Goal: Task Accomplishment & Management: Manage account settings

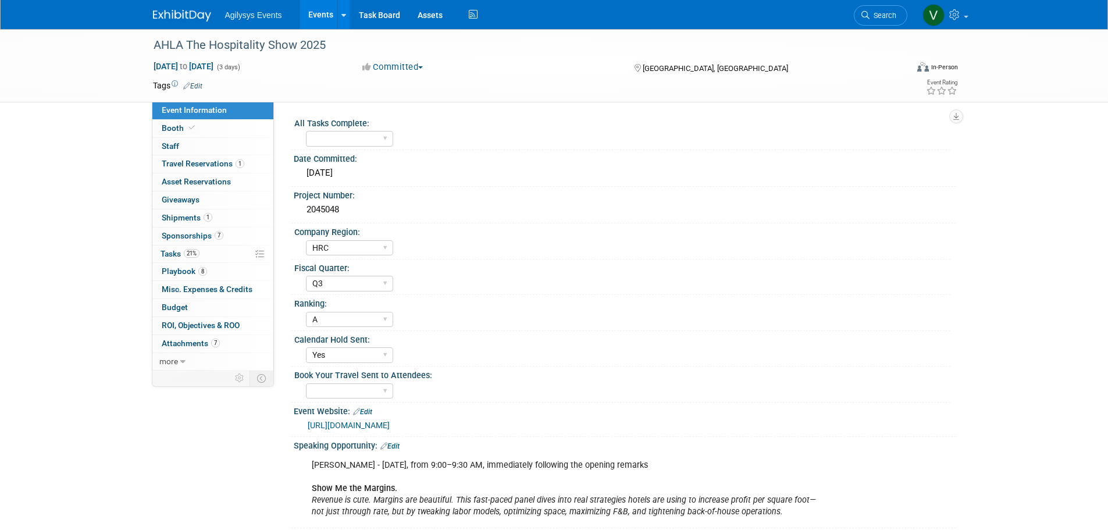
select select "HRC"
select select "Q3"
select select "A"
select select "Yes"
click at [156, 17] on img at bounding box center [182, 16] width 58 height 12
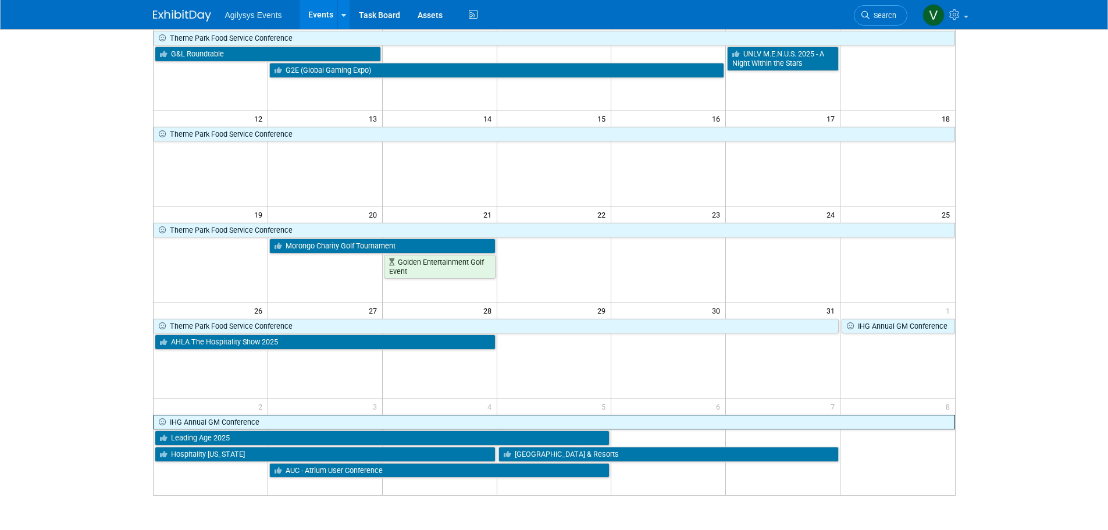
scroll to position [302, 0]
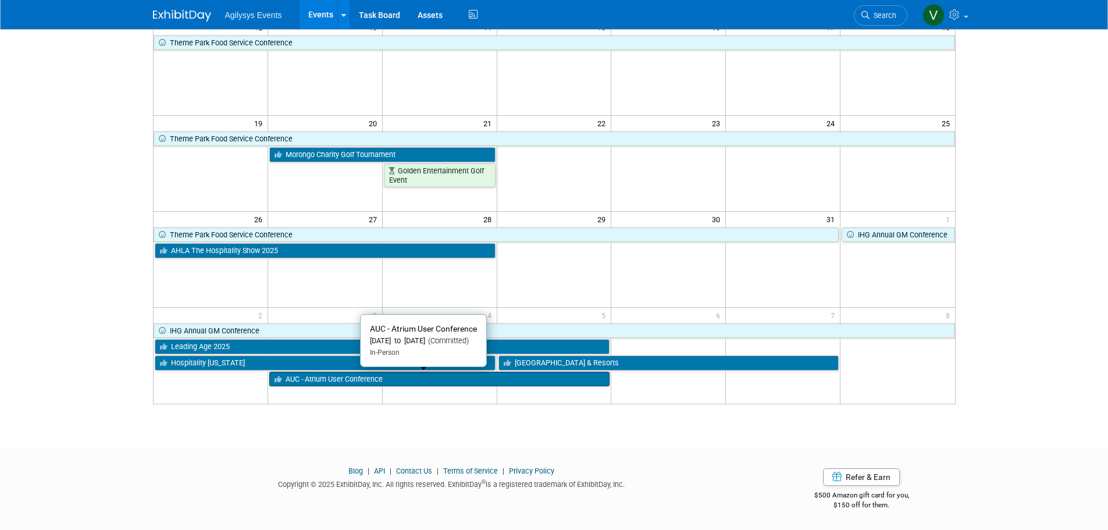
click at [349, 377] on link "AUC - Atrium User Conference" at bounding box center [439, 379] width 341 height 15
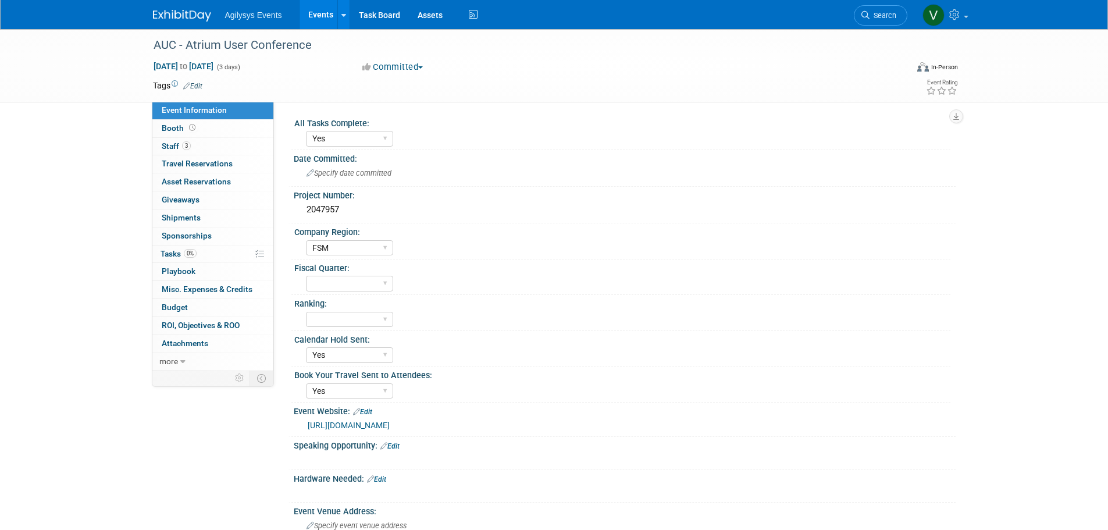
select select "Yes"
select select "FSM"
select select "Yes"
click at [175, 252] on span "Tasks 0%" at bounding box center [178, 253] width 36 height 9
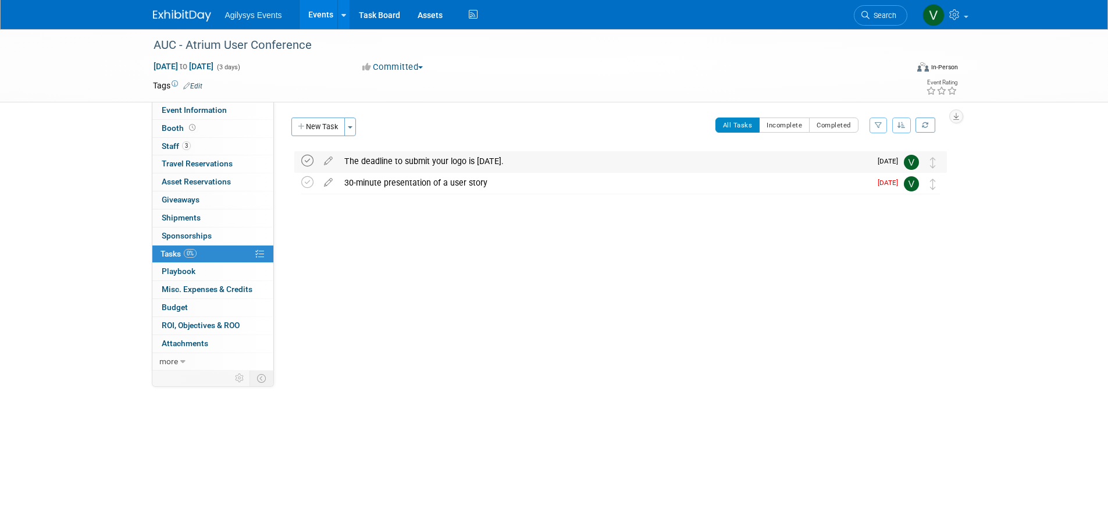
click at [309, 165] on icon at bounding box center [307, 161] width 12 height 12
click at [317, 126] on button "New Task" at bounding box center [317, 126] width 53 height 19
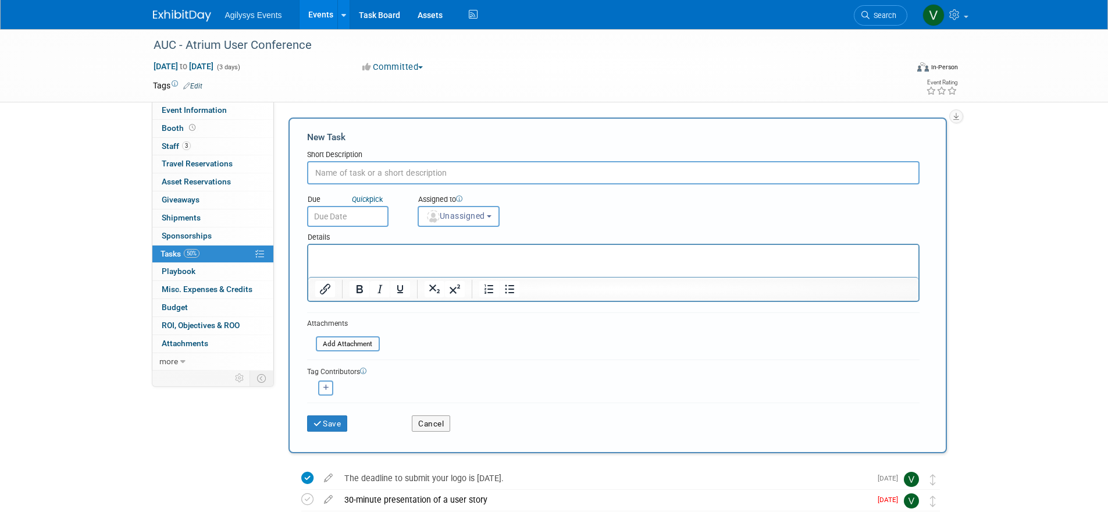
click at [335, 174] on input "text" at bounding box center [613, 172] width 612 height 23
type input "Advance Pricing Ends Monday, October 13, 2025"
click at [347, 216] on input "text" at bounding box center [347, 216] width 81 height 21
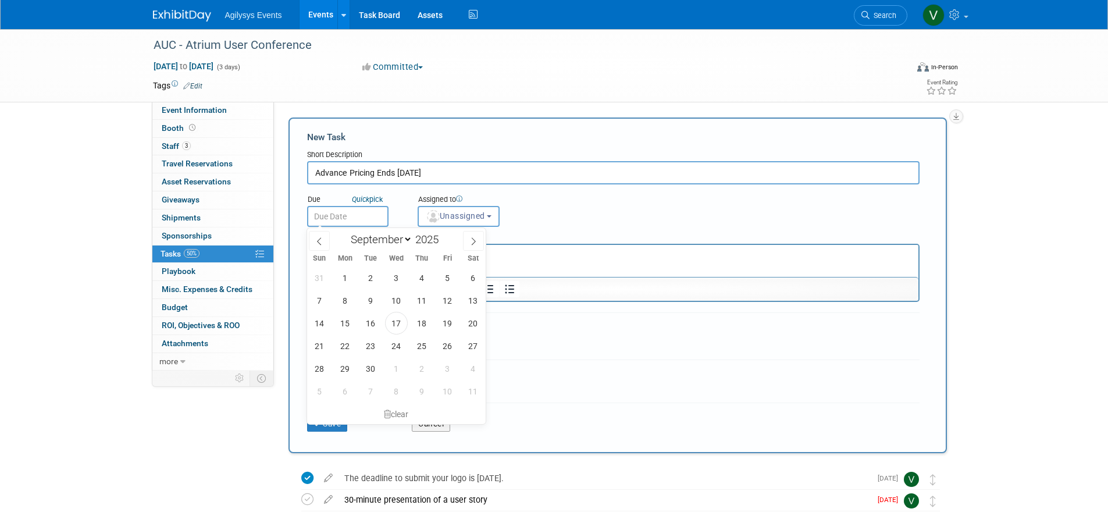
click at [462, 242] on div "January February March April May June July August September October November De…" at bounding box center [396, 238] width 134 height 20
click at [473, 241] on icon at bounding box center [473, 241] width 8 height 8
select select "9"
click at [420, 304] on span "9" at bounding box center [421, 300] width 23 height 23
type input "Oct 9, 2025"
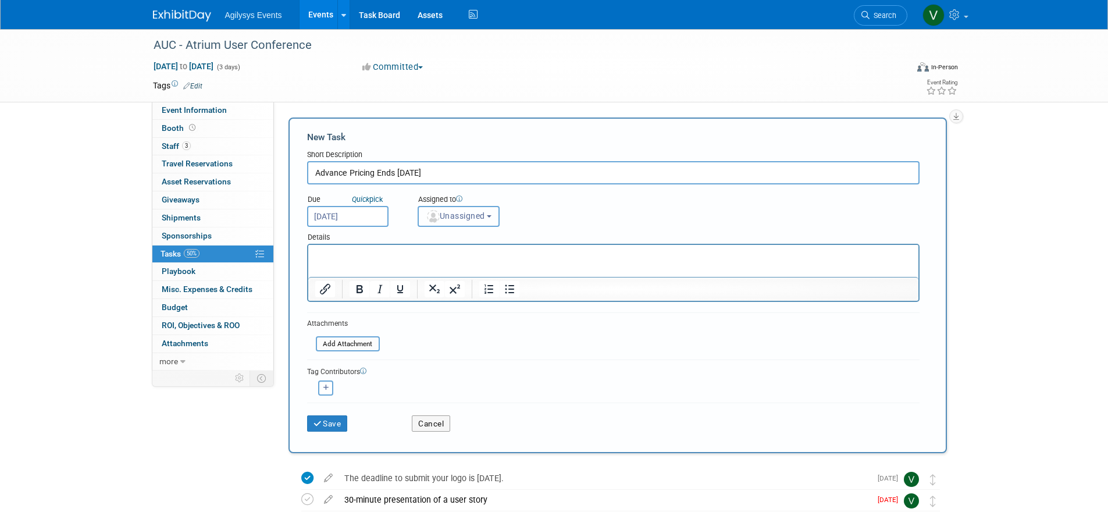
click at [485, 214] on span "Unassigned" at bounding box center [455, 215] width 59 height 9
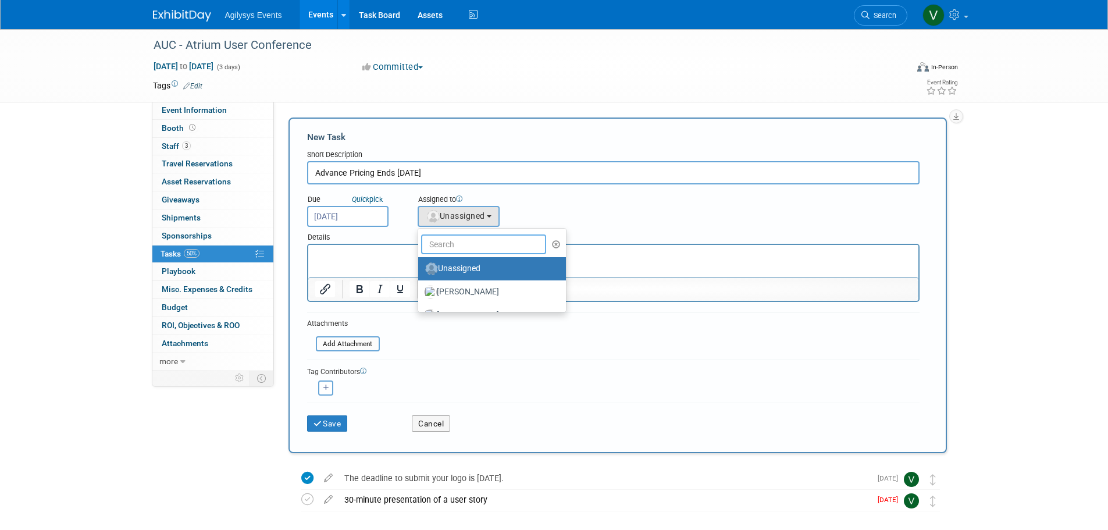
click at [466, 250] on input "text" at bounding box center [484, 244] width 126 height 20
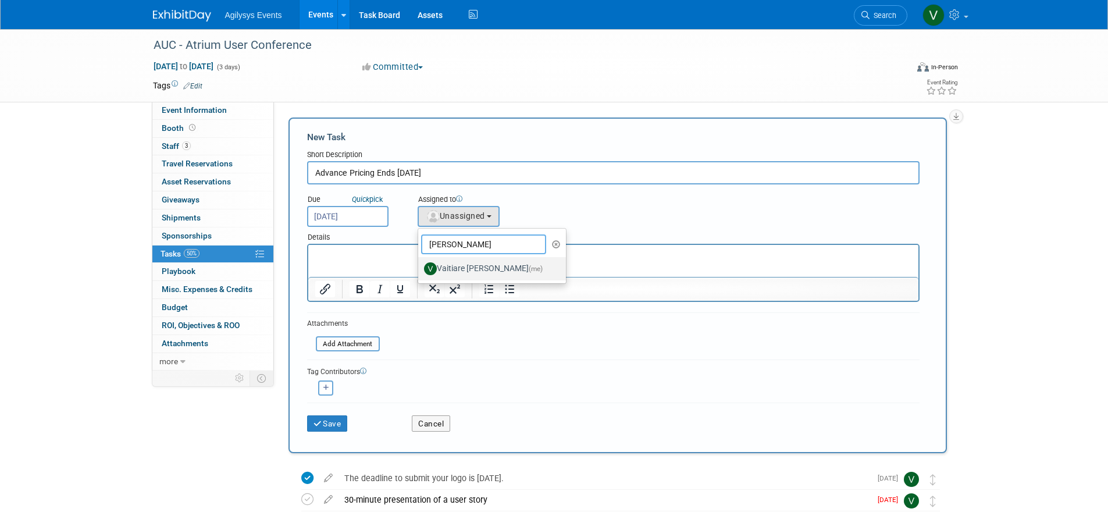
type input "vaiti"
click at [442, 268] on label "Vaitiare Munoz (me)" at bounding box center [489, 268] width 130 height 19
click at [420, 268] on input "Vaitiare Munoz (me)" at bounding box center [416, 267] width 8 height 8
select select "9da70825-3e02-4d1a-92dc-02b6497bcd7e"
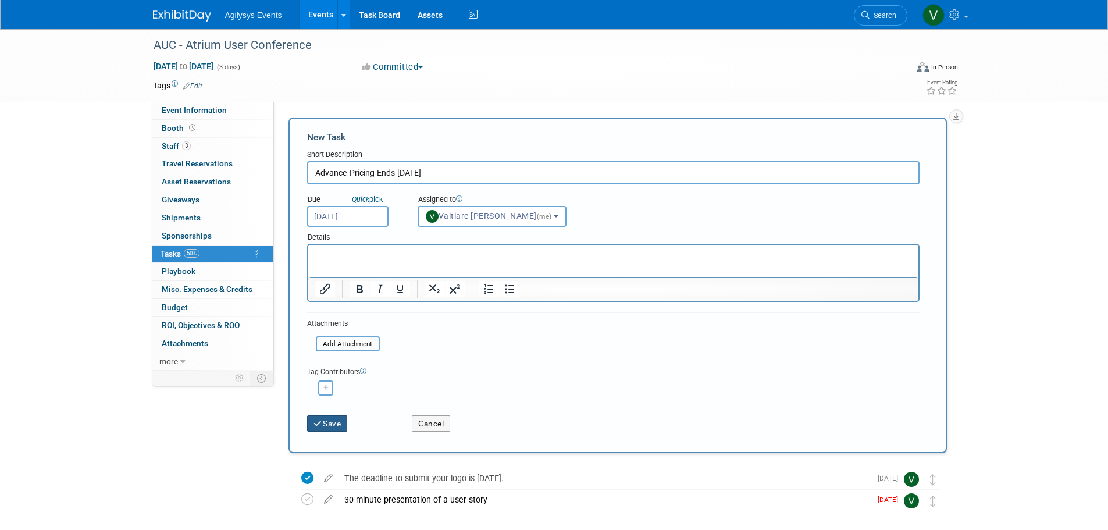
click at [327, 423] on button "Save" at bounding box center [327, 423] width 41 height 16
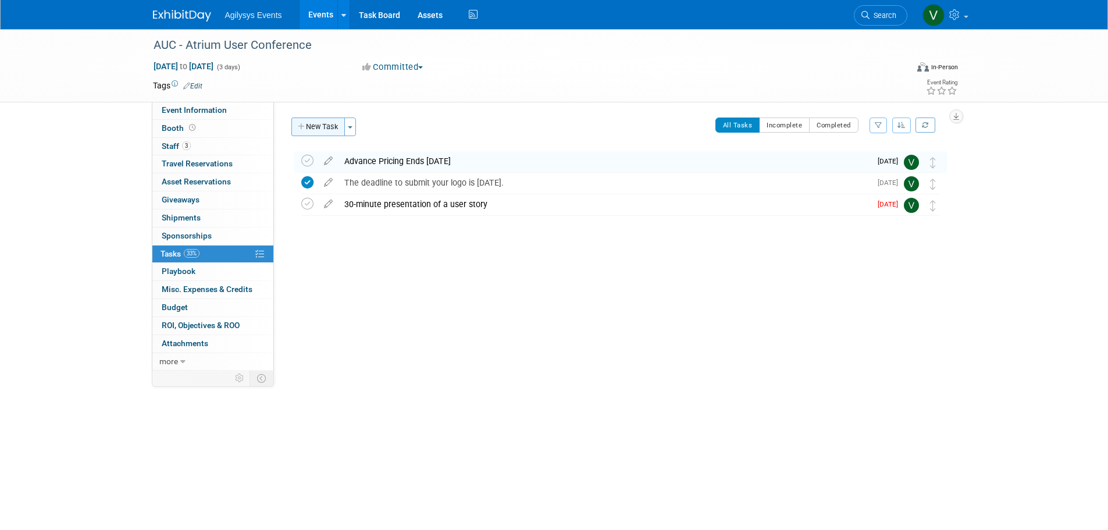
click at [329, 127] on button "New Task" at bounding box center [317, 126] width 53 height 19
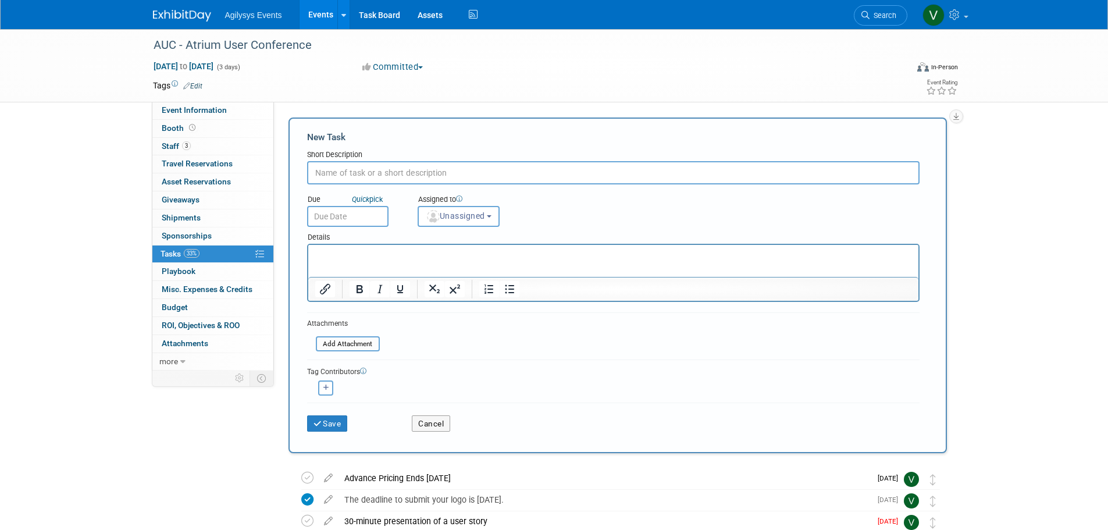
click at [398, 174] on input "text" at bounding box center [613, 172] width 612 height 23
type input "r"
type input "Register Staff"
click at [470, 220] on span "Unassigned" at bounding box center [455, 215] width 59 height 9
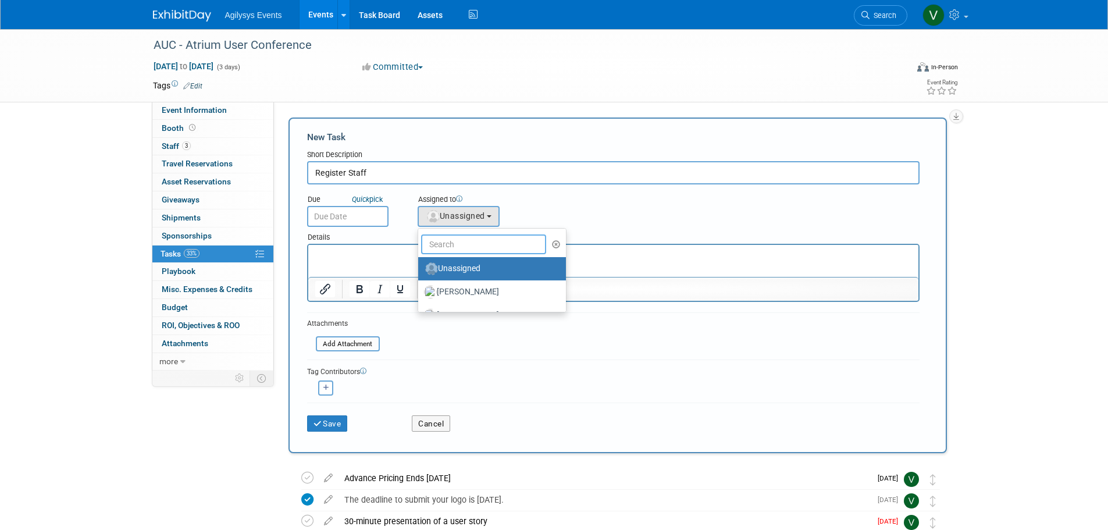
click at [472, 249] on input "text" at bounding box center [484, 244] width 126 height 20
type input "vai"
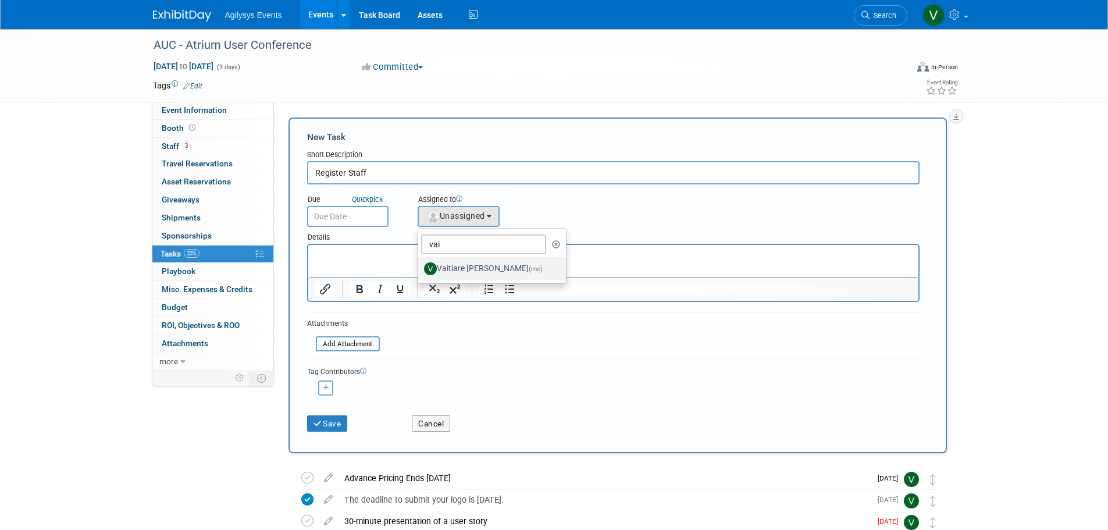
click at [456, 266] on label "Vaitiare Munoz (me)" at bounding box center [489, 268] width 130 height 19
click at [420, 266] on input "Vaitiare Munoz (me)" at bounding box center [416, 267] width 8 height 8
select select "9da70825-3e02-4d1a-92dc-02b6497bcd7e"
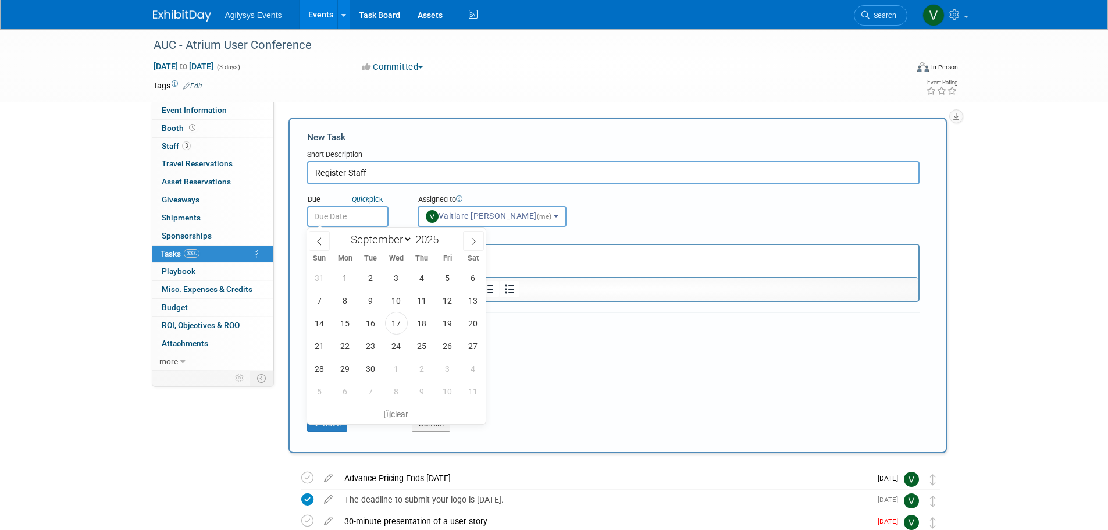
click at [357, 215] on input "text" at bounding box center [347, 216] width 81 height 21
click at [397, 320] on span "17" at bounding box center [396, 323] width 23 height 23
type input "Sep 17, 2025"
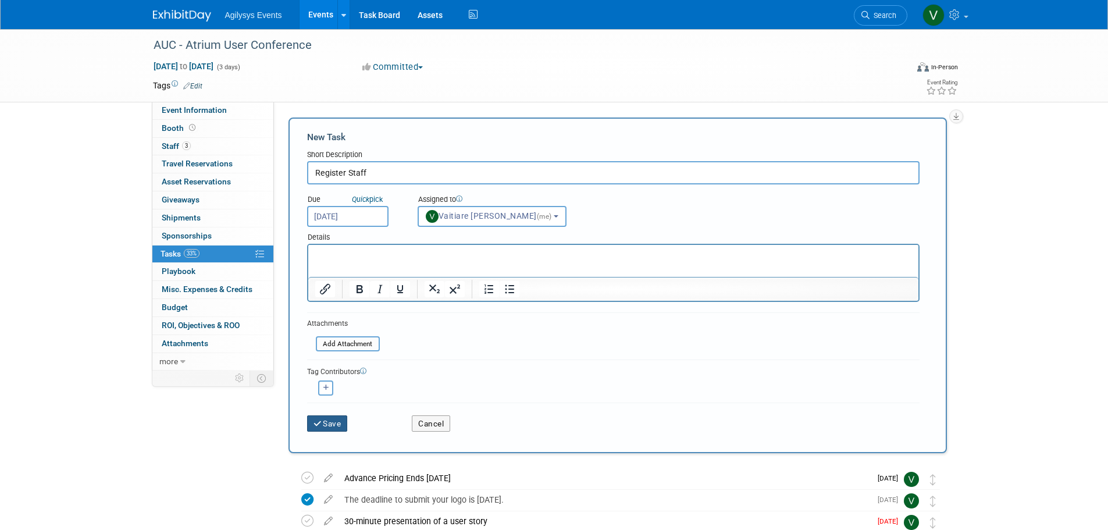
click at [342, 428] on button "Save" at bounding box center [327, 423] width 41 height 16
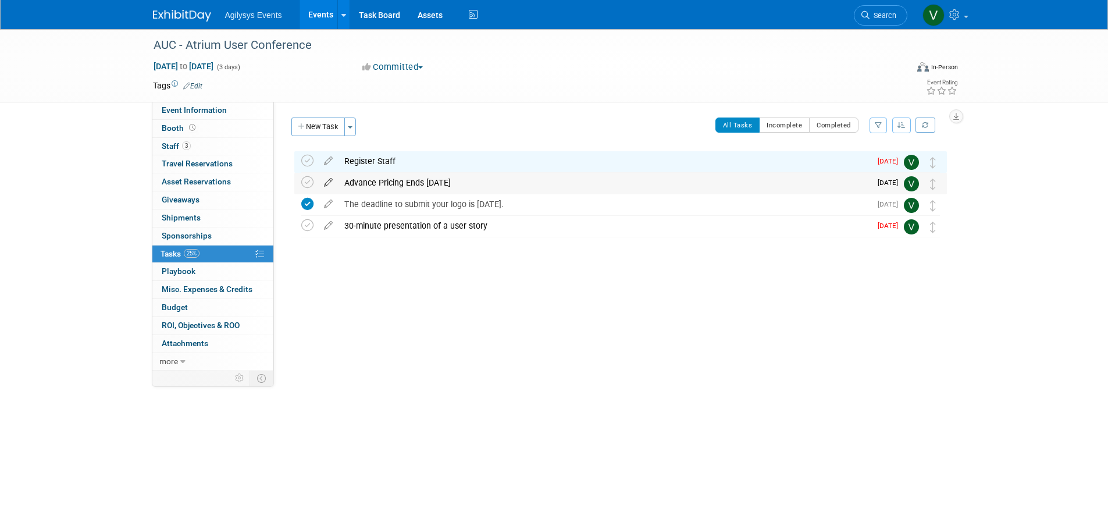
drag, startPoint x: 305, startPoint y: 157, endPoint x: 328, endPoint y: 182, distance: 34.5
click at [305, 157] on icon at bounding box center [307, 161] width 12 height 12
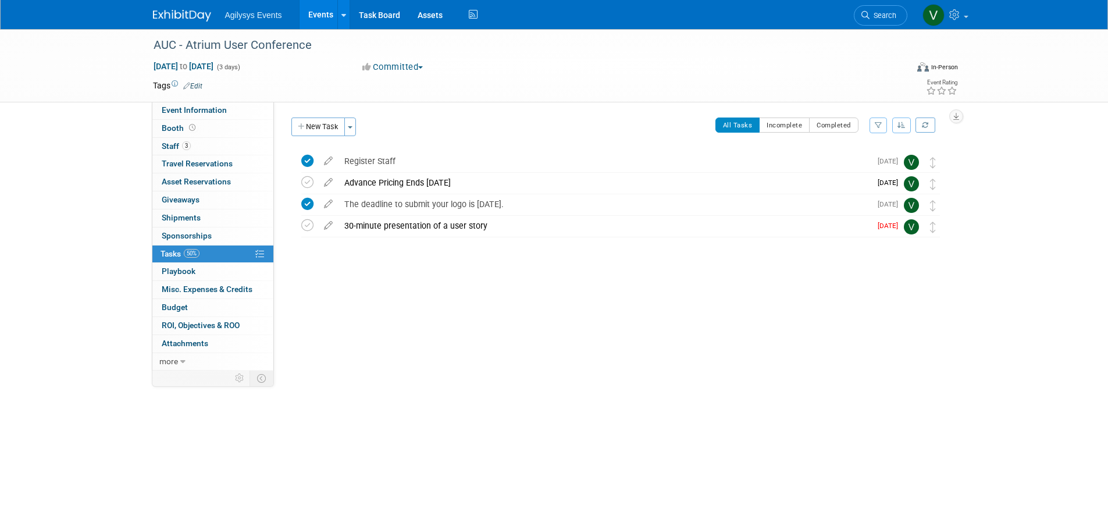
click at [314, 124] on button "New Task" at bounding box center [317, 126] width 53 height 19
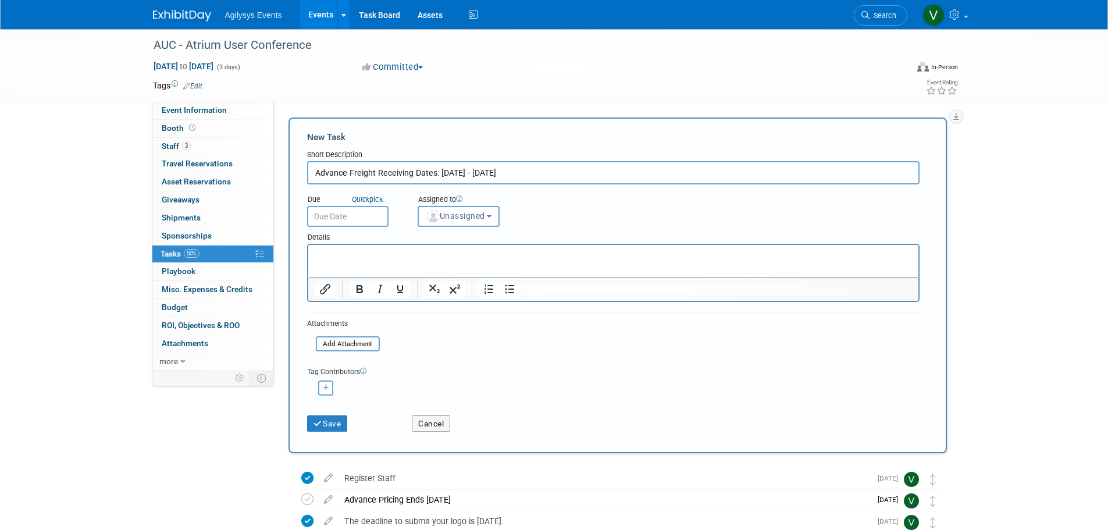
type input "Advance Freight Receiving Dates: Monday, September 29, 2025 - Monday, October 2…"
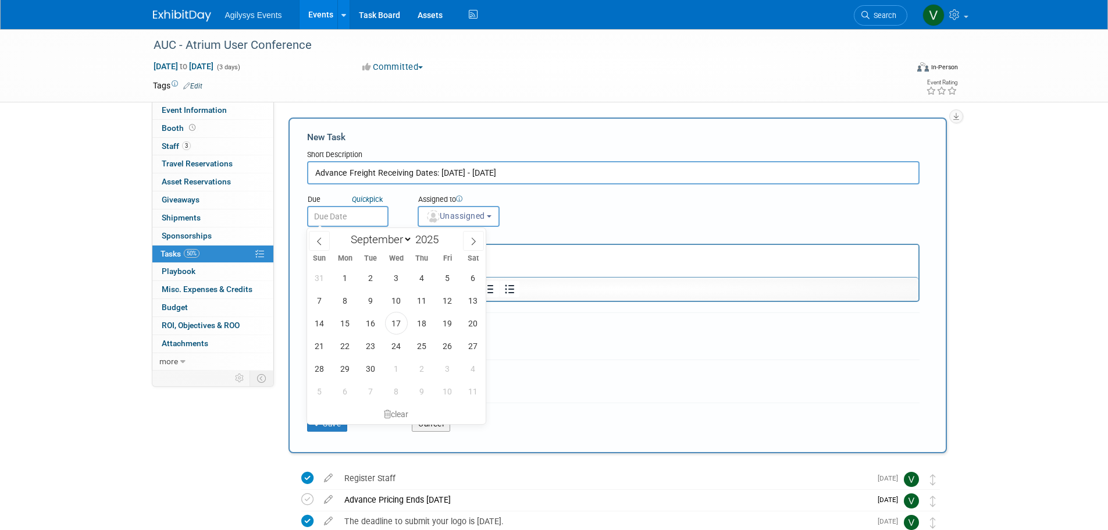
click at [368, 215] on input "text" at bounding box center [347, 216] width 81 height 21
click at [470, 240] on icon at bounding box center [473, 241] width 8 height 8
select select "9"
click at [348, 367] on span "27" at bounding box center [345, 368] width 23 height 23
type input "Oct 27, 2025"
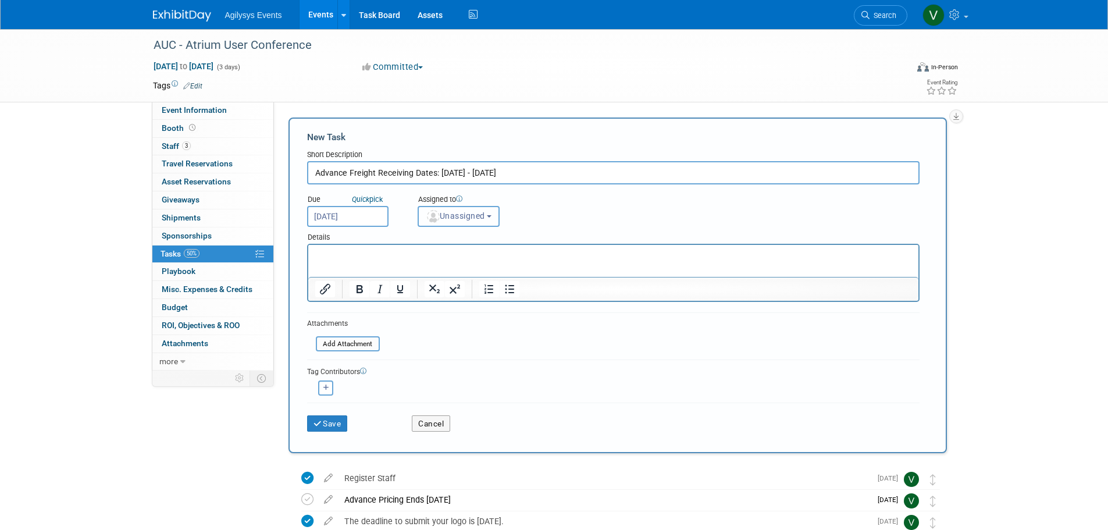
click at [474, 213] on span "Unassigned" at bounding box center [455, 215] width 59 height 9
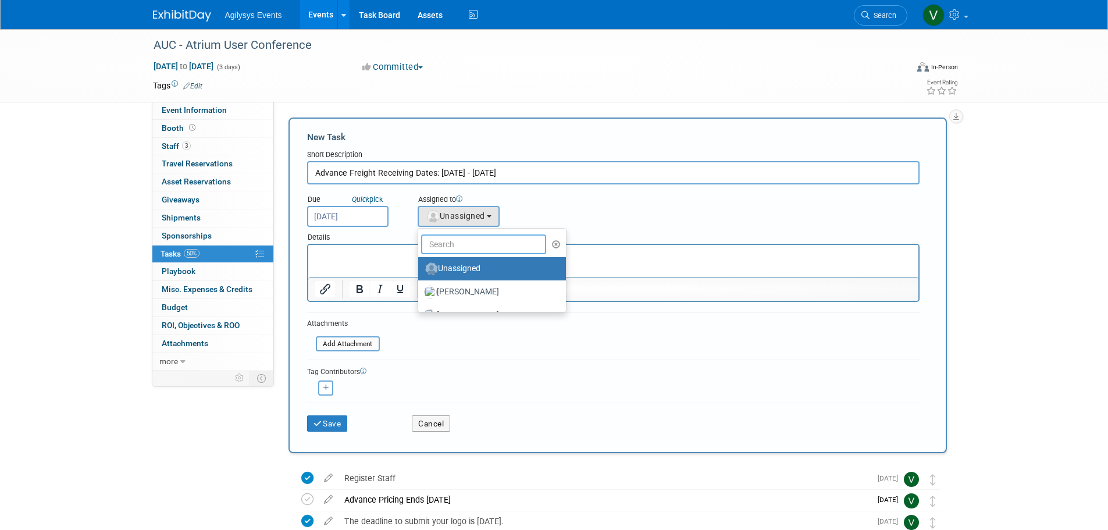
click at [466, 242] on input "text" at bounding box center [484, 244] width 126 height 20
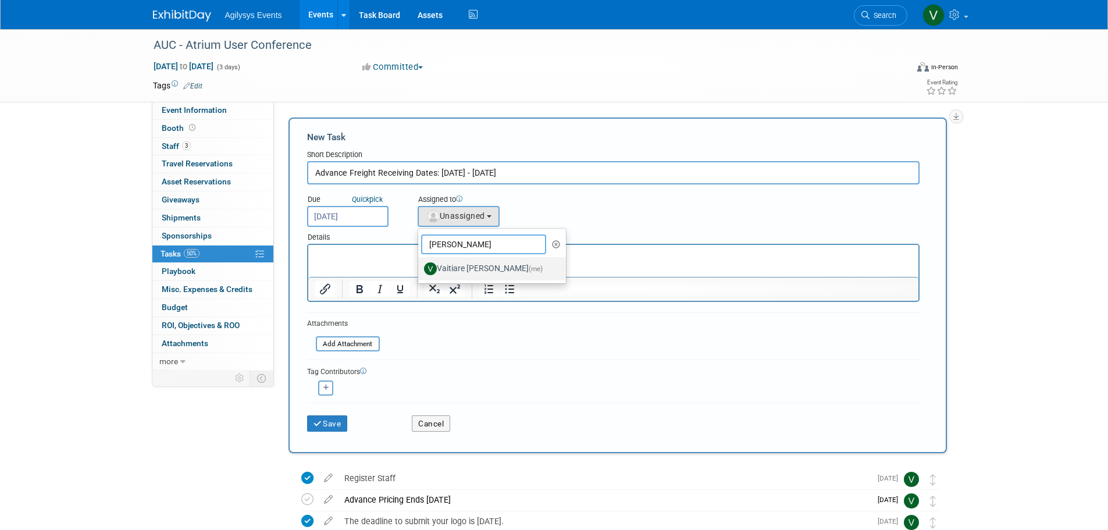
type input "vaiti"
click at [445, 265] on label "Vaitiare Munoz (me)" at bounding box center [489, 268] width 130 height 19
click at [420, 265] on input "Vaitiare Munoz (me)" at bounding box center [416, 267] width 8 height 8
select select "9da70825-3e02-4d1a-92dc-02b6497bcd7e"
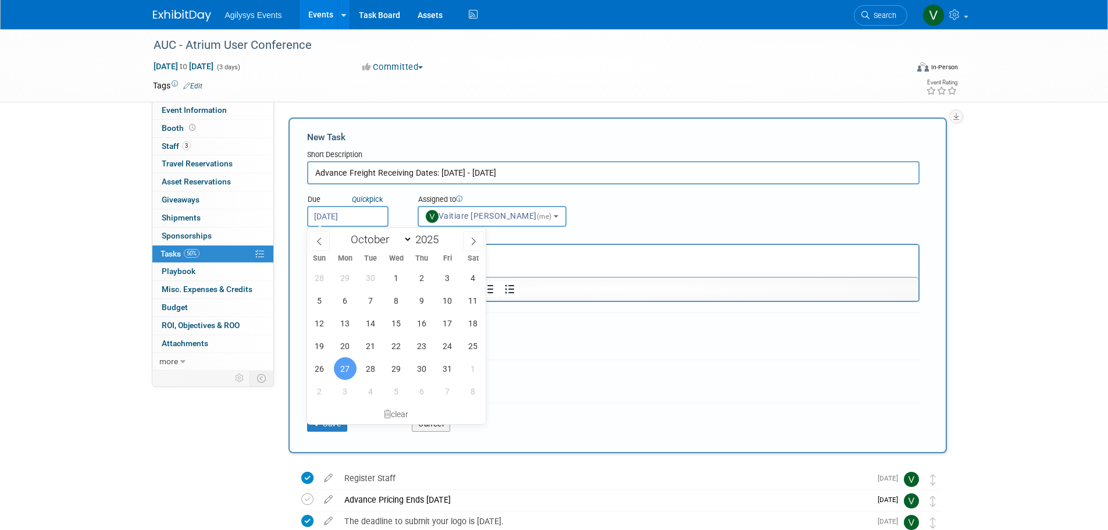
click at [361, 214] on input "Oct 27, 2025" at bounding box center [347, 216] width 81 height 21
drag, startPoint x: 333, startPoint y: 338, endPoint x: 347, endPoint y: 341, distance: 14.3
click at [341, 338] on div "28 29 30 1 2 3 4 5 6 7 8 9 10 11 12 13 14 15 16 17 18 19 20 21 22 23 24 25 26 2…" at bounding box center [396, 334] width 179 height 136
click at [351, 342] on span "20" at bounding box center [345, 345] width 23 height 23
type input "Oct 20, 2025"
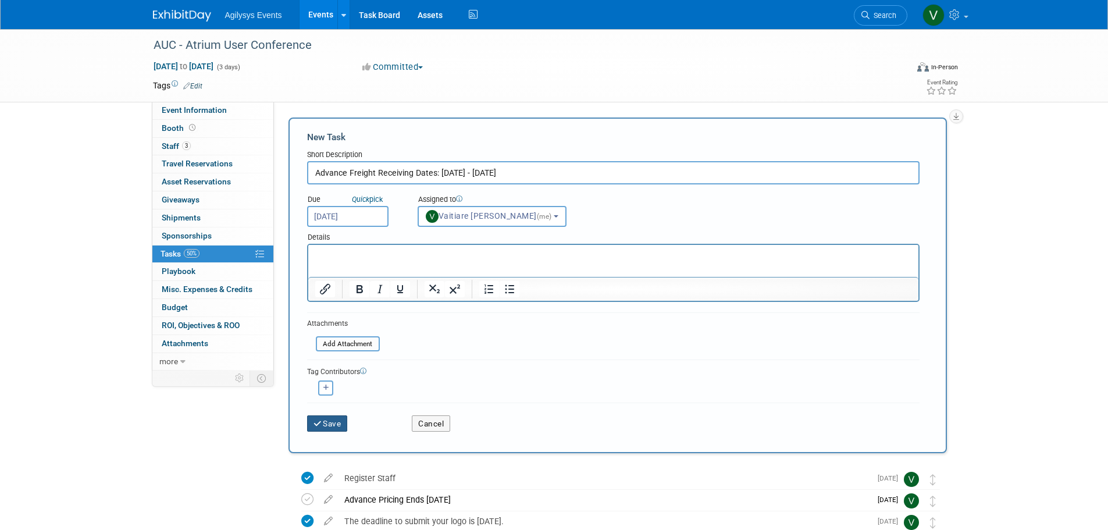
click at [322, 420] on icon "submit" at bounding box center [318, 424] width 10 height 8
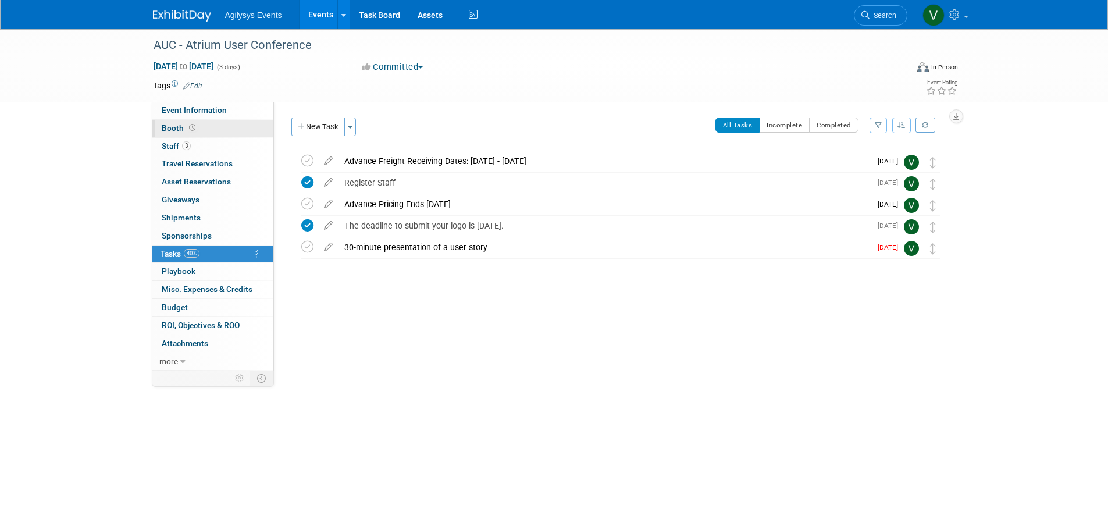
click at [178, 125] on span "Booth" at bounding box center [180, 127] width 36 height 9
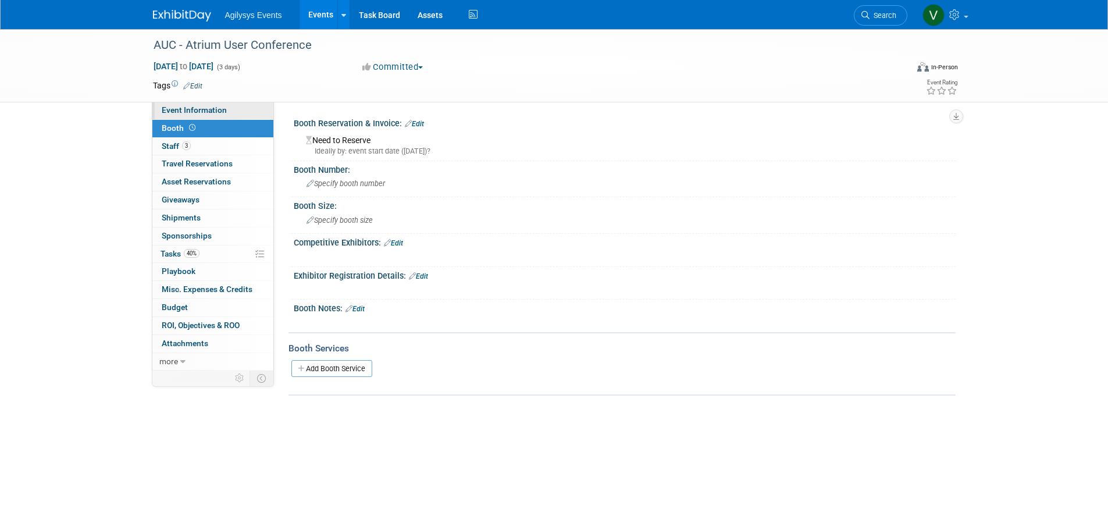
click at [194, 113] on span "Event Information" at bounding box center [194, 109] width 65 height 9
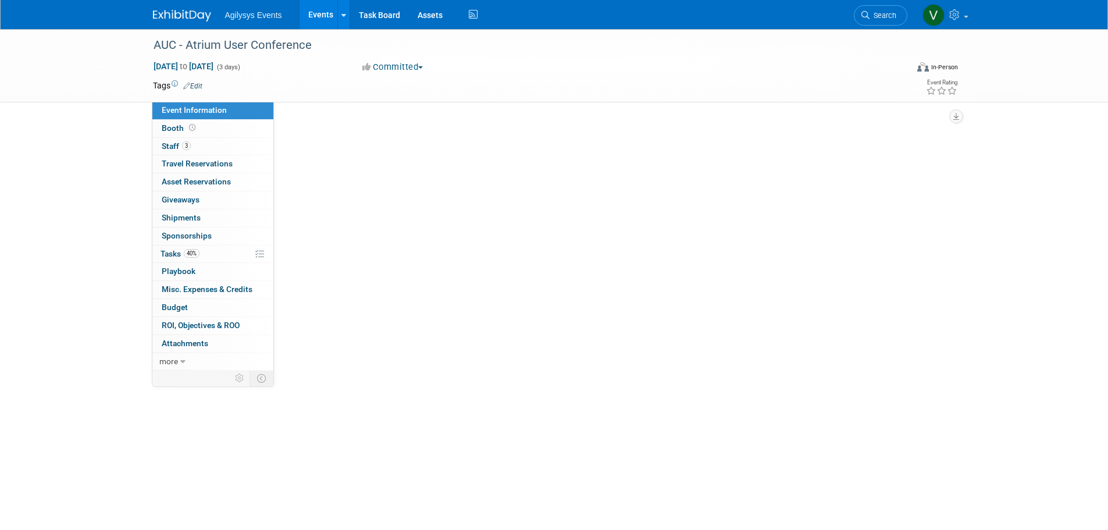
select select "Yes"
select select "FSM"
select select "Yes"
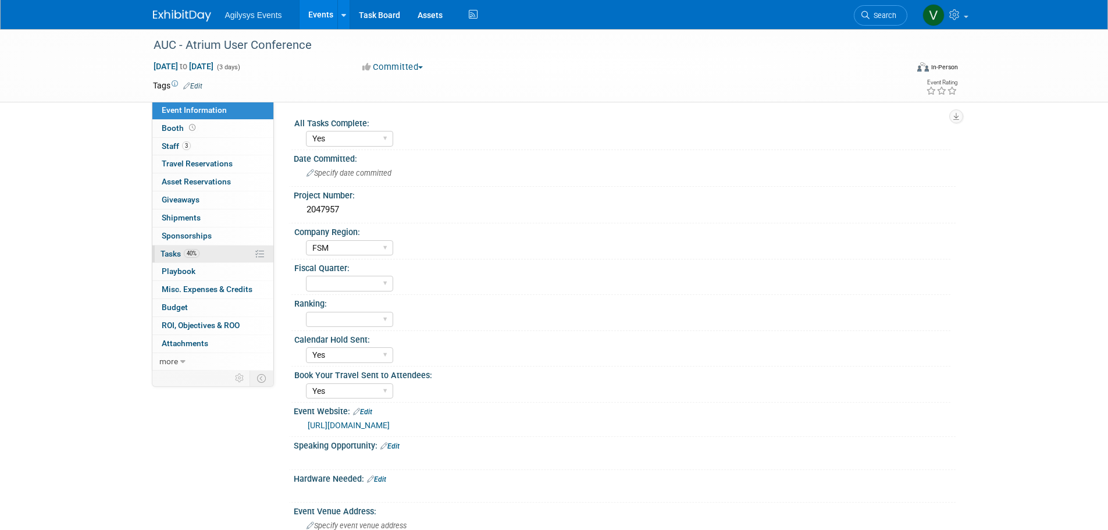
click at [188, 255] on span "40%" at bounding box center [192, 253] width 16 height 9
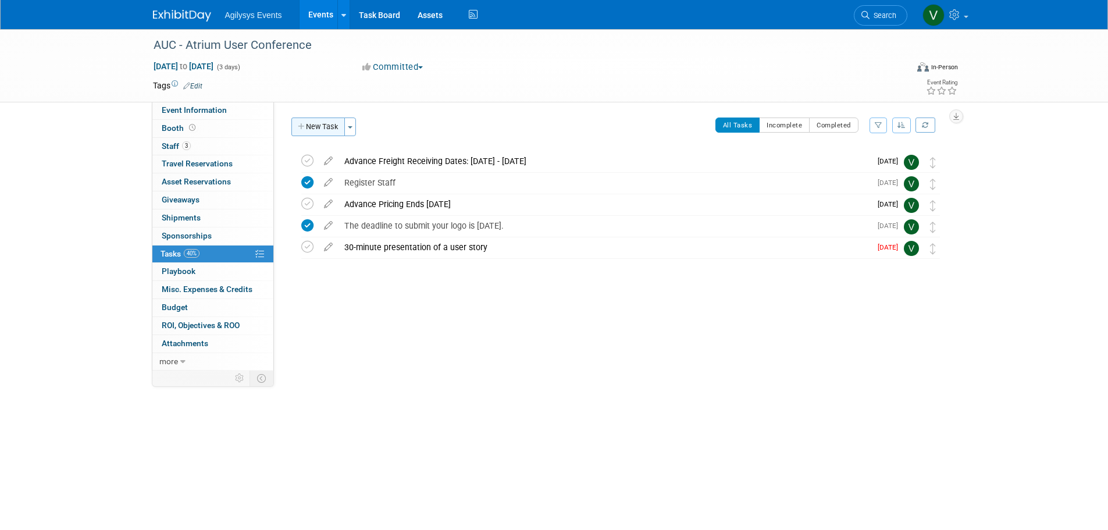
click at [315, 126] on button "New Task" at bounding box center [317, 126] width 53 height 19
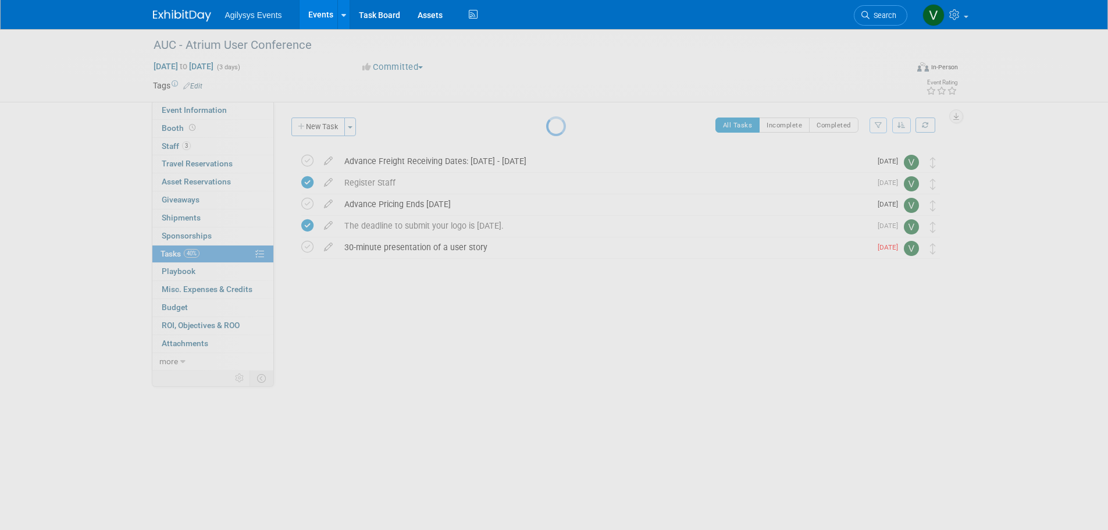
select select "8"
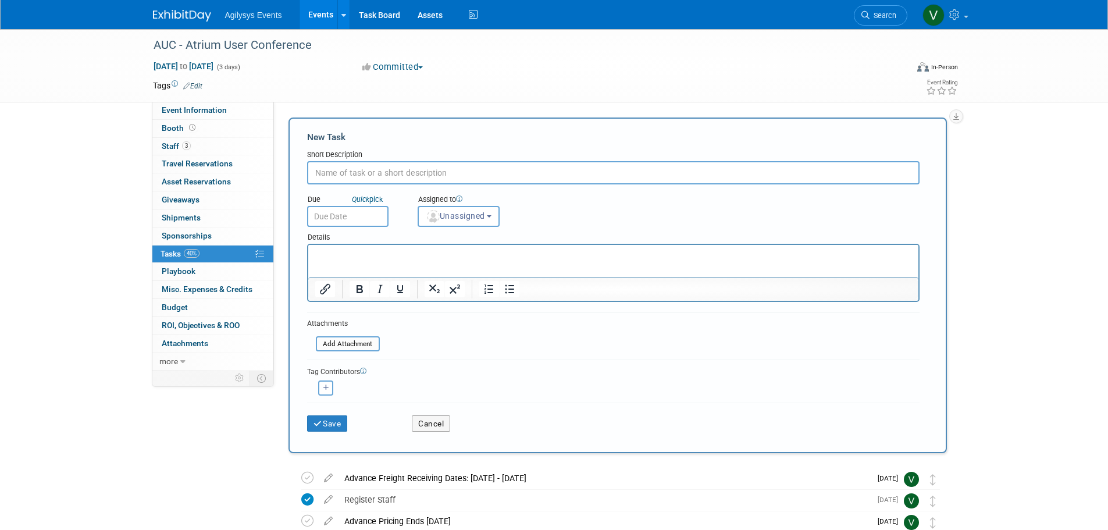
paste input "Last Day for Direct Shipments Monday, November 3, 2025"
type input "Last Day for Direct Shipments Monday, November 3, 2025"
click at [362, 219] on input "text" at bounding box center [347, 216] width 81 height 21
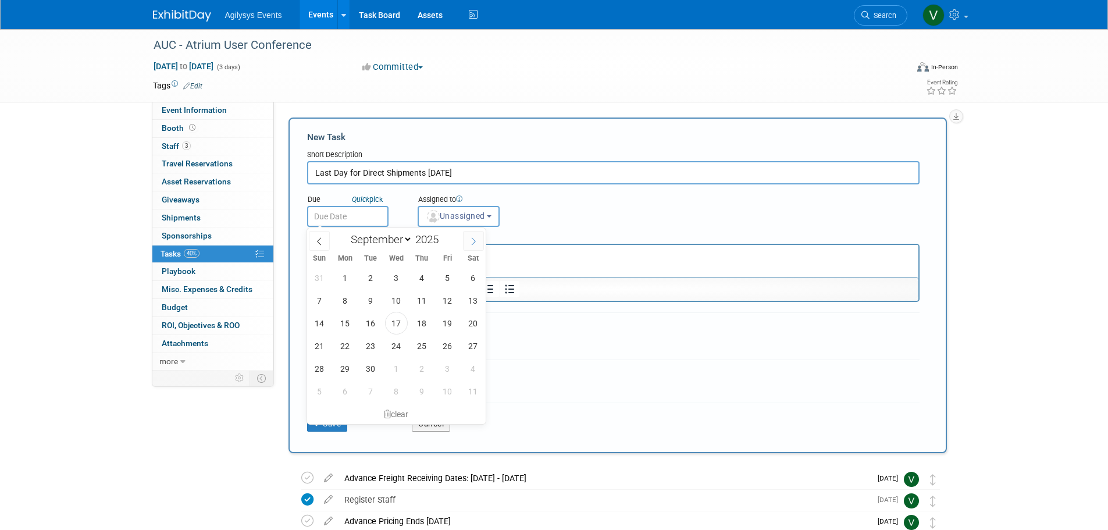
click at [472, 244] on icon at bounding box center [473, 241] width 8 height 8
select select "10"
click at [342, 303] on span "3" at bounding box center [345, 300] width 23 height 23
type input "Nov 3, 2025"
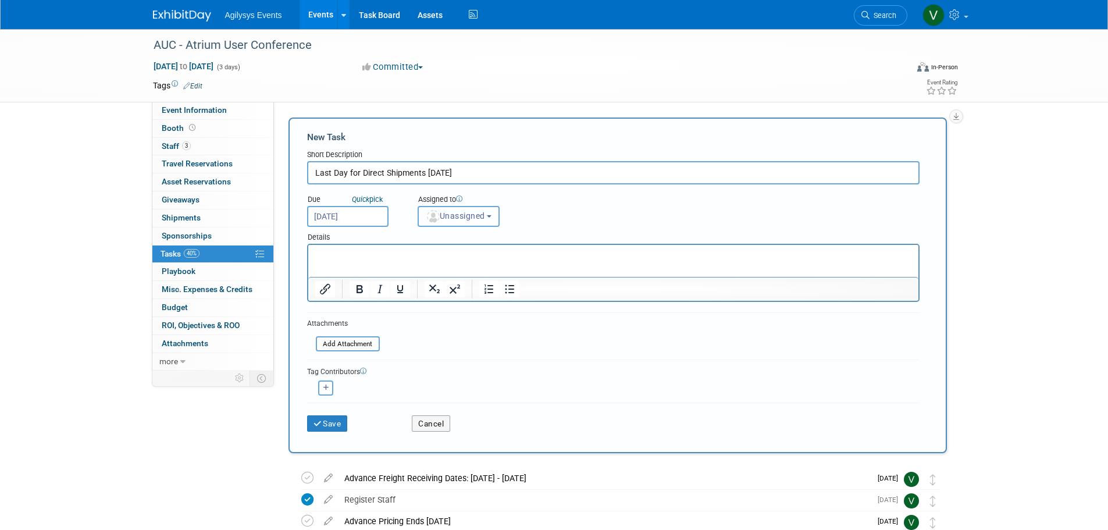
click at [450, 213] on span "Unassigned" at bounding box center [455, 215] width 59 height 9
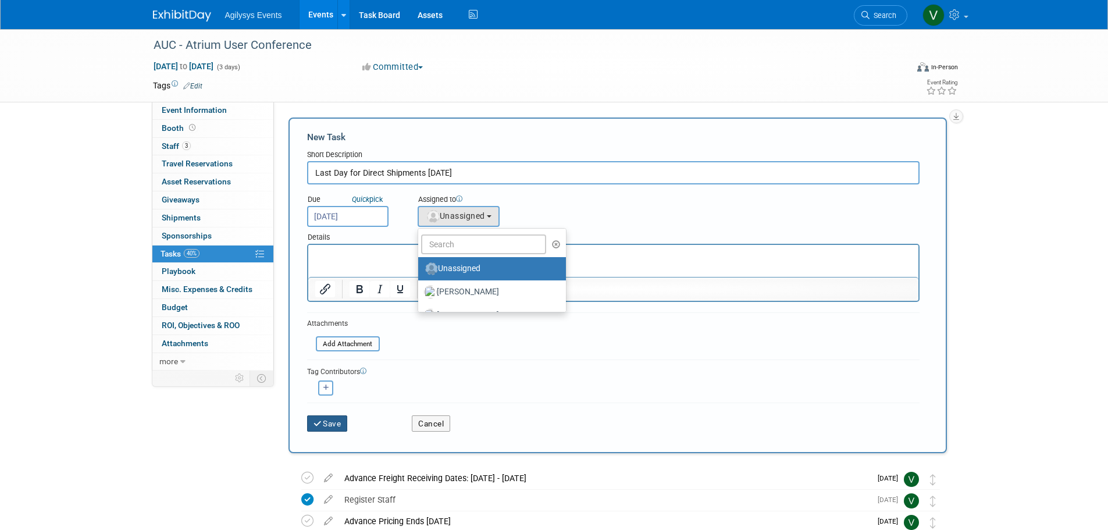
click at [326, 418] on button "Save" at bounding box center [327, 423] width 41 height 16
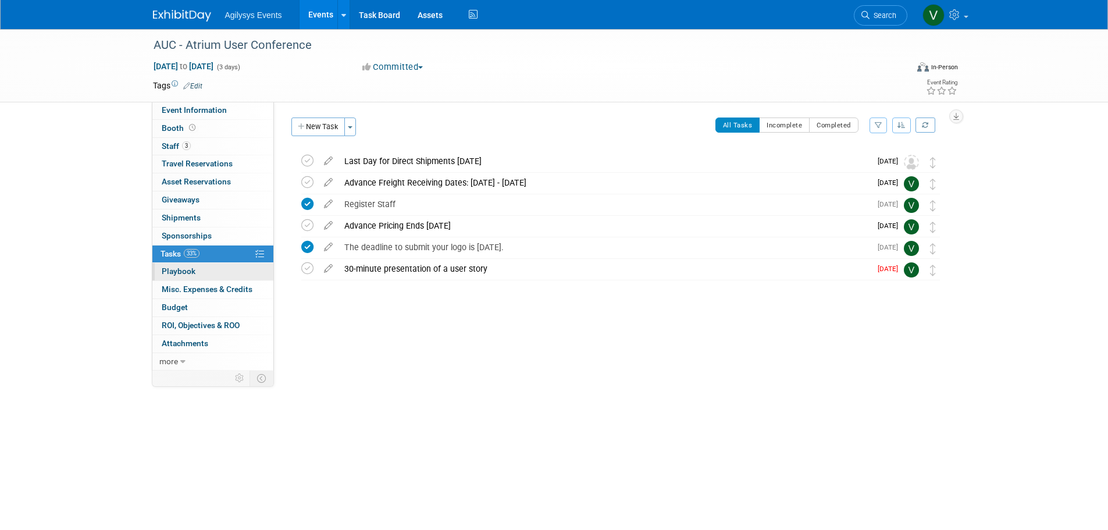
click at [186, 267] on span "Playbook 0" at bounding box center [179, 270] width 34 height 9
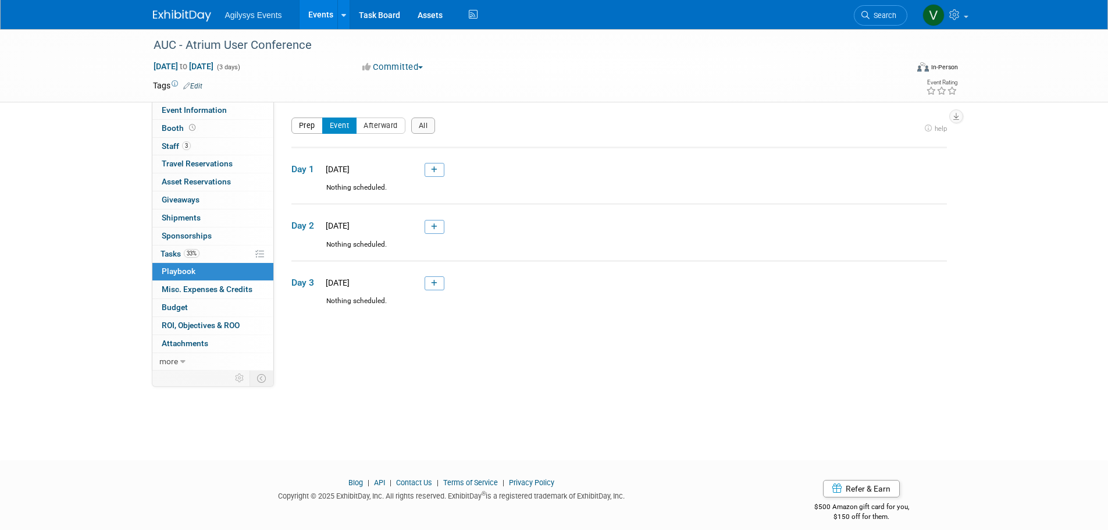
click at [297, 125] on button "Prep" at bounding box center [306, 125] width 31 height 16
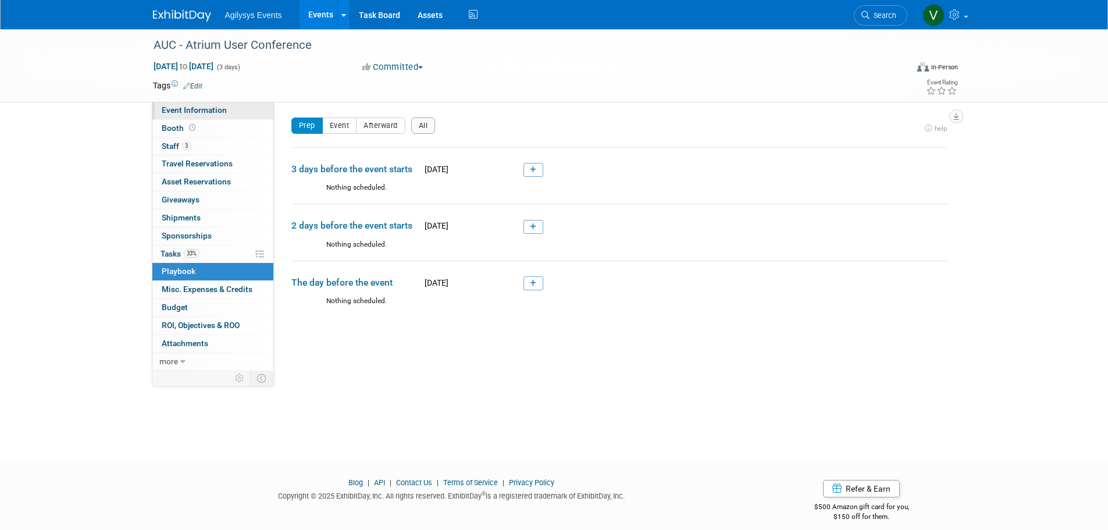
click at [194, 116] on link "Event Information" at bounding box center [212, 110] width 121 height 17
select select "Yes"
select select "FSM"
select select "Yes"
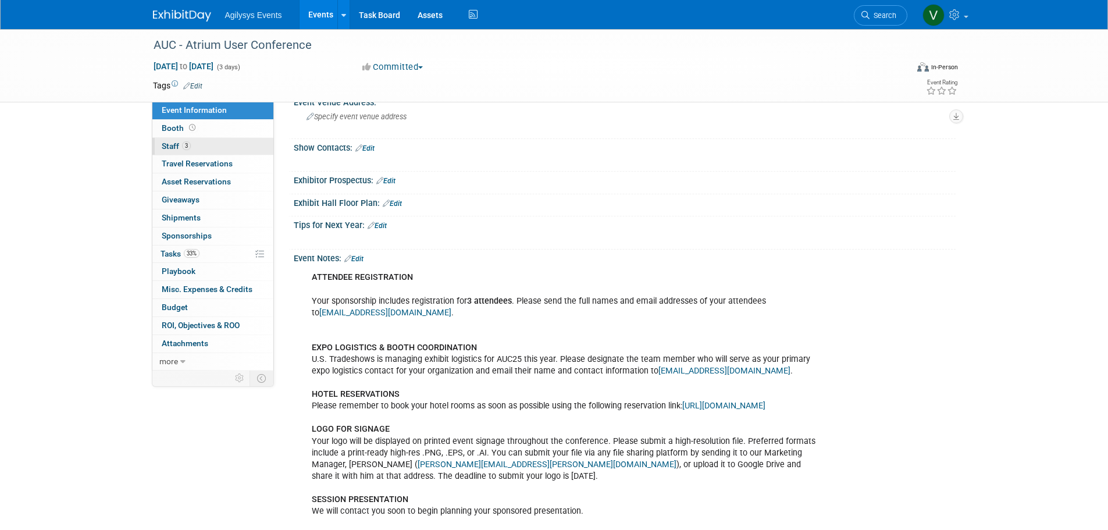
scroll to position [291, 0]
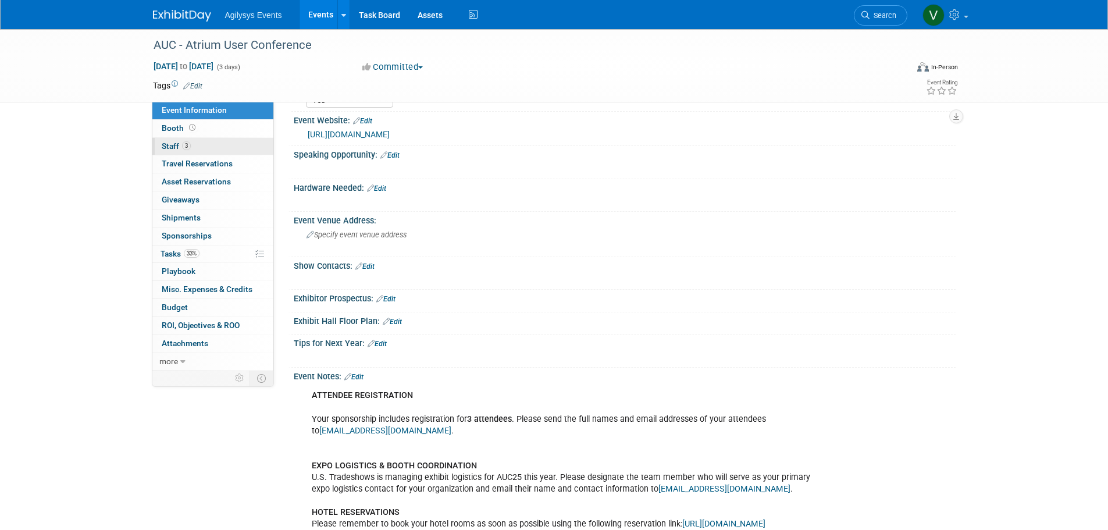
click at [192, 143] on link "3 Staff 3" at bounding box center [212, 146] width 121 height 17
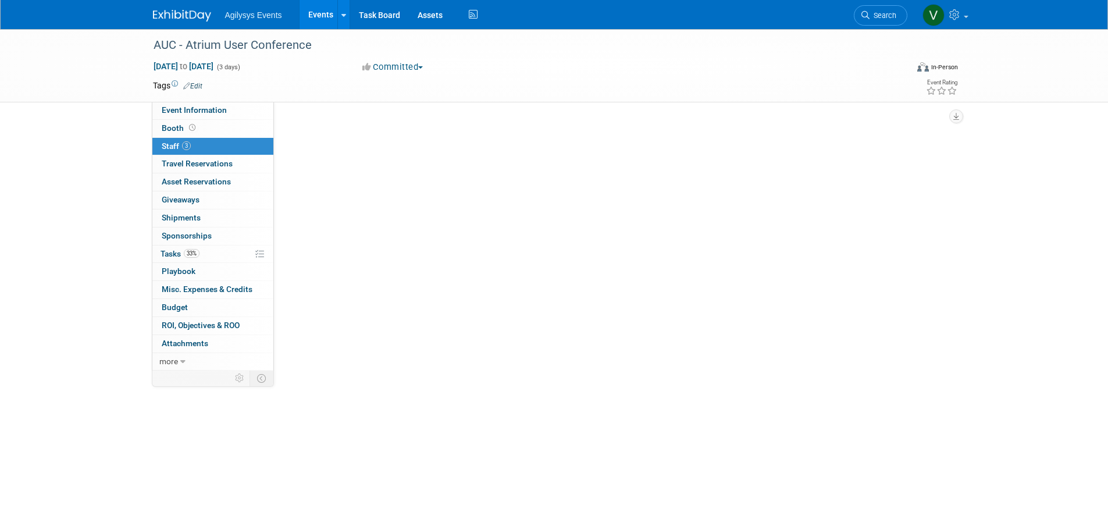
scroll to position [0, 0]
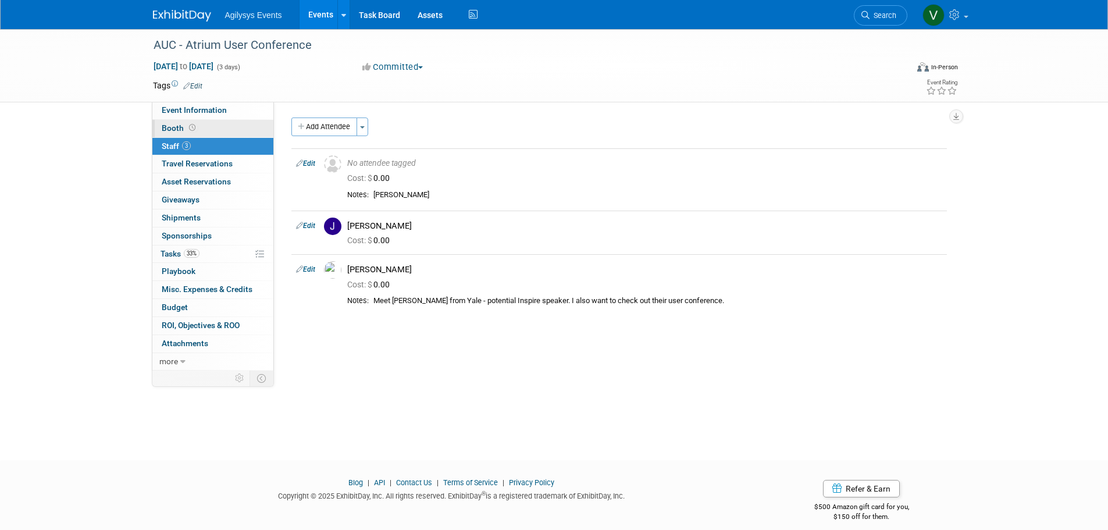
click at [190, 128] on icon at bounding box center [192, 127] width 6 height 6
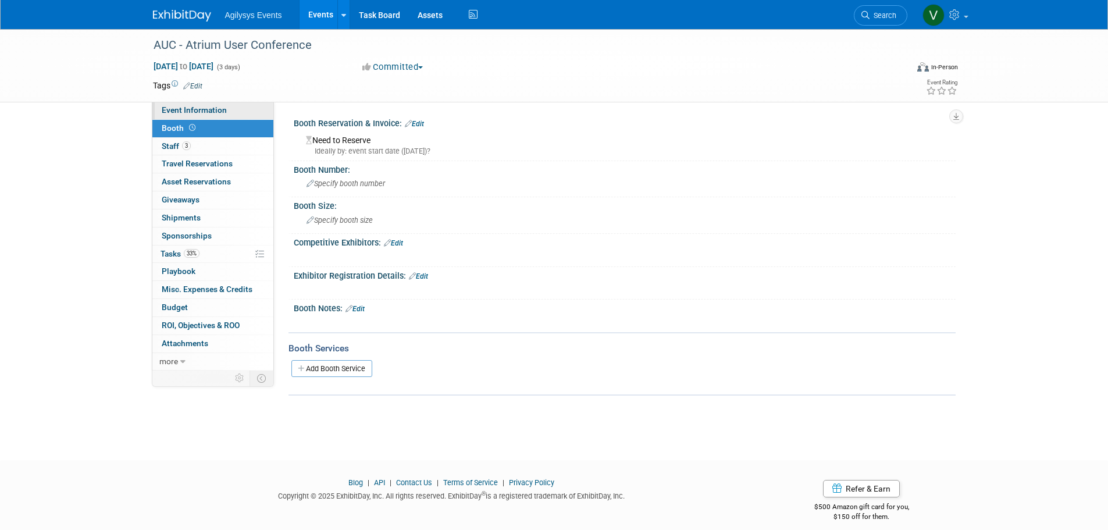
click at [217, 105] on link "Event Information" at bounding box center [212, 110] width 121 height 17
select select "Yes"
select select "FSM"
select select "Yes"
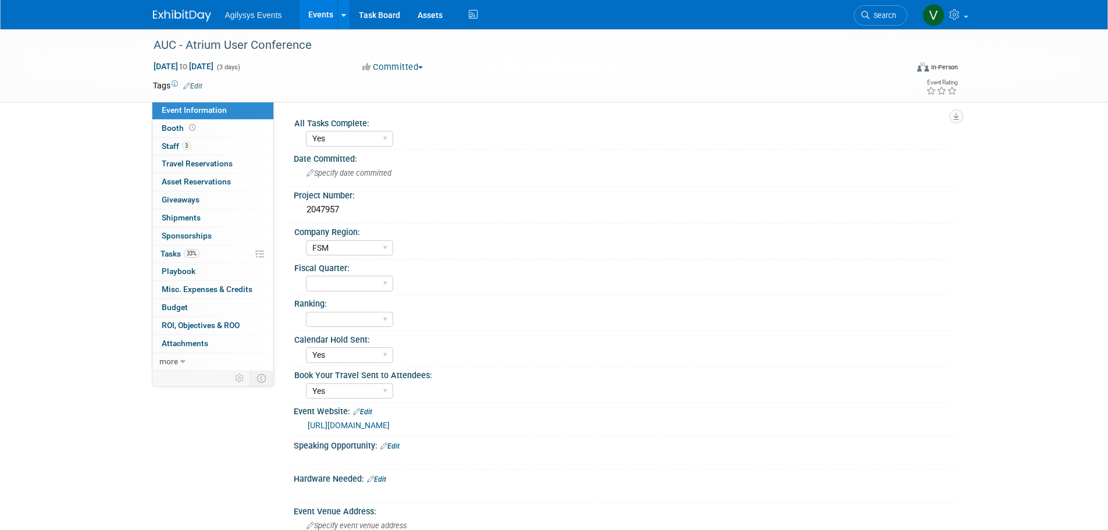
drag, startPoint x: 175, startPoint y: 9, endPoint x: 167, endPoint y: 9, distance: 8.1
click at [175, 9] on link at bounding box center [189, 9] width 72 height 9
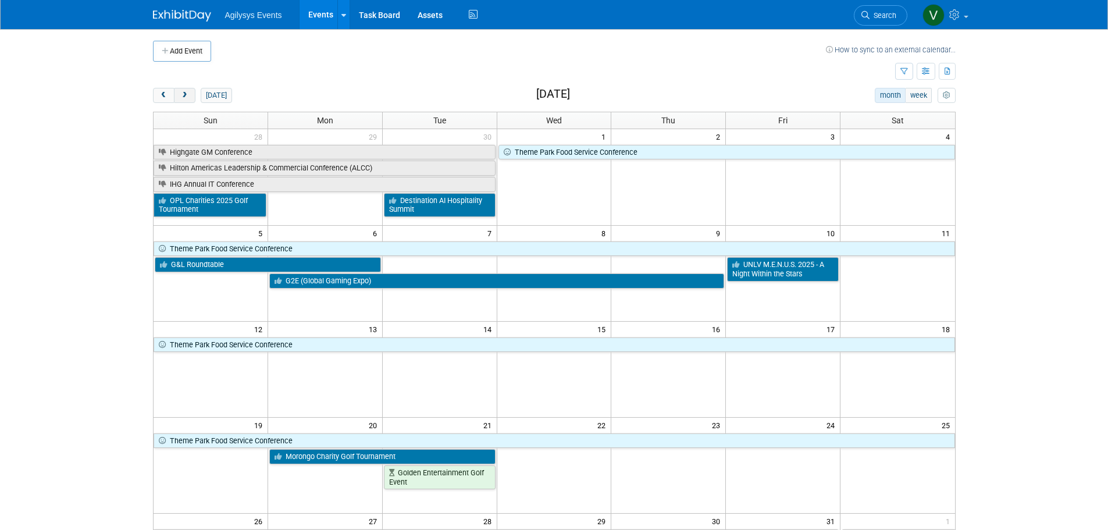
click at [185, 93] on span "next" at bounding box center [184, 96] width 9 height 8
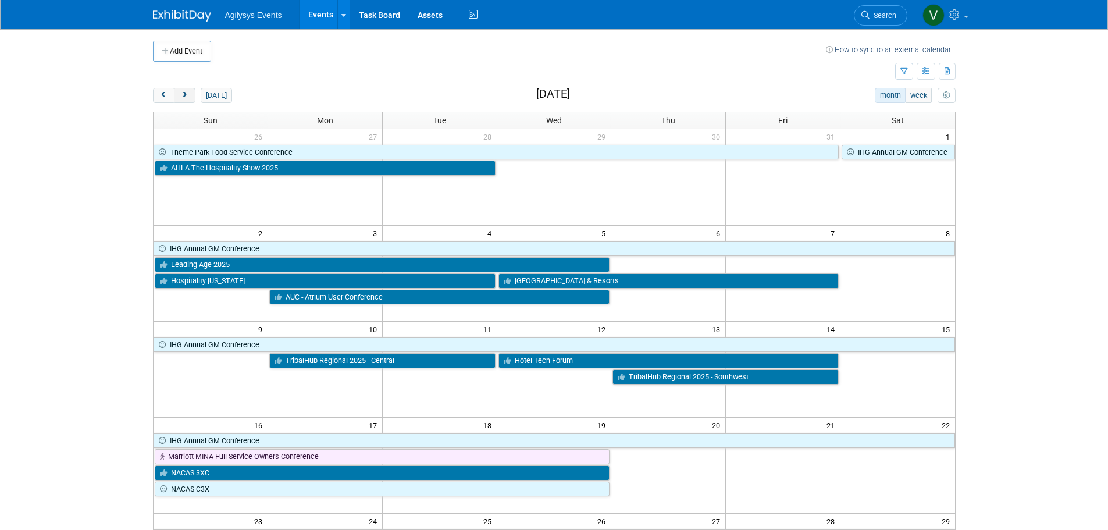
click at [185, 93] on span "next" at bounding box center [184, 96] width 9 height 8
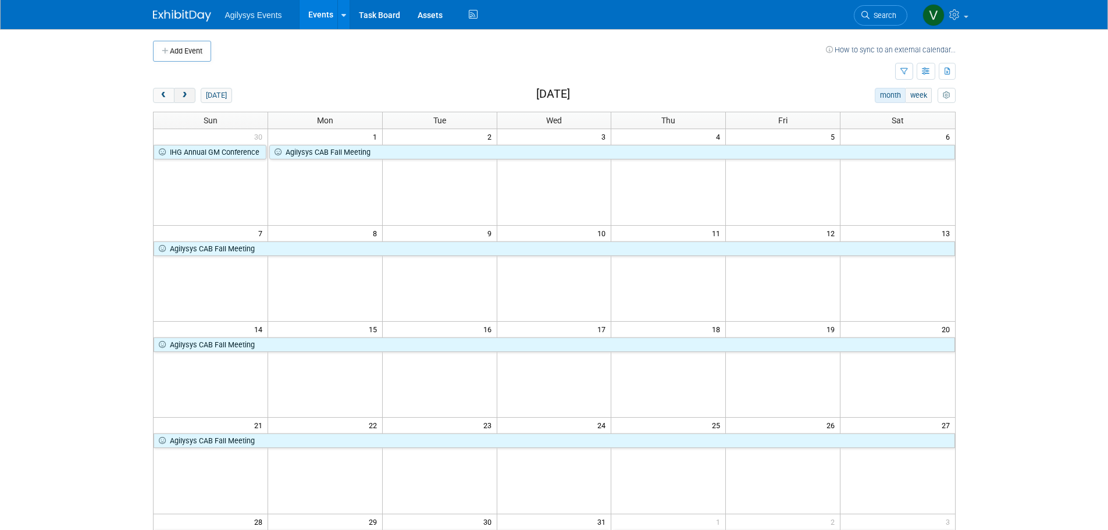
click at [185, 93] on span "next" at bounding box center [184, 96] width 9 height 8
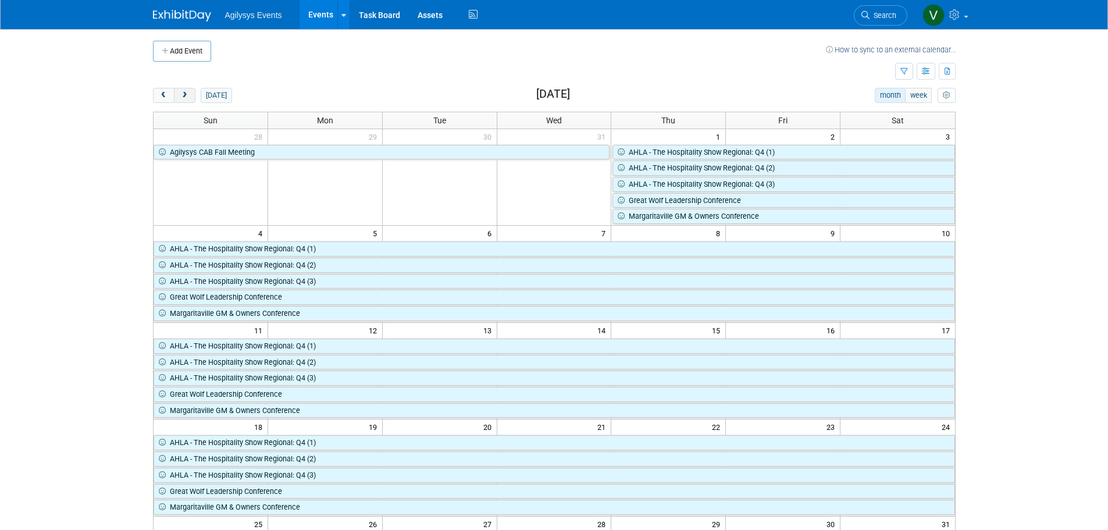
click at [185, 93] on span "next" at bounding box center [184, 96] width 9 height 8
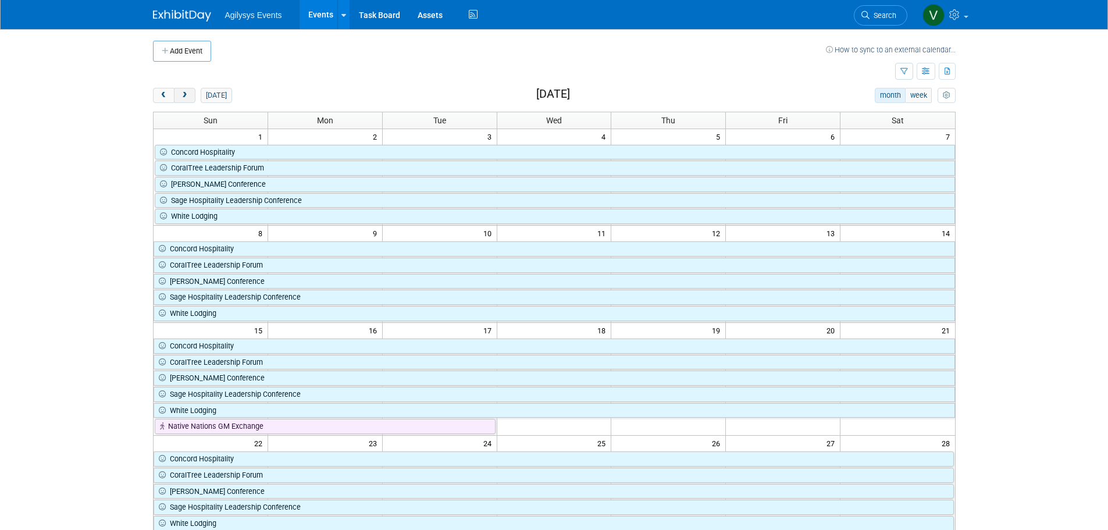
click at [185, 93] on span "next" at bounding box center [184, 96] width 9 height 8
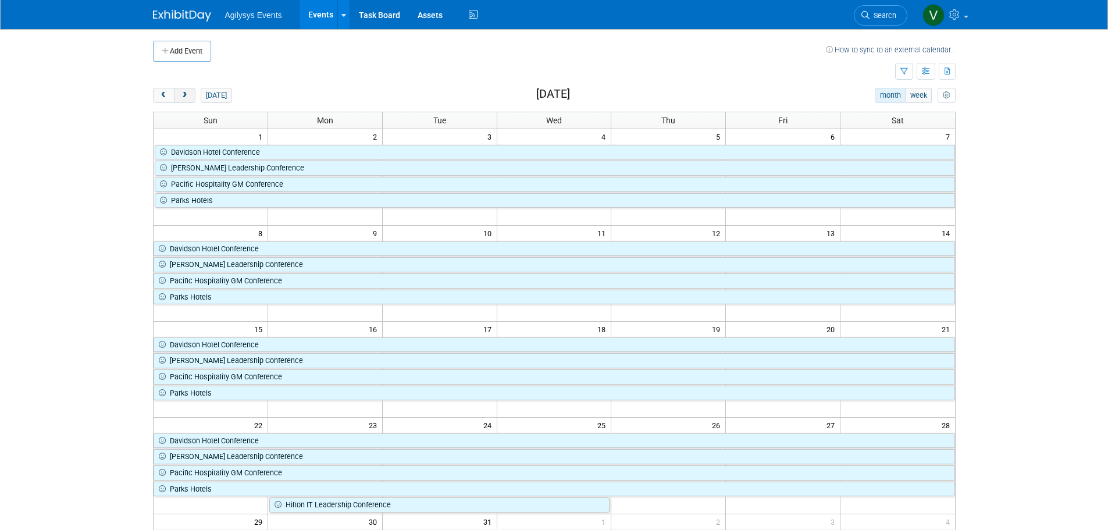
click at [185, 93] on span "next" at bounding box center [184, 96] width 9 height 8
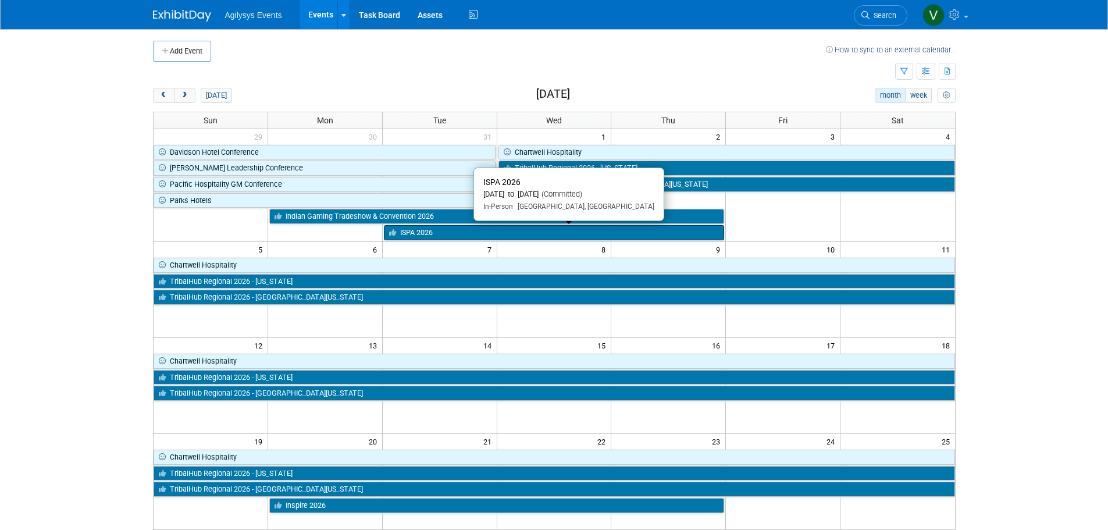
click at [434, 235] on link "ISPA 2026" at bounding box center [554, 232] width 341 height 15
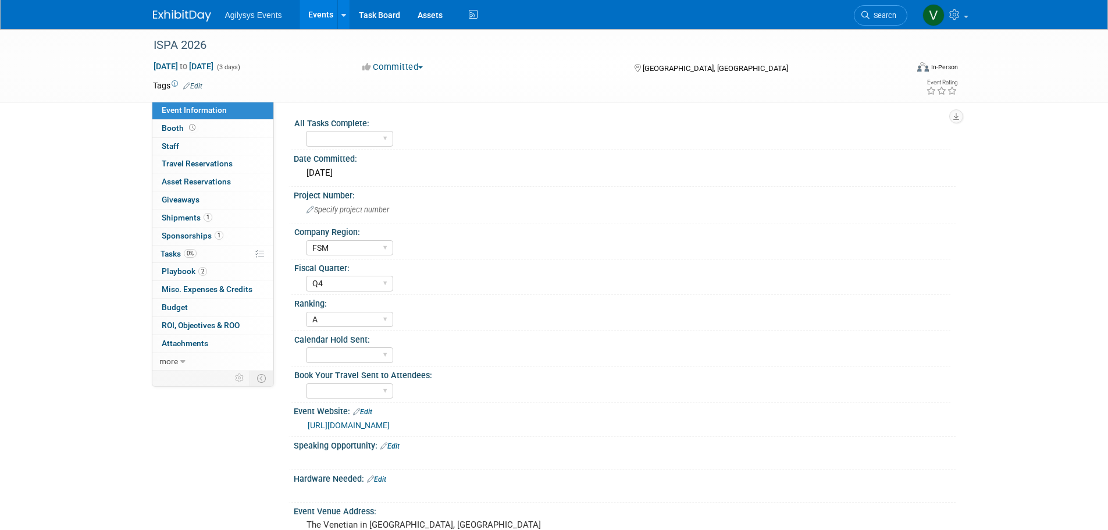
select select "FSM"
select select "Q4"
select select "A"
click at [178, 128] on span "Booth" at bounding box center [180, 127] width 36 height 9
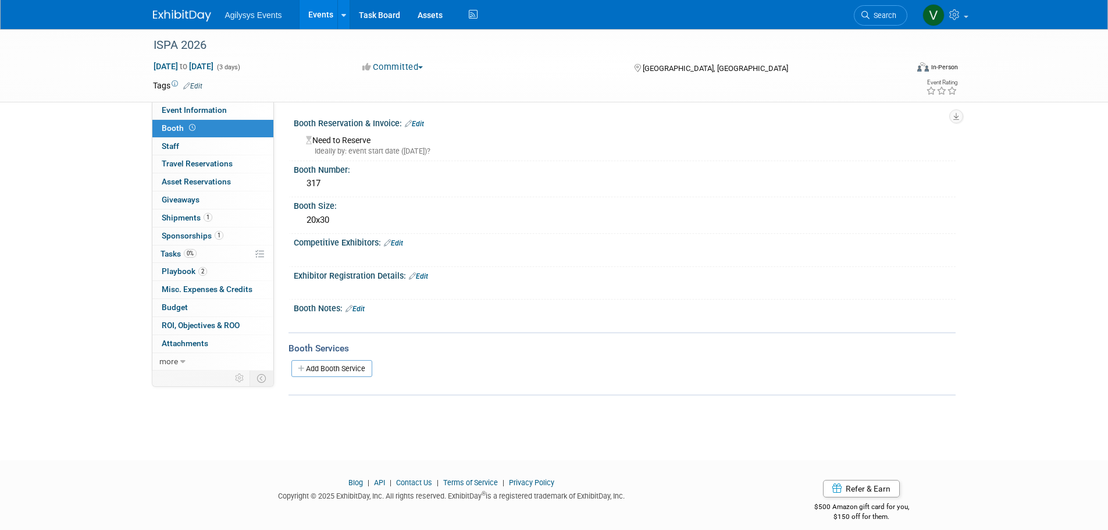
scroll to position [12, 0]
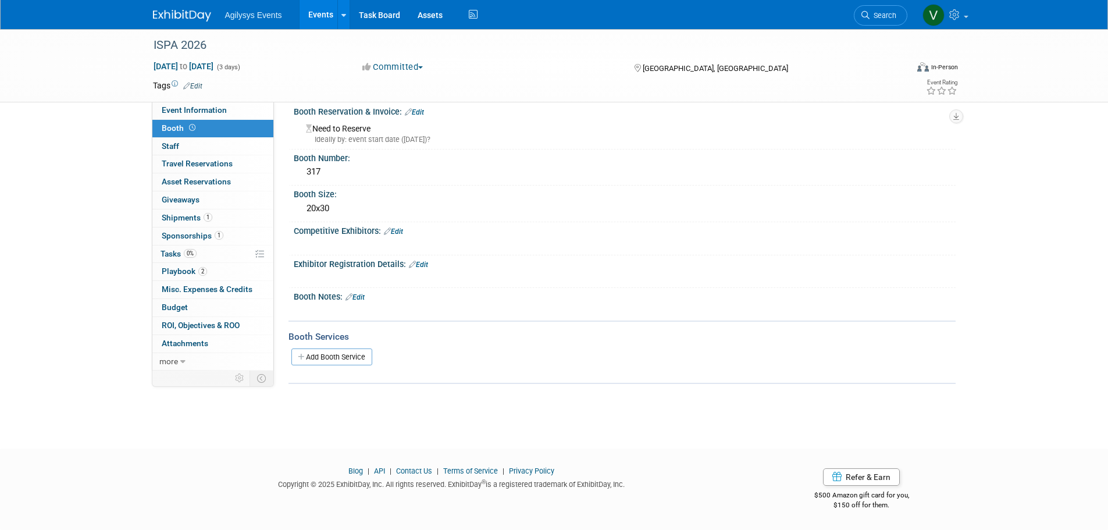
click at [195, 128] on span at bounding box center [192, 127] width 11 height 9
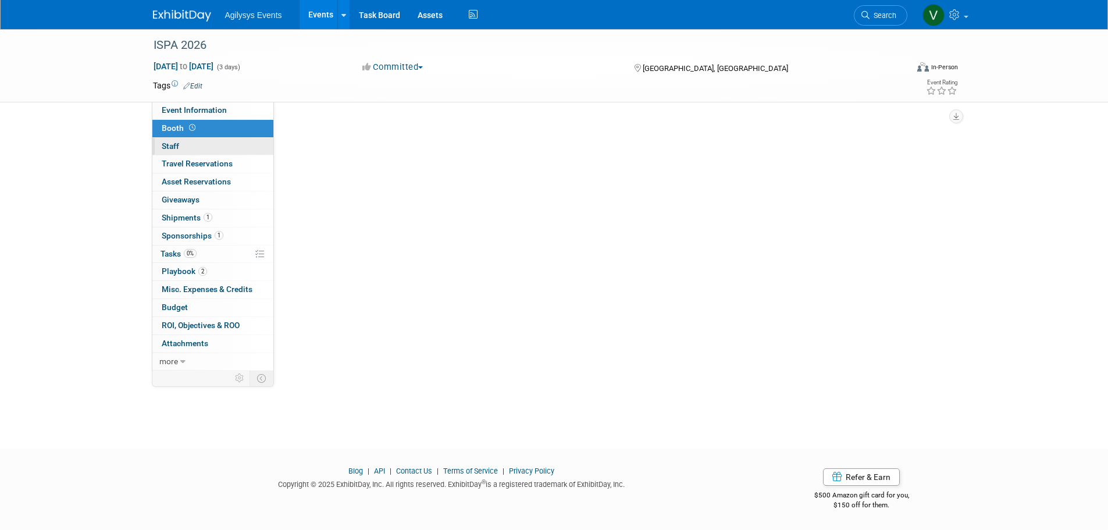
scroll to position [0, 0]
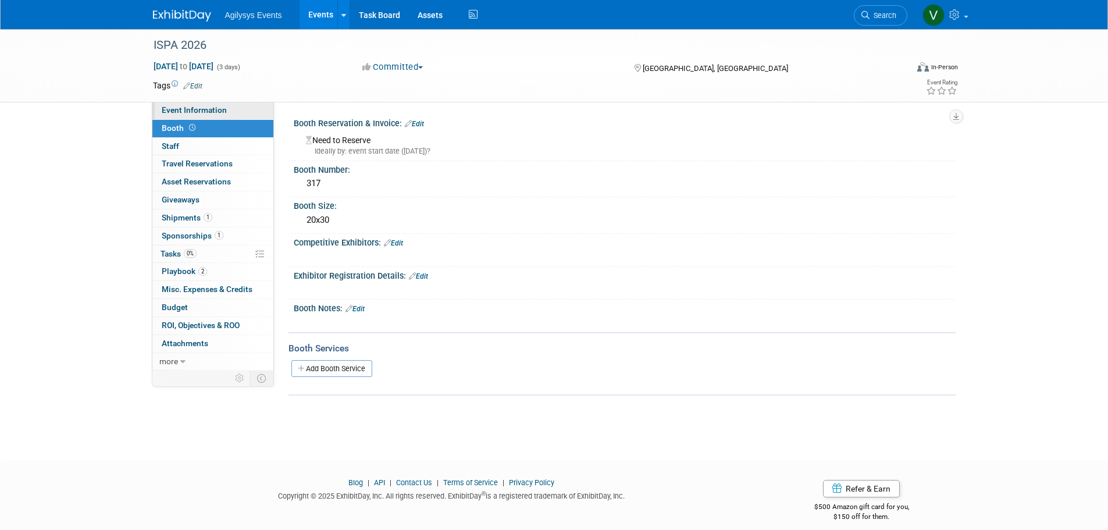
drag, startPoint x: 201, startPoint y: 107, endPoint x: 220, endPoint y: 117, distance: 21.9
click at [201, 106] on span "Event Information" at bounding box center [194, 109] width 65 height 9
select select "FSM"
select select "Q4"
select select "A"
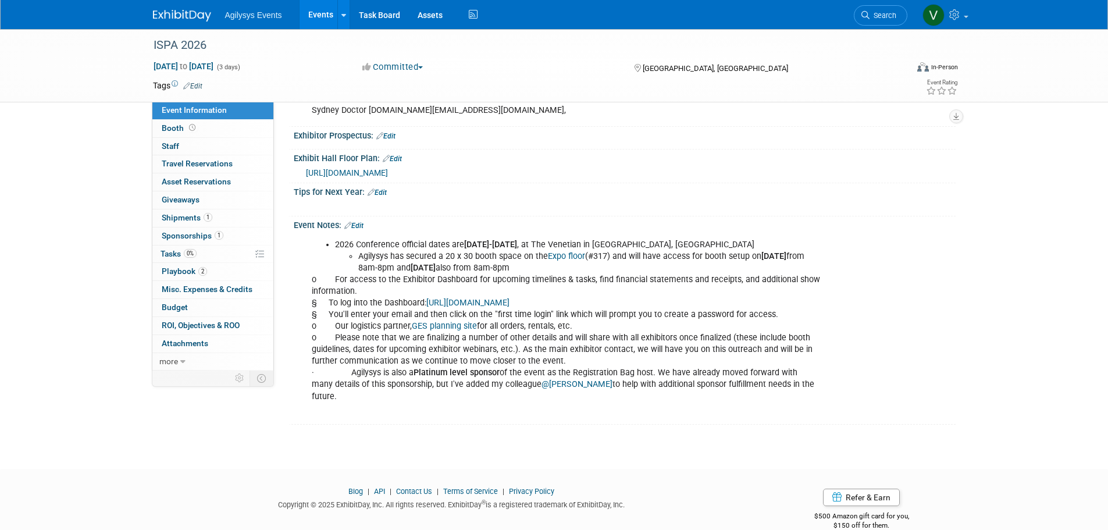
scroll to position [473, 0]
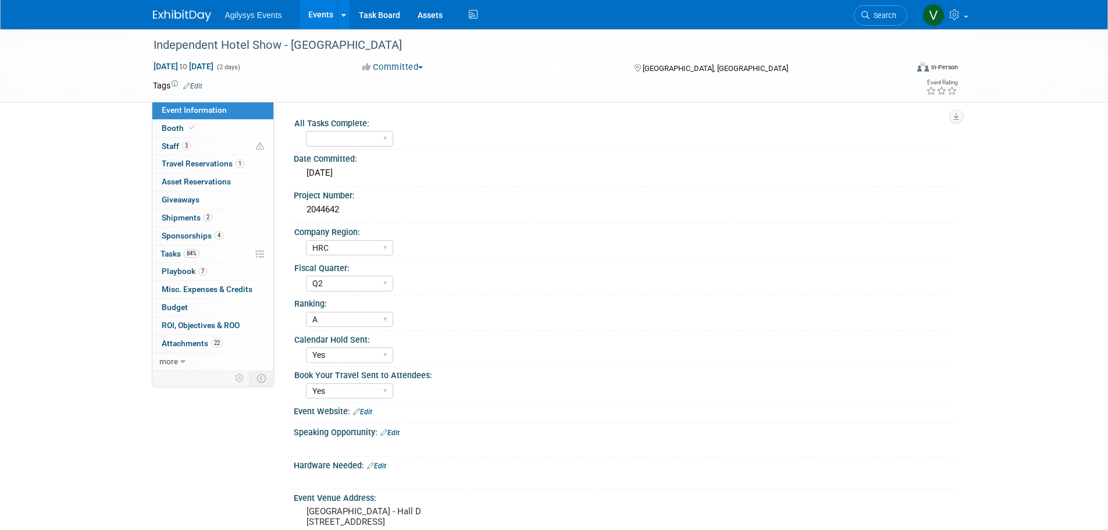
select select "HRC"
select select "Q2"
select select "A"
select select "Yes"
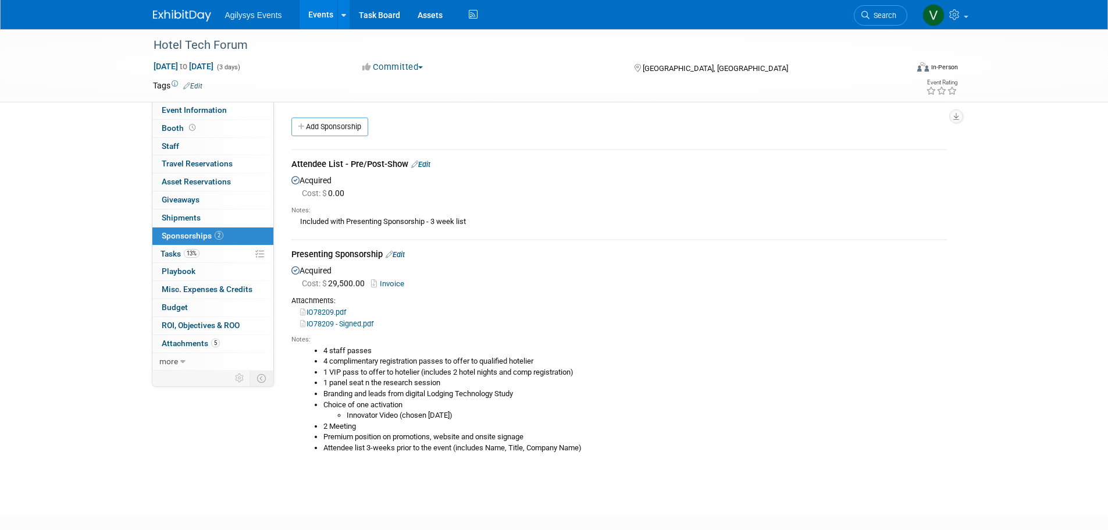
click at [176, 5] on div at bounding box center [189, 11] width 72 height 22
click at [204, 8] on link at bounding box center [189, 9] width 72 height 9
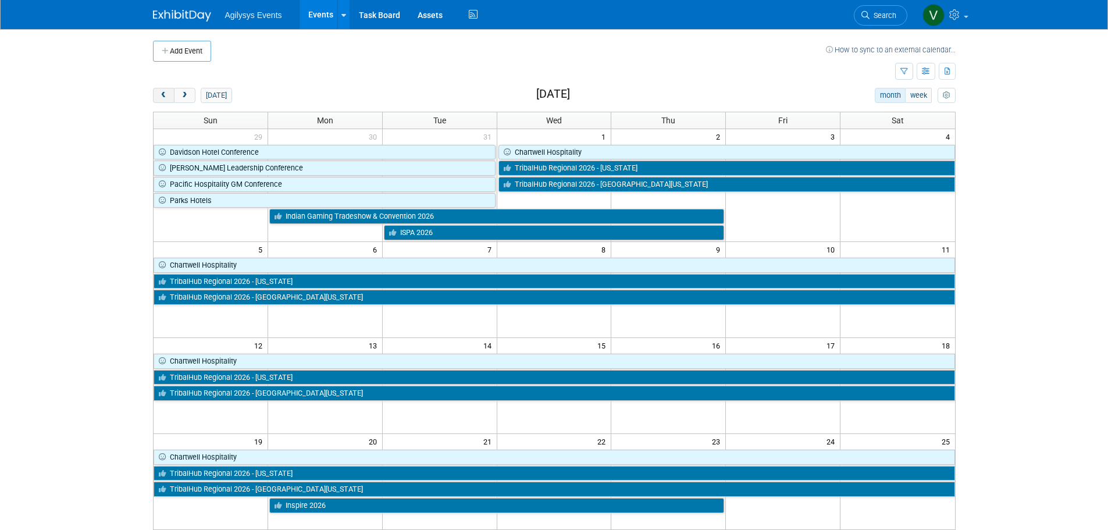
click at [164, 92] on span "prev" at bounding box center [163, 96] width 9 height 8
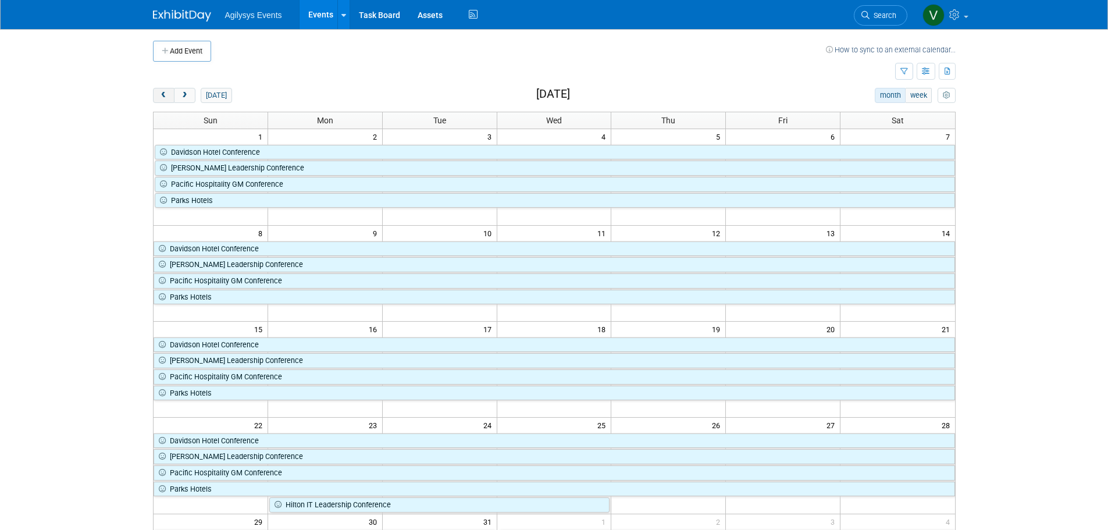
click at [164, 92] on span "prev" at bounding box center [163, 96] width 9 height 8
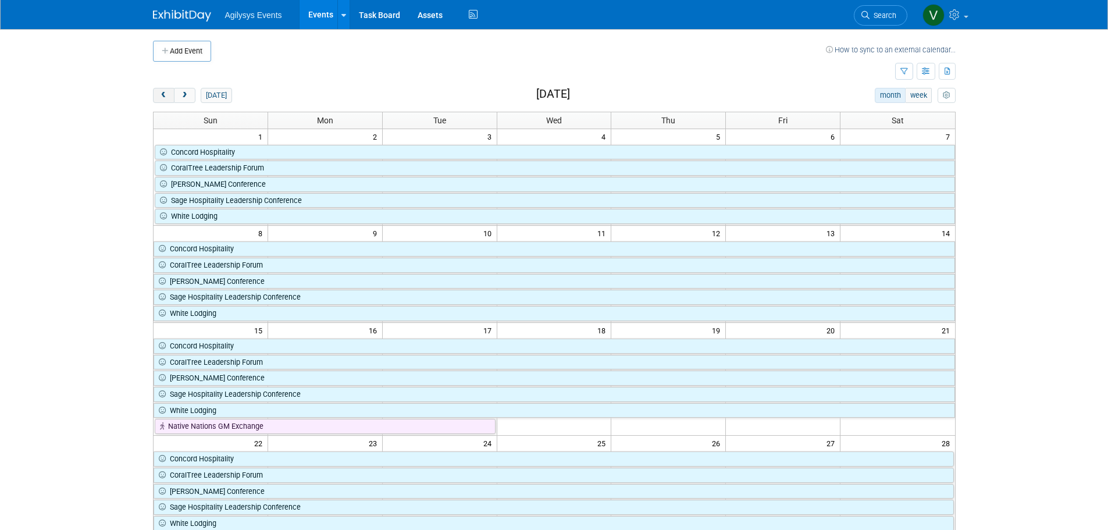
click at [164, 92] on span "prev" at bounding box center [163, 96] width 9 height 8
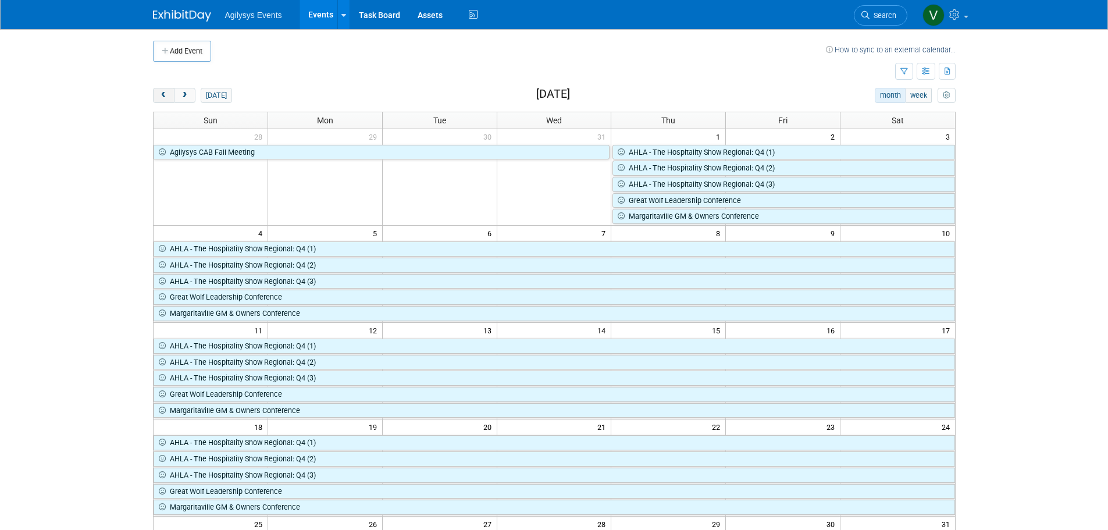
click at [164, 92] on span "prev" at bounding box center [163, 96] width 9 height 8
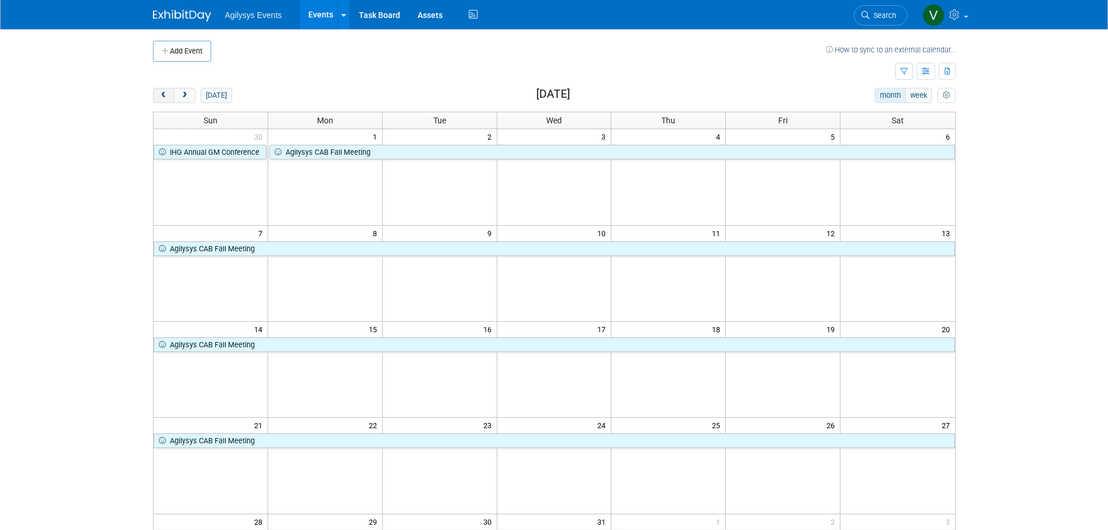
click at [164, 90] on button "prev" at bounding box center [164, 95] width 22 height 15
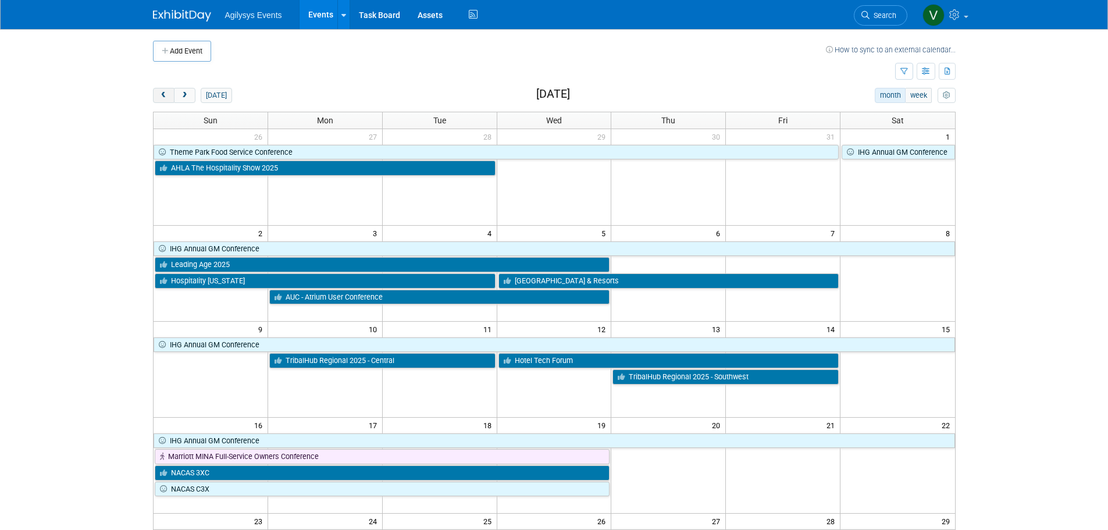
click at [168, 99] on button "prev" at bounding box center [164, 95] width 22 height 15
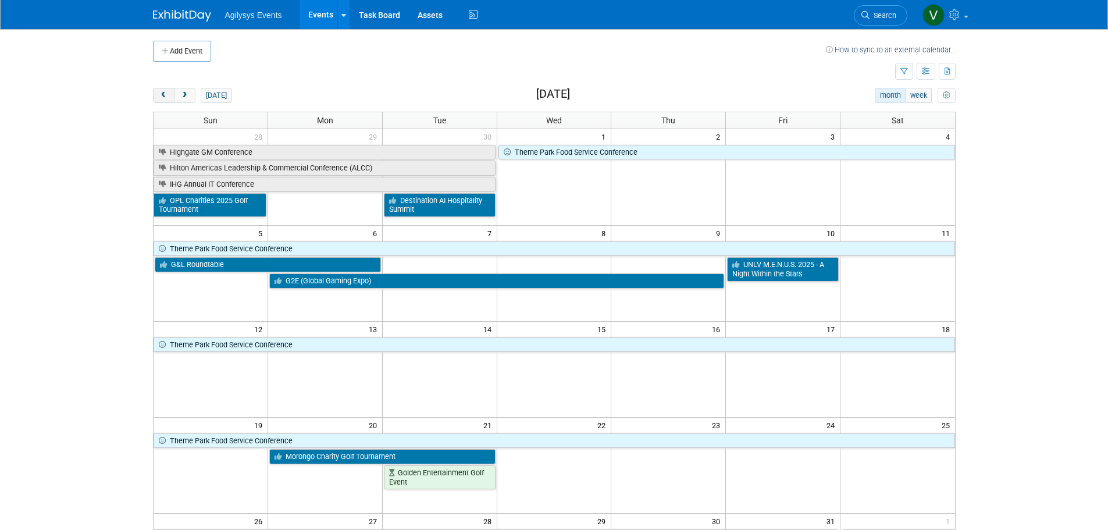
click at [158, 96] on button "prev" at bounding box center [164, 95] width 22 height 15
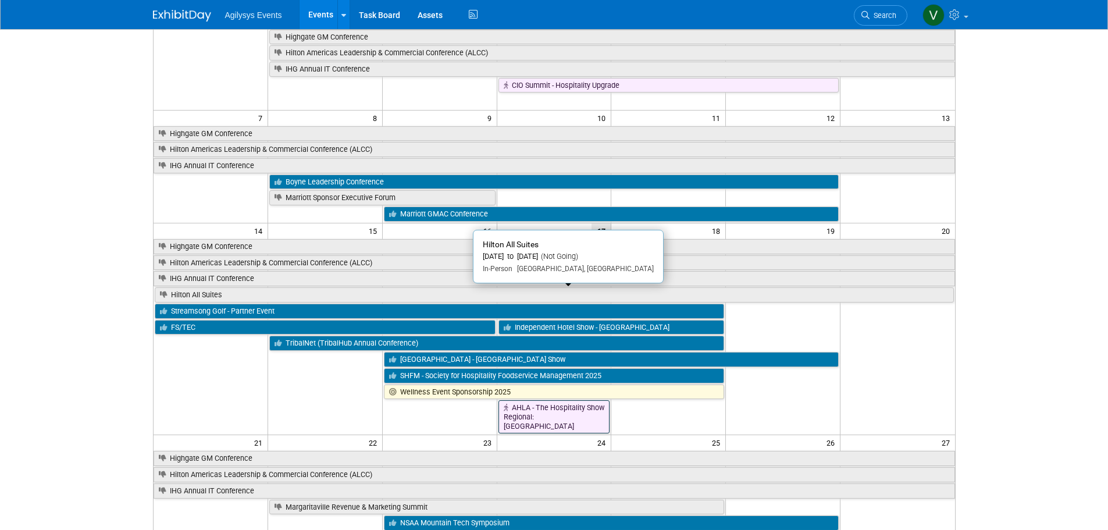
scroll to position [116, 0]
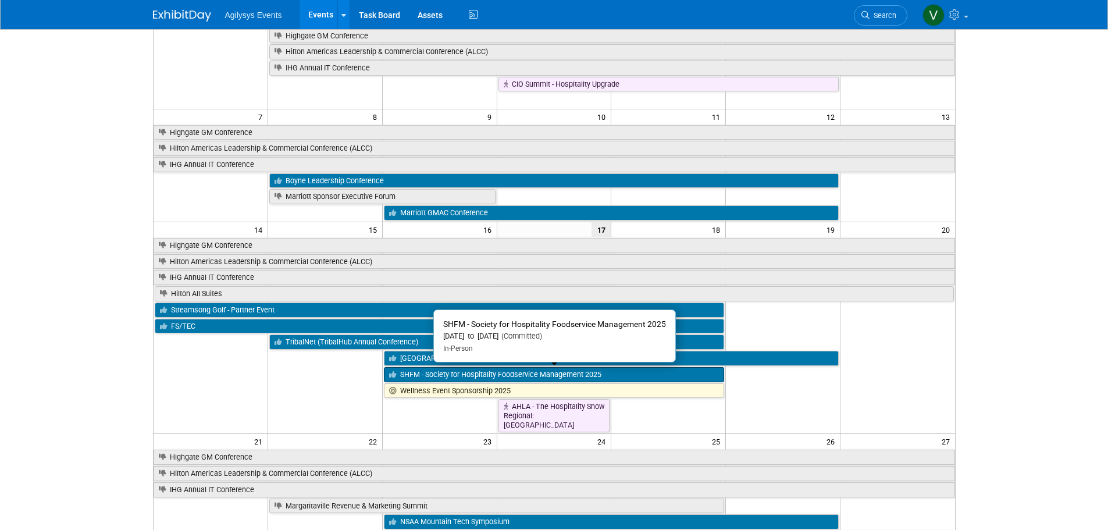
click at [437, 378] on link "SHFM - Society for Hospitality Foodservice Management 2025" at bounding box center [554, 374] width 341 height 15
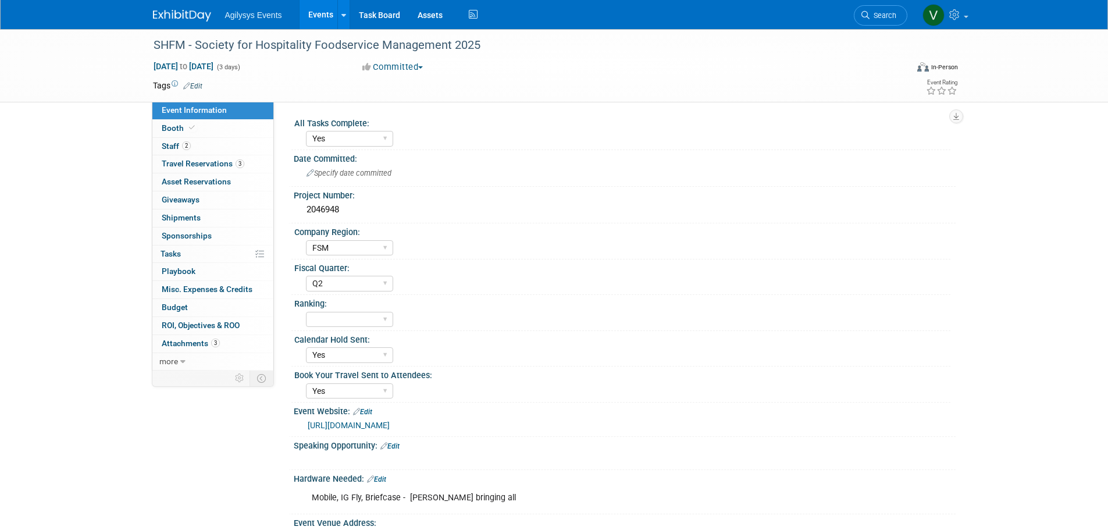
select select "Yes"
select select "FSM"
select select "Q2"
select select "Yes"
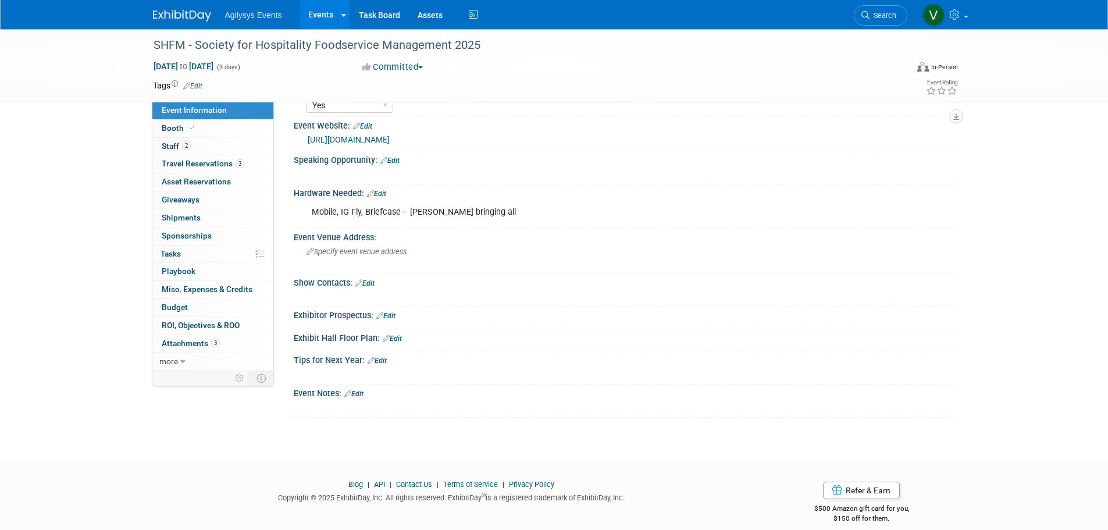
scroll to position [298, 0]
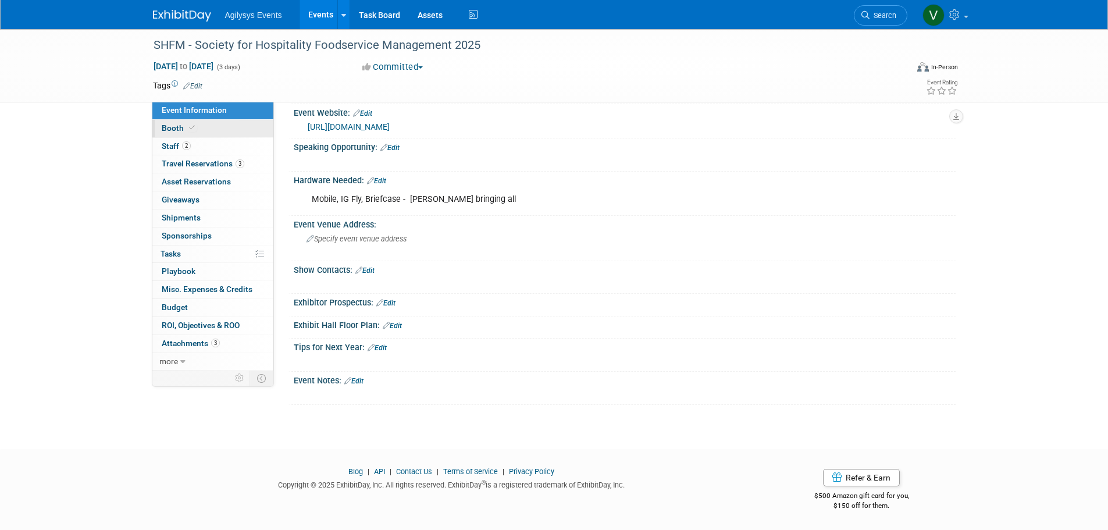
click at [174, 131] on span "Booth" at bounding box center [179, 127] width 35 height 9
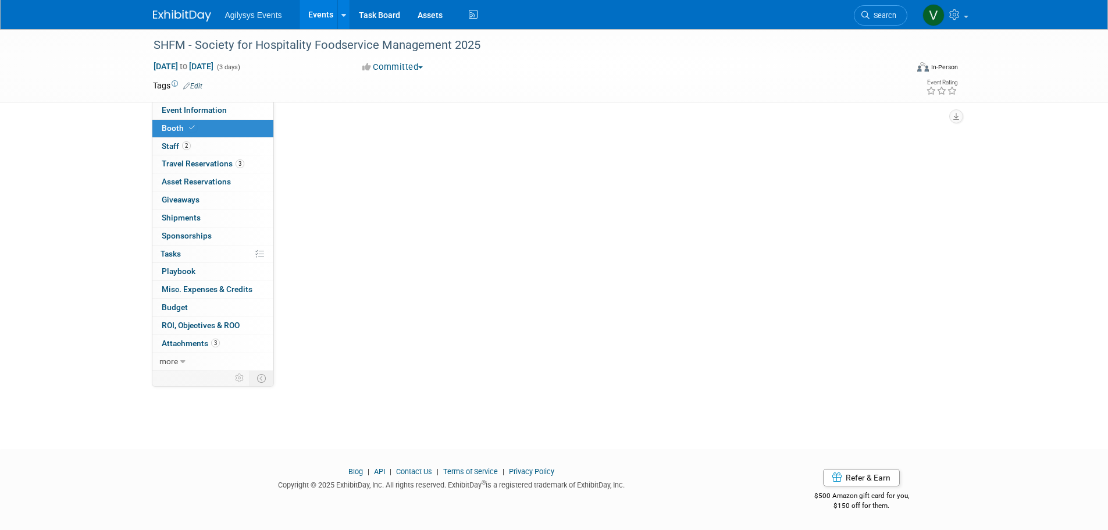
scroll to position [0, 0]
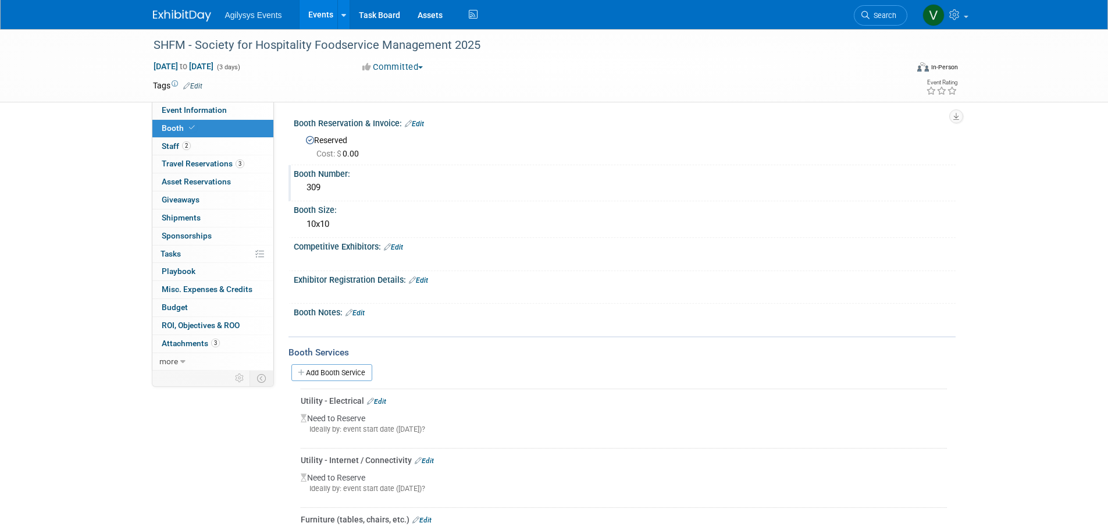
click at [319, 189] on div "309" at bounding box center [624, 187] width 644 height 18
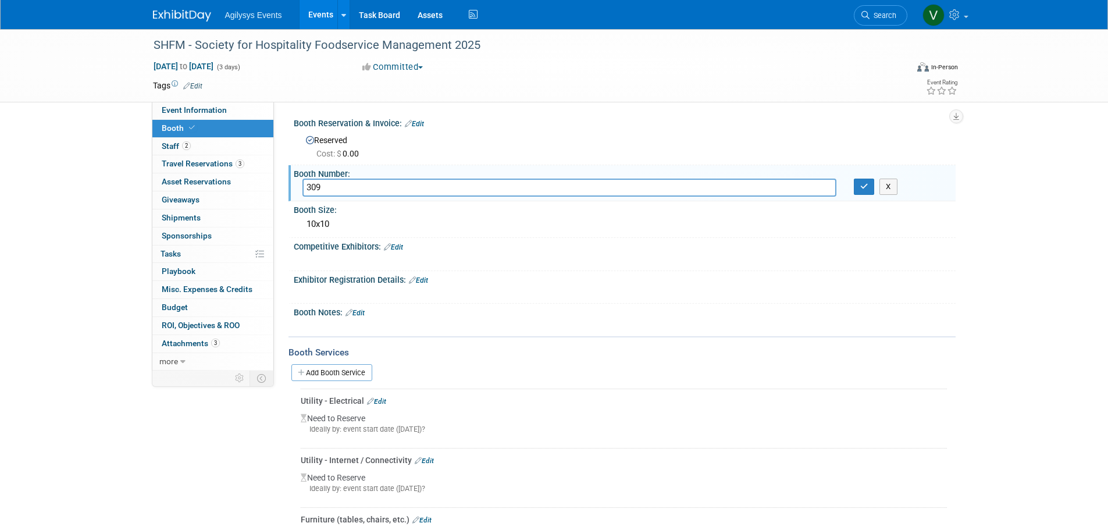
drag, startPoint x: 328, startPoint y: 187, endPoint x: 297, endPoint y: 182, distance: 31.8
click at [297, 182] on div "309" at bounding box center [569, 187] width 551 height 18
click at [324, 186] on input "309" at bounding box center [569, 187] width 534 height 18
drag, startPoint x: 323, startPoint y: 186, endPoint x: 292, endPoint y: 185, distance: 30.8
click at [306, 187] on input "309" at bounding box center [569, 187] width 534 height 18
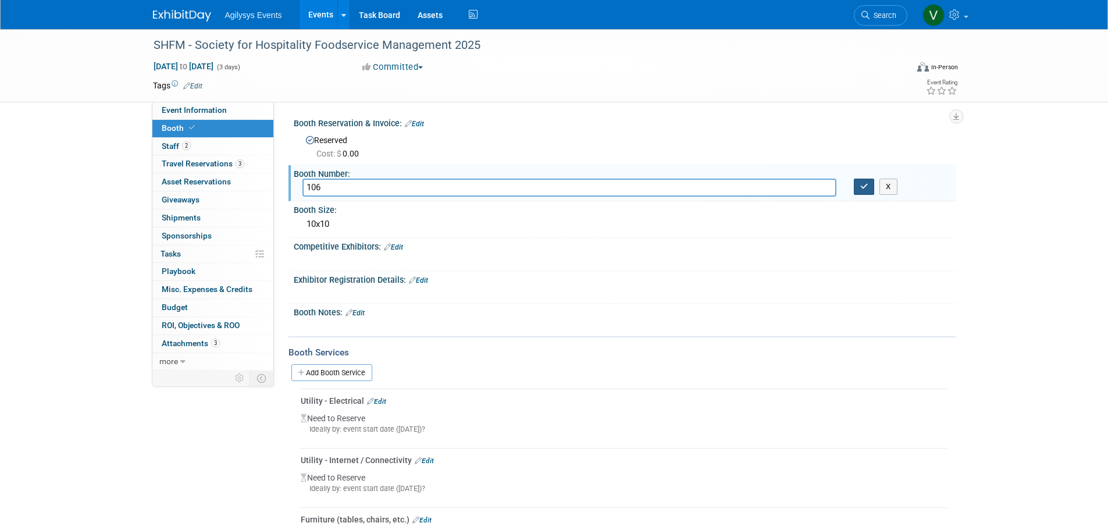
type input "106"
click at [870, 187] on button "button" at bounding box center [864, 186] width 21 height 16
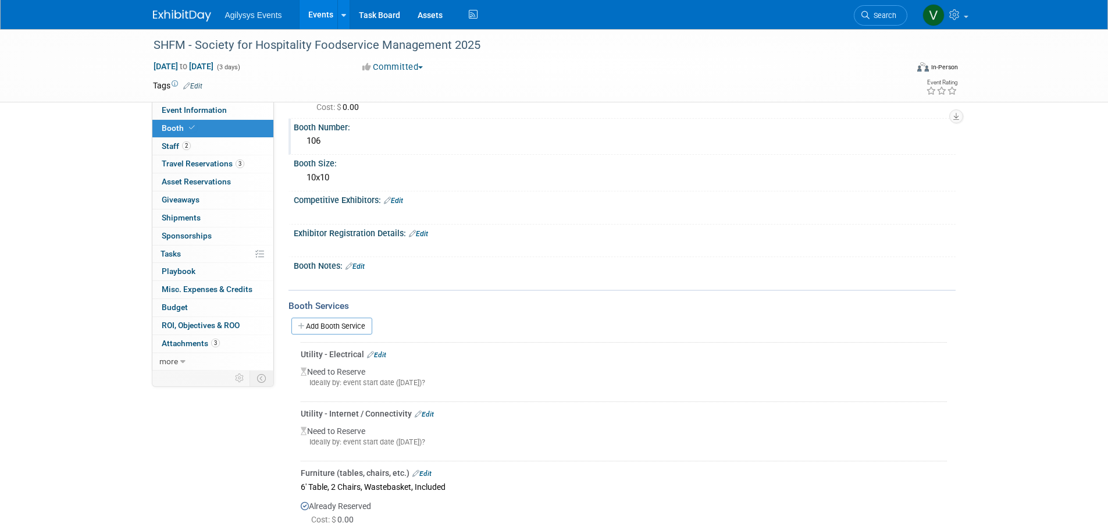
scroll to position [116, 0]
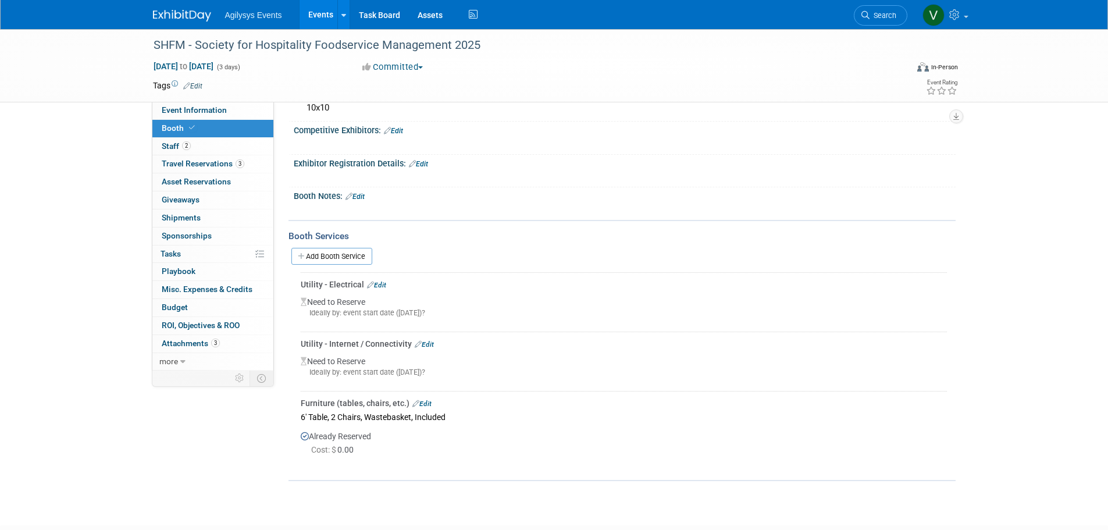
click at [338, 249] on link "Add Booth Service" at bounding box center [331, 256] width 81 height 17
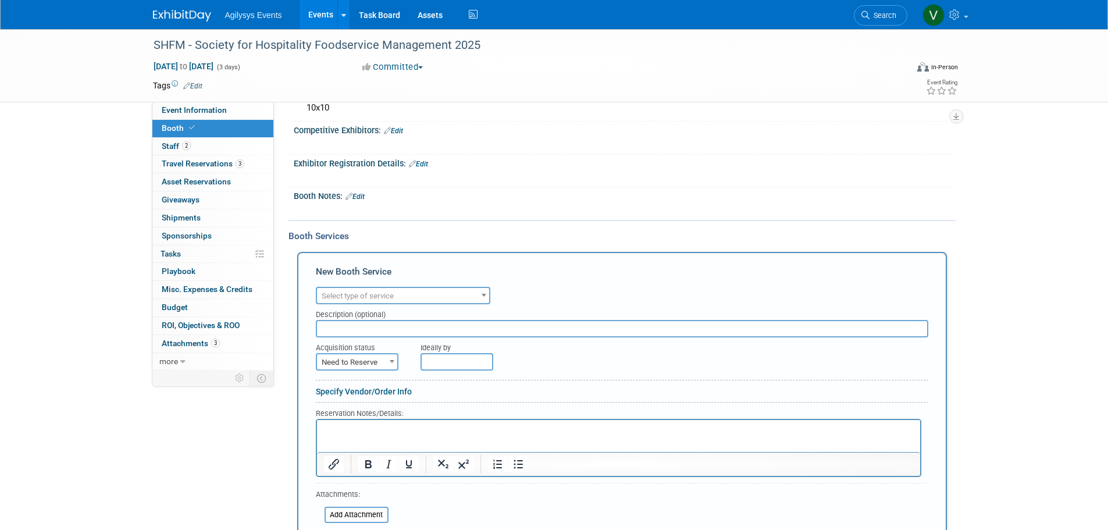
scroll to position [0, 0]
click at [379, 292] on span "Select type of service" at bounding box center [358, 295] width 72 height 9
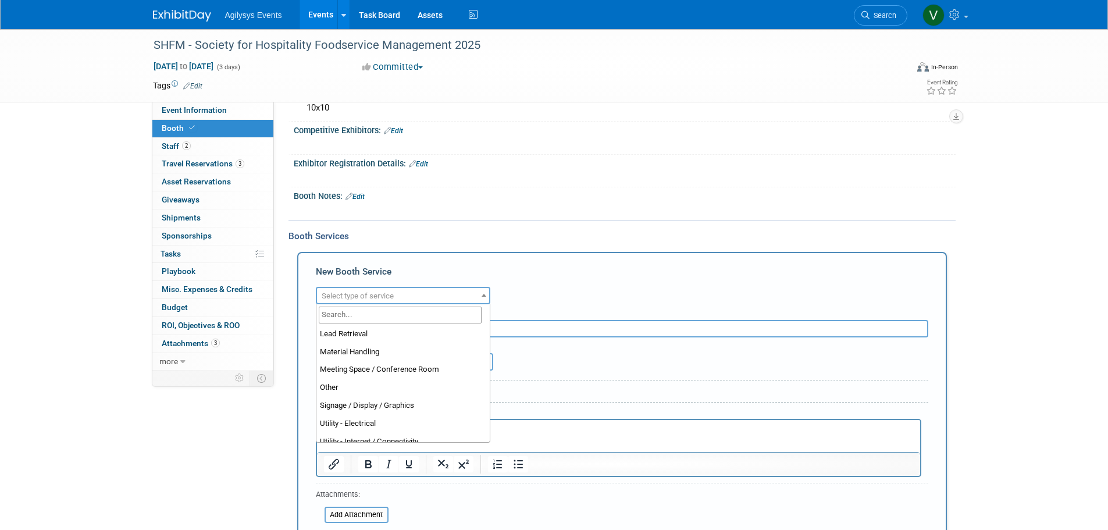
scroll to position [233, 0]
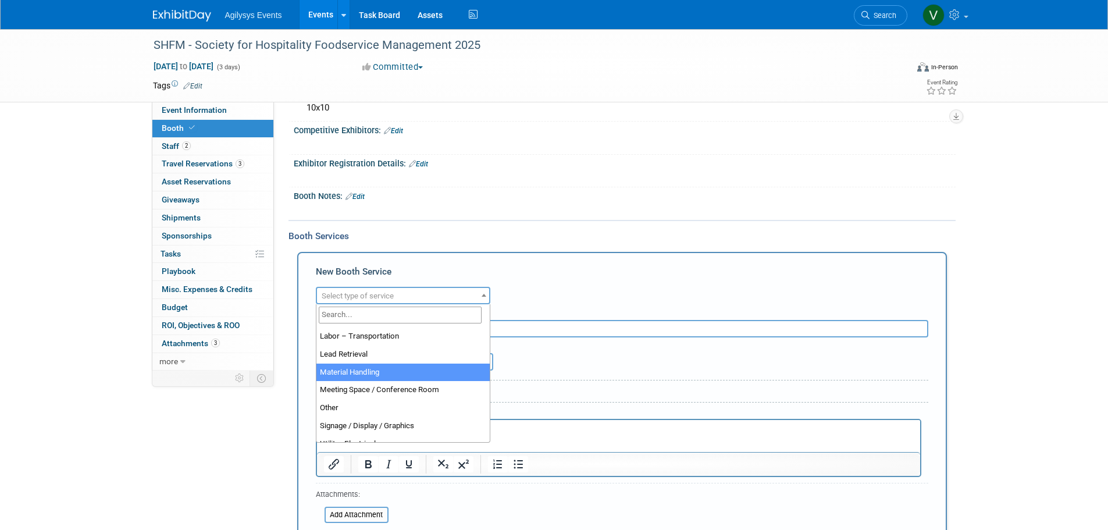
select select "10"
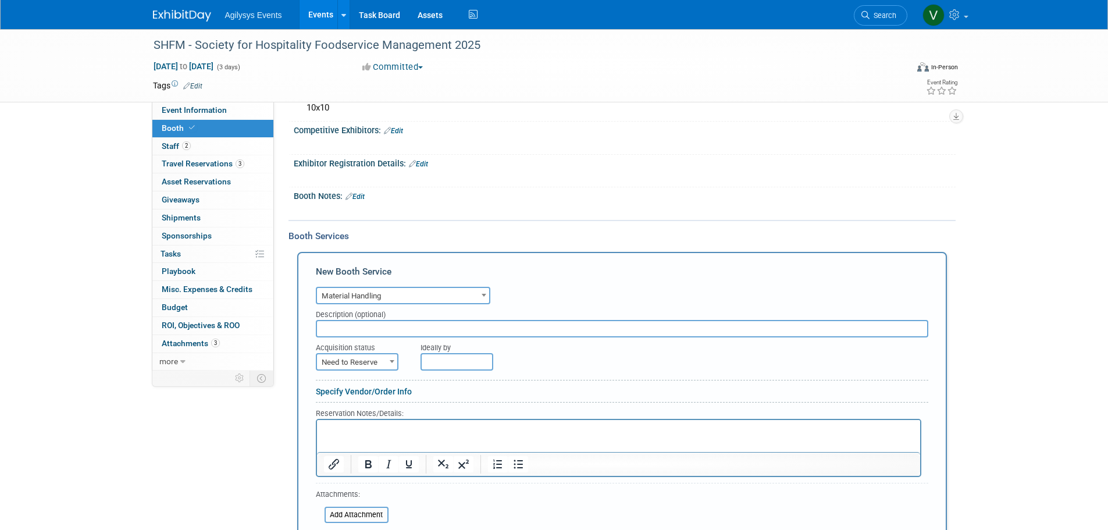
paste input "Material Handling - Advanc"
drag, startPoint x: 427, startPoint y: 328, endPoint x: 421, endPoint y: 328, distance: 6.4
click at [421, 328] on input "Material Handling - Advanc" at bounding box center [622, 328] width 612 height 17
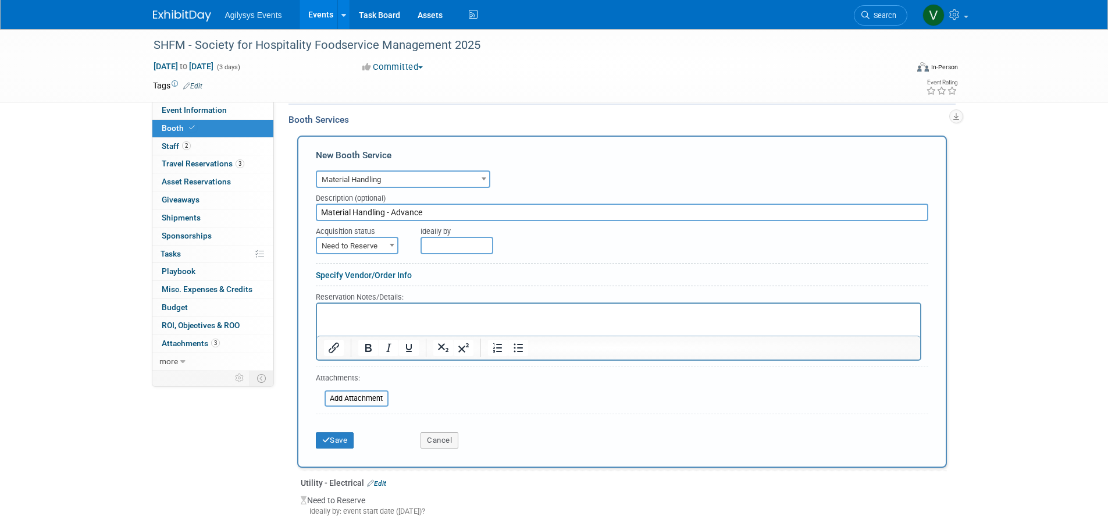
type input "Material Handling - Advance"
click at [378, 244] on span "Need to Reserve" at bounding box center [357, 246] width 80 height 16
select select "2"
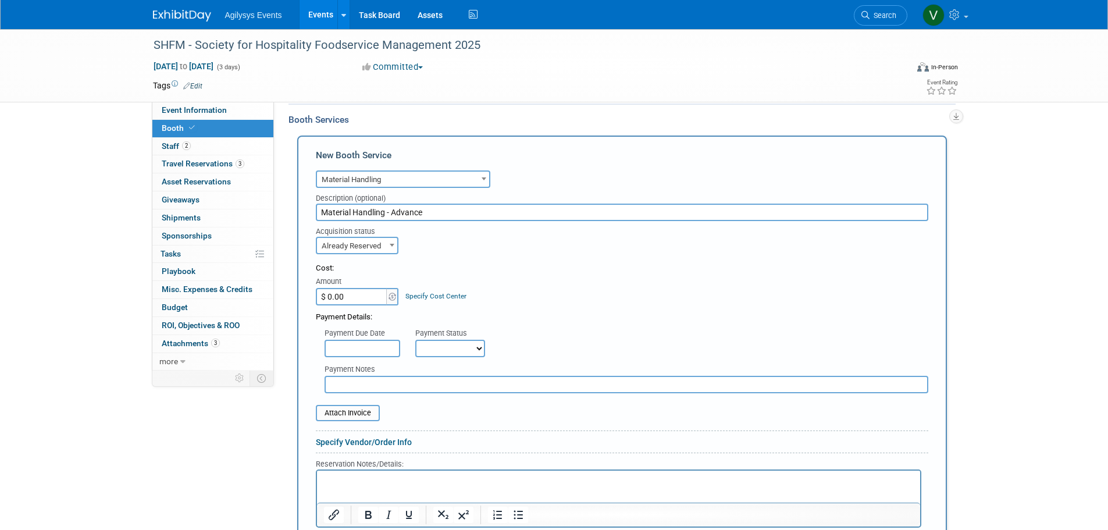
click at [374, 296] on input "$ 0.00" at bounding box center [352, 296] width 73 height 17
click at [358, 297] on input "$ 0.00" at bounding box center [352, 296] width 73 height 17
type input "$ 448.13"
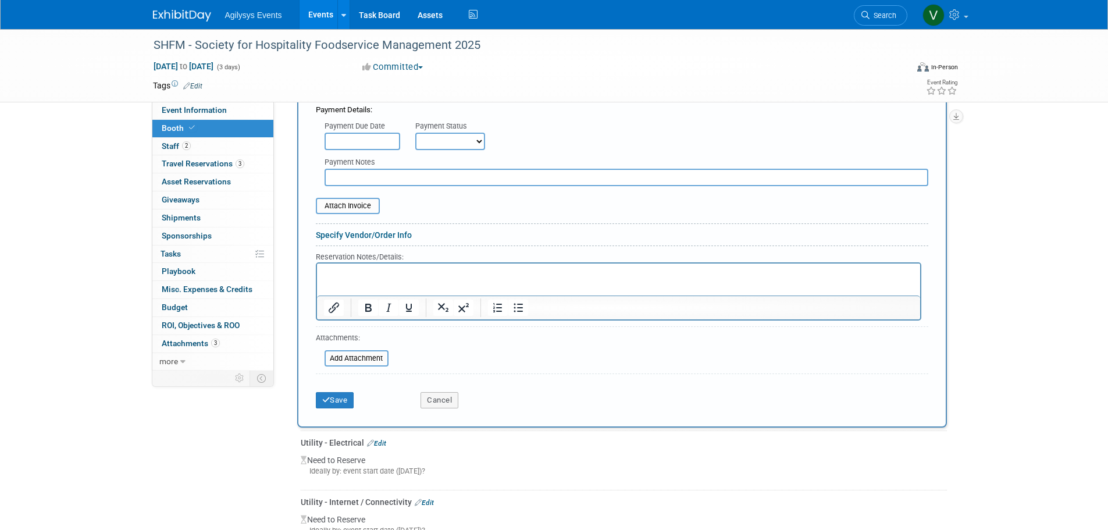
scroll to position [523, 0]
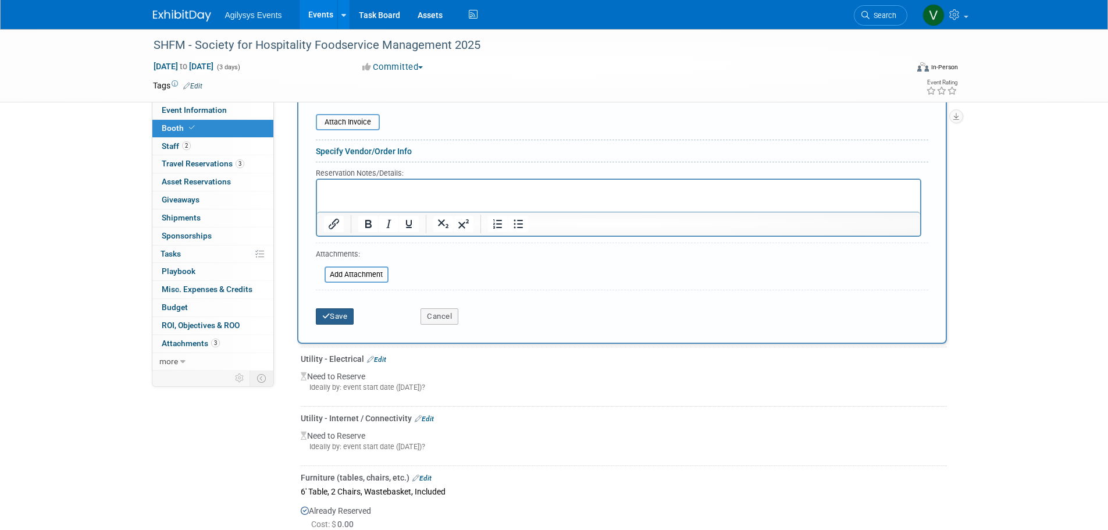
click at [341, 320] on button "Save" at bounding box center [335, 316] width 38 height 16
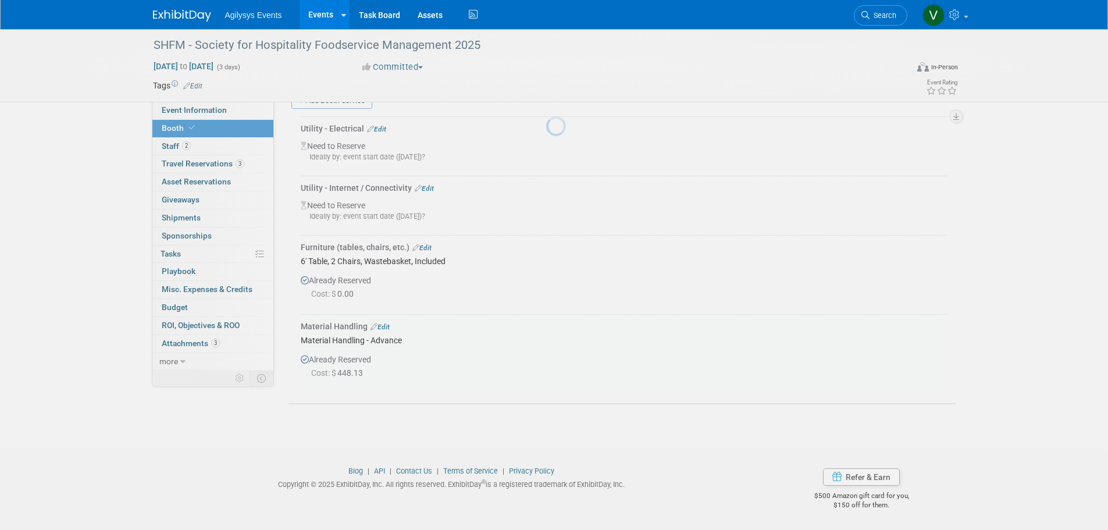
scroll to position [272, 0]
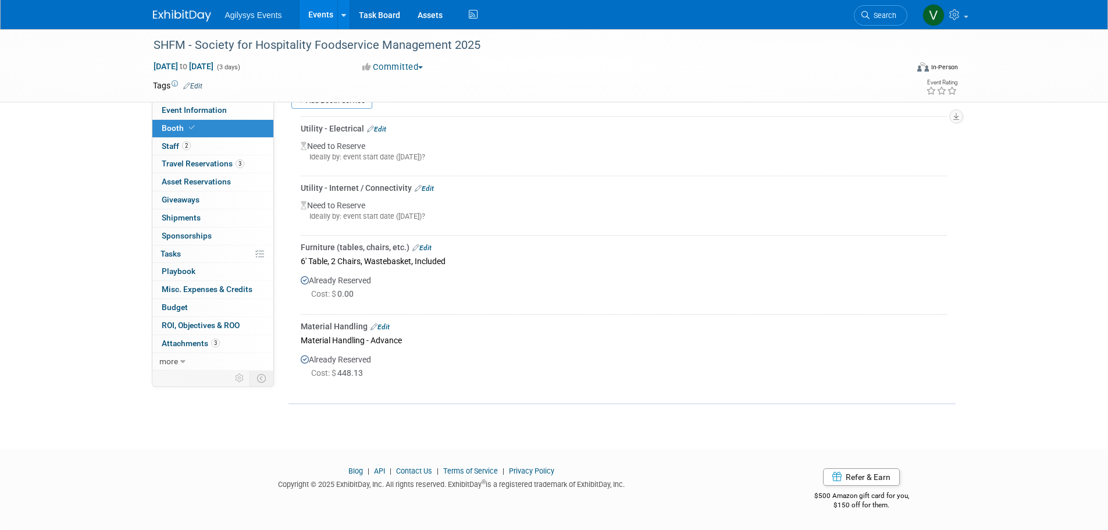
click at [185, 0] on div at bounding box center [189, 11] width 72 height 22
drag, startPoint x: 186, startPoint y: 15, endPoint x: 188, endPoint y: 70, distance: 55.9
click at [187, 15] on img at bounding box center [182, 16] width 58 height 12
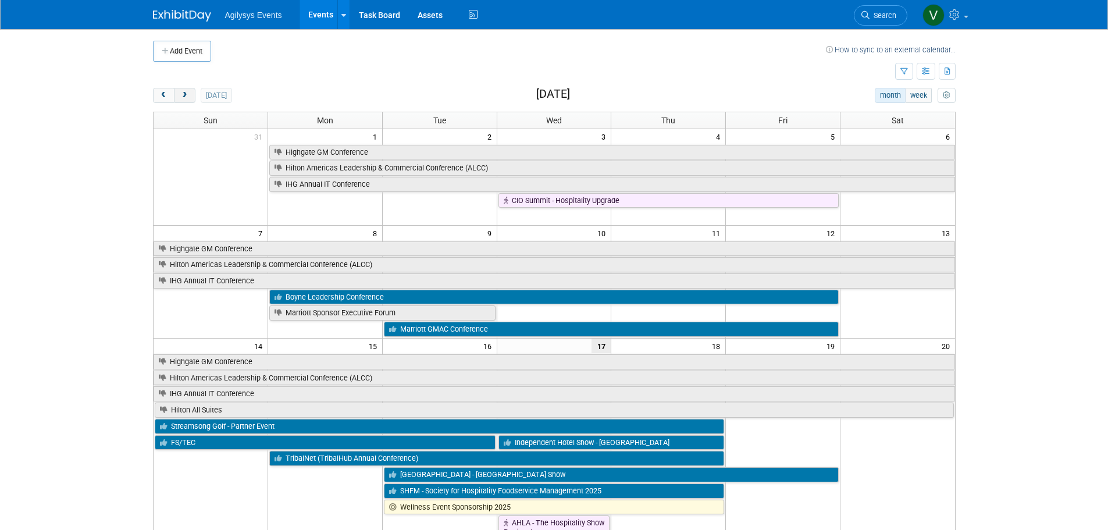
click at [183, 94] on span "next" at bounding box center [184, 96] width 9 height 8
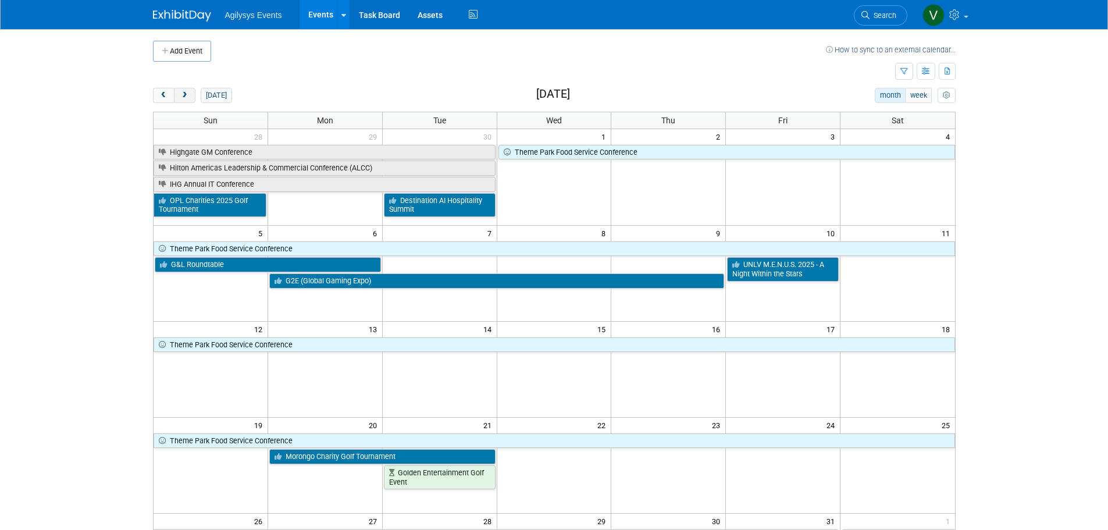
click at [183, 94] on span "next" at bounding box center [184, 96] width 9 height 8
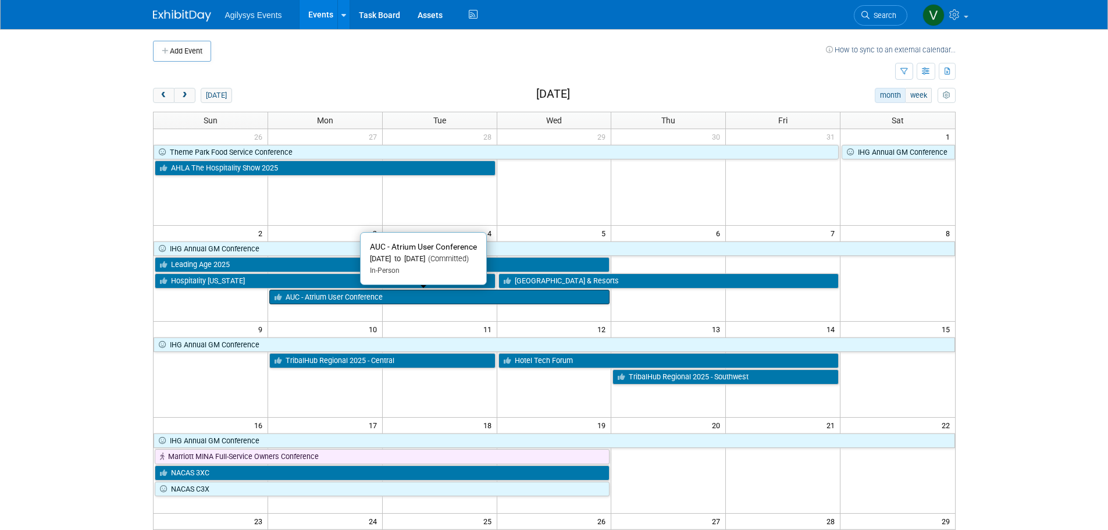
click at [335, 298] on link "AUC - Atrium User Conference" at bounding box center [439, 297] width 341 height 15
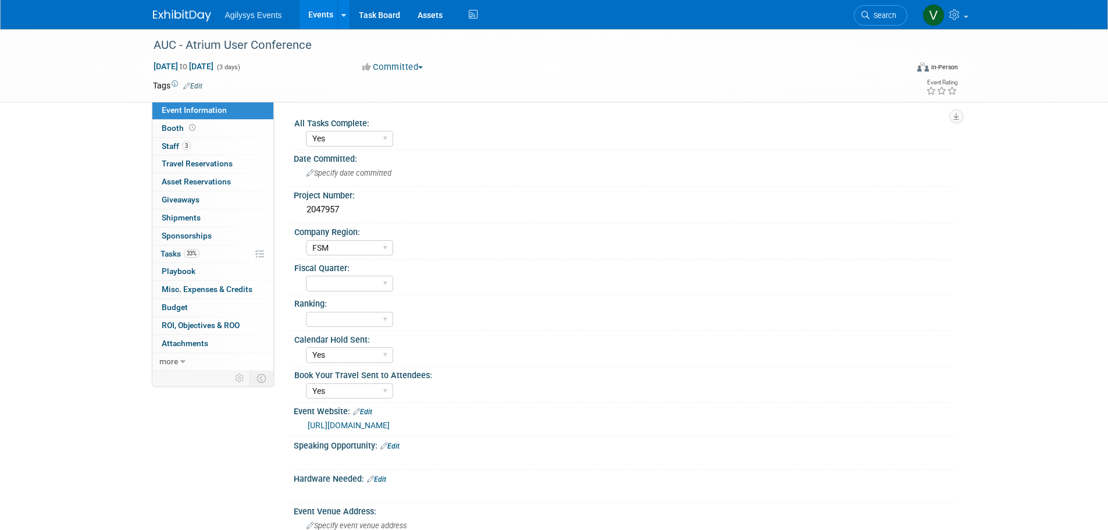
select select "Yes"
select select "FSM"
select select "Yes"
click at [175, 145] on span "Staff 3" at bounding box center [176, 145] width 29 height 9
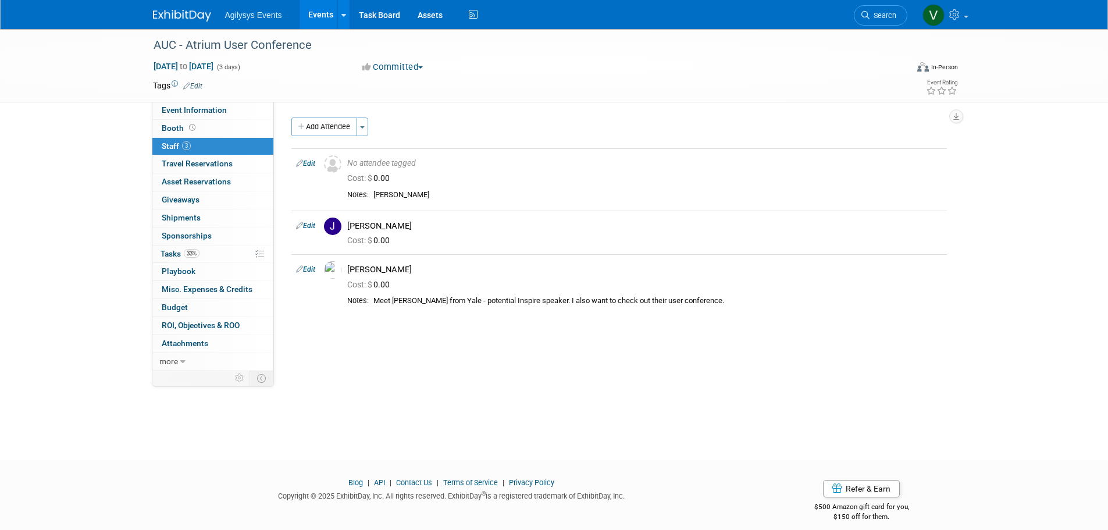
drag, startPoint x: 197, startPoint y: 110, endPoint x: 233, endPoint y: 148, distance: 53.0
click at [197, 110] on span "Event Information" at bounding box center [194, 109] width 65 height 9
select select "Yes"
select select "FSM"
select select "Yes"
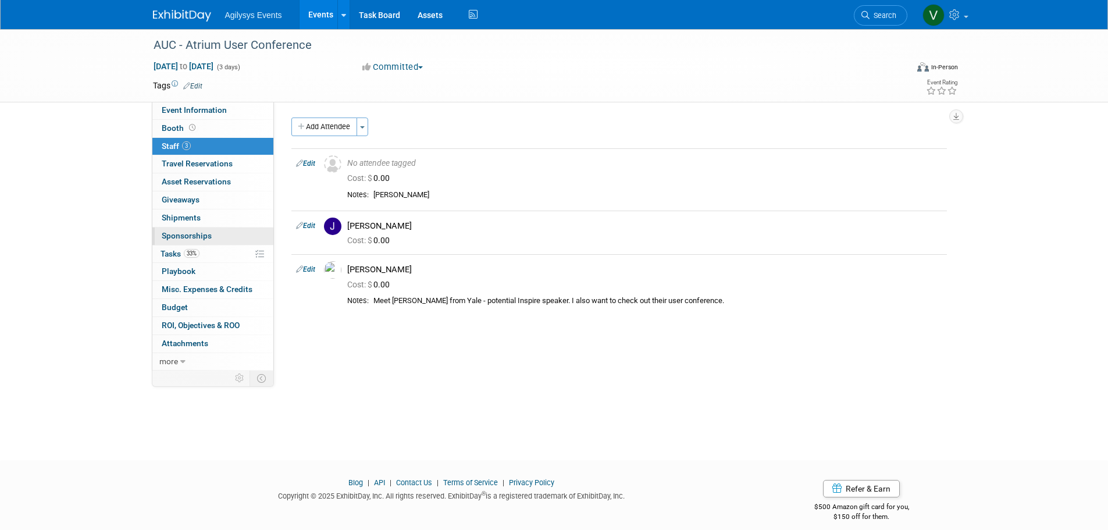
select select "Yes"
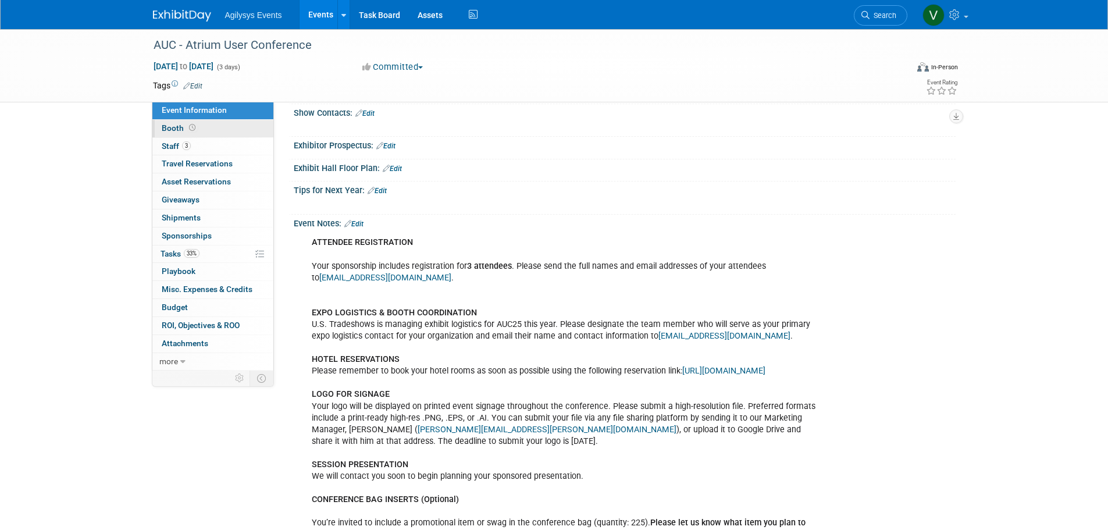
scroll to position [439, 0]
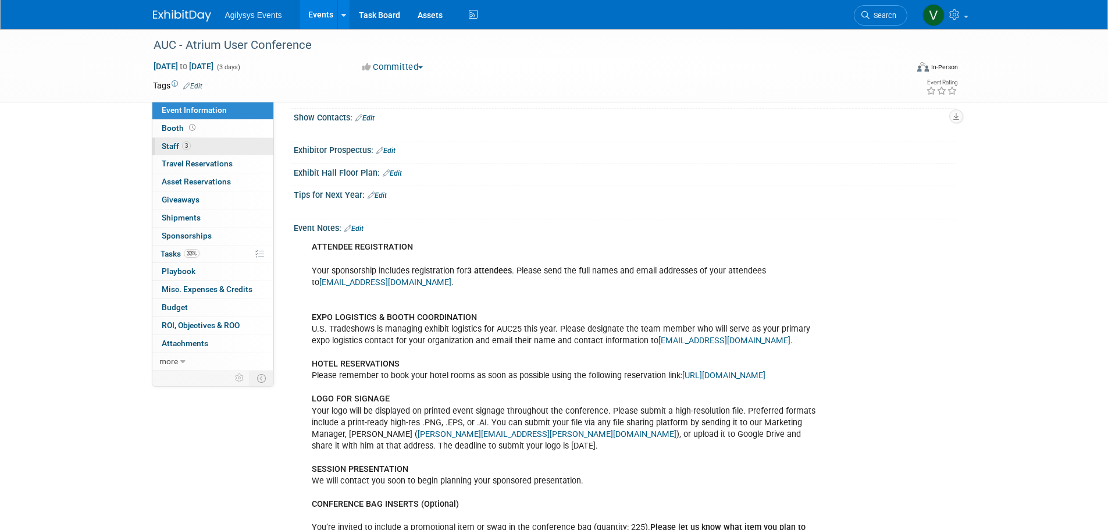
drag, startPoint x: 179, startPoint y: 123, endPoint x: 191, endPoint y: 138, distance: 19.4
click at [179, 123] on link "Booth" at bounding box center [212, 128] width 121 height 17
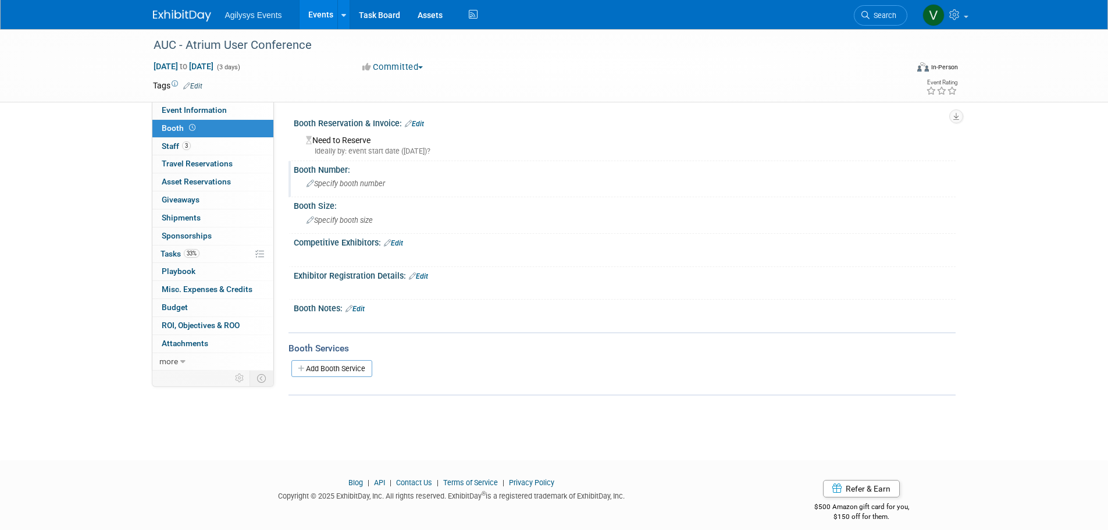
click at [341, 183] on span "Specify booth number" at bounding box center [345, 183] width 78 height 9
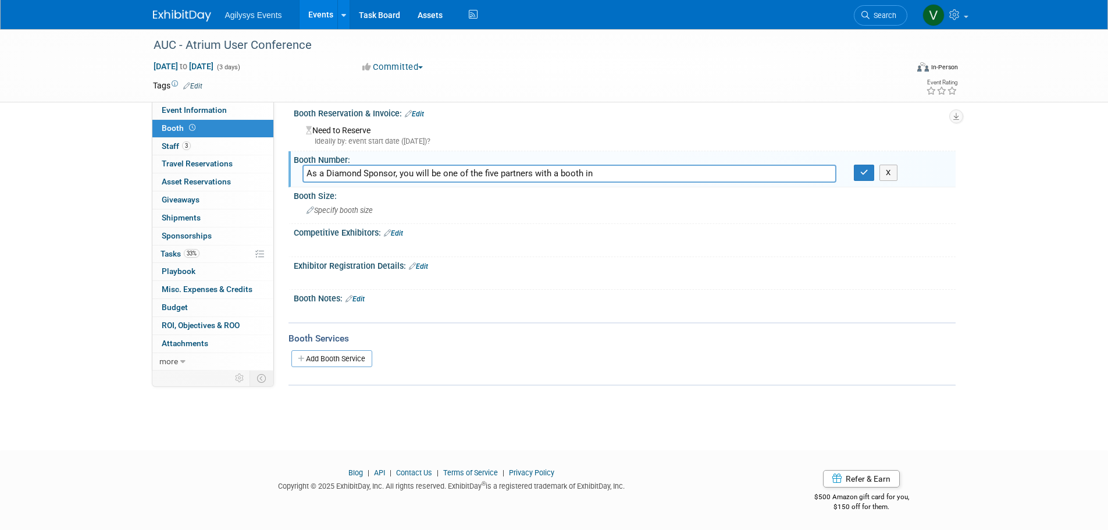
scroll to position [12, 0]
click at [394, 168] on input "As a Diamond Sponsor, you will be one of the five partners with a booth in" at bounding box center [569, 172] width 534 height 18
drag, startPoint x: 438, startPoint y: 173, endPoint x: 398, endPoint y: 172, distance: 39.6
click at [398, 173] on input "As a Diamond Sponsor, you will be one of the five partners with a booth in" at bounding box center [569, 172] width 534 height 18
drag, startPoint x: 575, startPoint y: 183, endPoint x: 576, endPoint y: 174, distance: 8.8
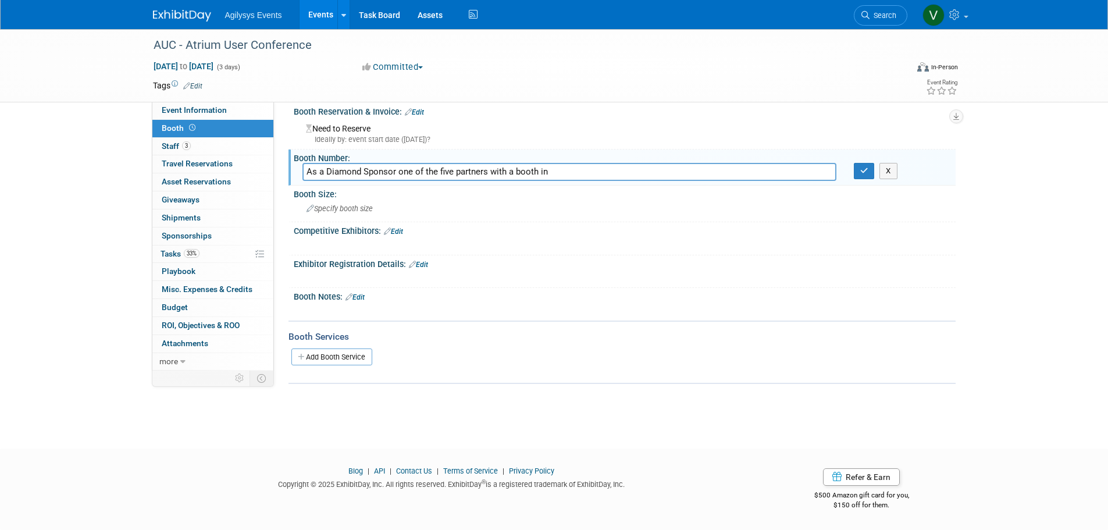
click at [575, 182] on div "Booth Number: As a Diamond Sponsor one of the five partners with a booth in X" at bounding box center [621, 167] width 667 height 37
drag, startPoint x: 576, startPoint y: 173, endPoint x: 405, endPoint y: 173, distance: 170.9
click at [396, 173] on input "As a Diamond Sponsor one of the five partners with a booth in" at bounding box center [569, 172] width 534 height 18
drag, startPoint x: 405, startPoint y: 173, endPoint x: 505, endPoint y: 169, distance: 100.1
click at [502, 169] on input "As a Diamond Sponsor one of the five partners with a booth in" at bounding box center [569, 172] width 534 height 18
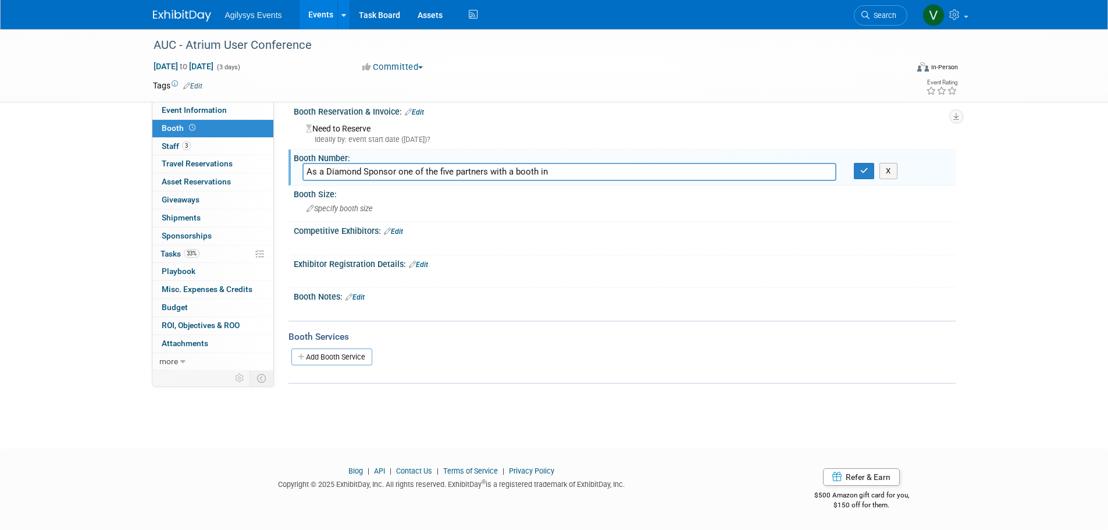
click at [512, 173] on input "As a Diamond Sponsor one of the five partners with a booth in" at bounding box center [569, 172] width 534 height 18
drag, startPoint x: 515, startPoint y: 172, endPoint x: 397, endPoint y: 172, distance: 118.0
click at [397, 172] on input "As a Diamond Sponsor one of the five partners with a booth in" at bounding box center [569, 172] width 534 height 18
click at [459, 173] on input "As a Diamond Sponsor booth in" at bounding box center [569, 172] width 534 height 18
paste input "booth in the entry foyer to the event space"
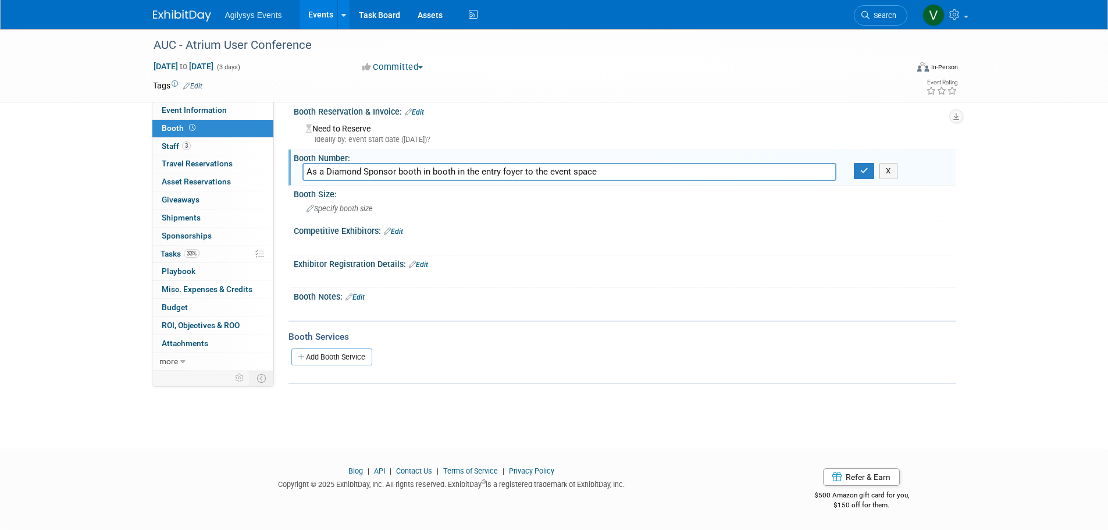
drag, startPoint x: 461, startPoint y: 169, endPoint x: 430, endPoint y: 170, distance: 30.8
click at [430, 170] on input "As a Diamond Sponsor booth in booth in the entry foyer to the event space" at bounding box center [569, 172] width 534 height 18
click at [577, 173] on input "As a Diamond Sponsor booth in the entry foyer to the event space" at bounding box center [569, 172] width 534 height 18
click at [601, 166] on input "As a Diamond Sponsor booth in the entry foyer to the event space" at bounding box center [569, 172] width 534 height 18
paste input "no booth n"
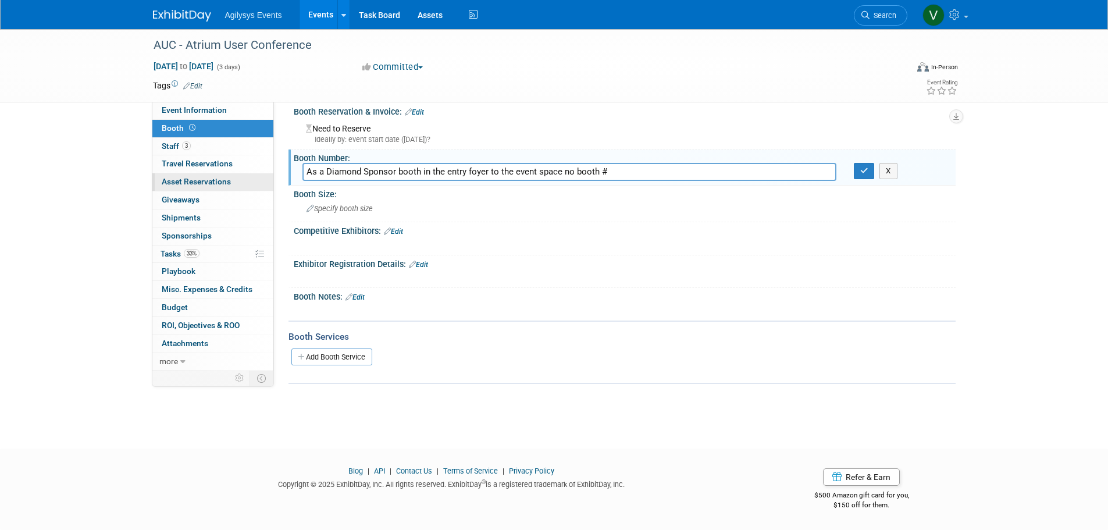
drag, startPoint x: 325, startPoint y: 169, endPoint x: 272, endPoint y: 173, distance: 53.6
click at [272, 173] on div "Event Information Event Info Booth Booth 3 Staff 3 Staff 0 Travel Reservations …" at bounding box center [554, 200] width 820 height 366
type input "Diamond Sponsor booth in the entry foyer to the event space no booth #"
click at [865, 171] on icon "button" at bounding box center [864, 171] width 8 height 8
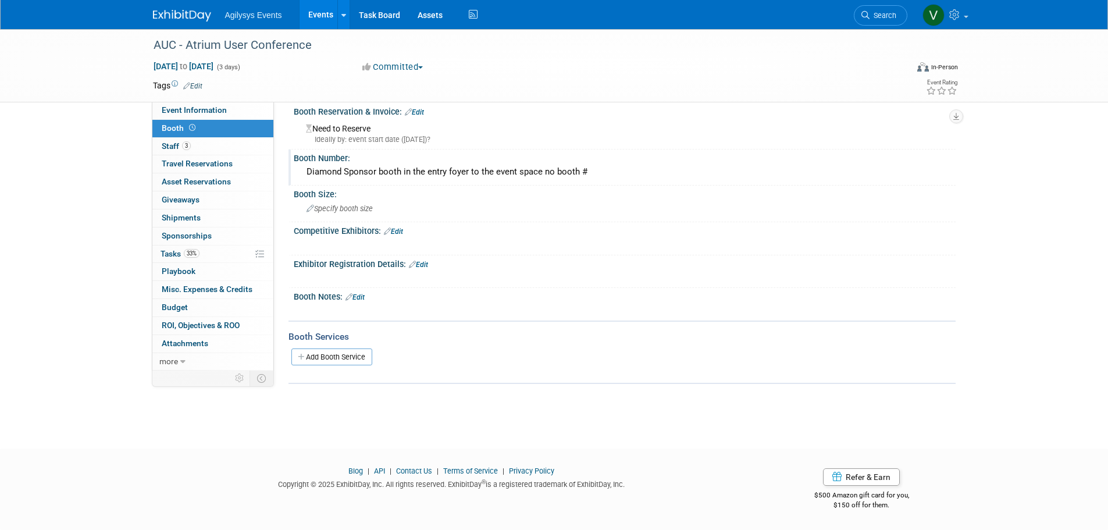
scroll to position [0, 0]
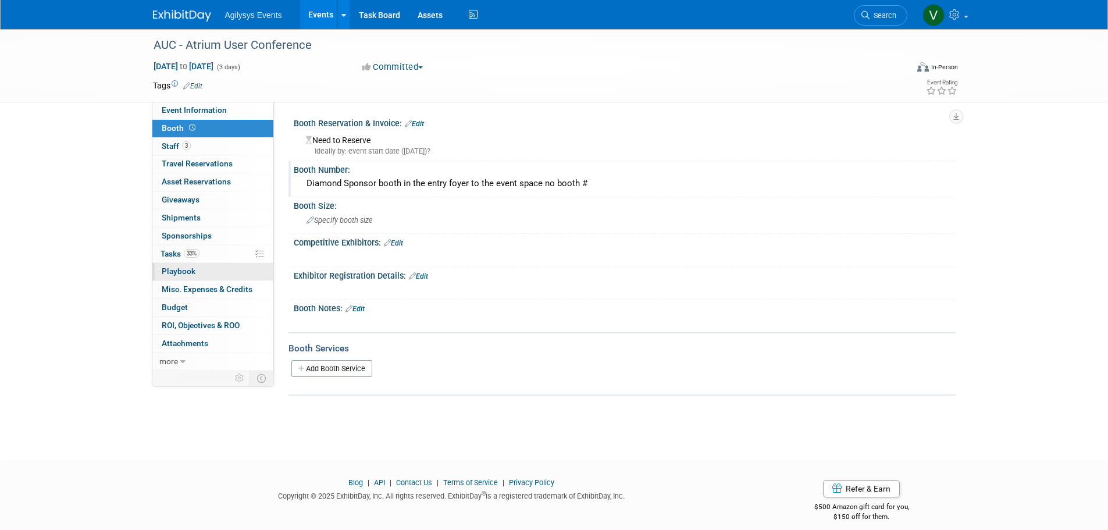
click at [186, 269] on span "Playbook 0" at bounding box center [179, 270] width 34 height 9
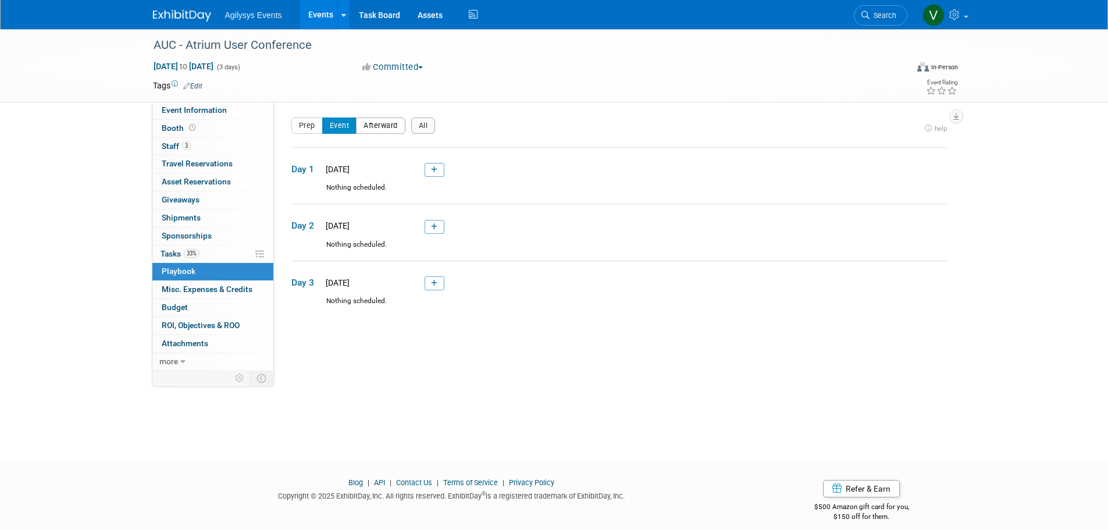
click at [387, 124] on button "Afterward" at bounding box center [380, 125] width 49 height 16
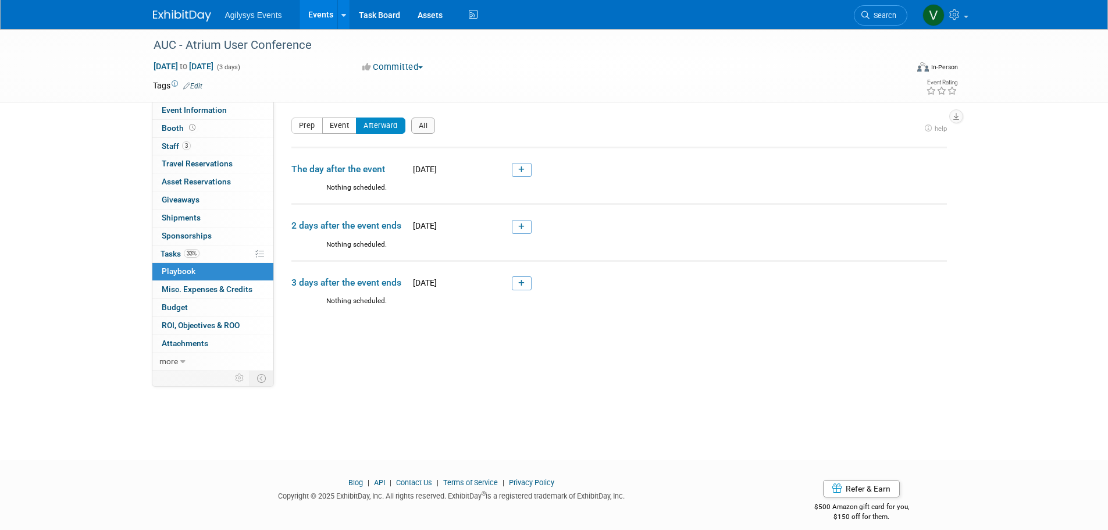
click at [345, 128] on button "Event" at bounding box center [339, 125] width 35 height 16
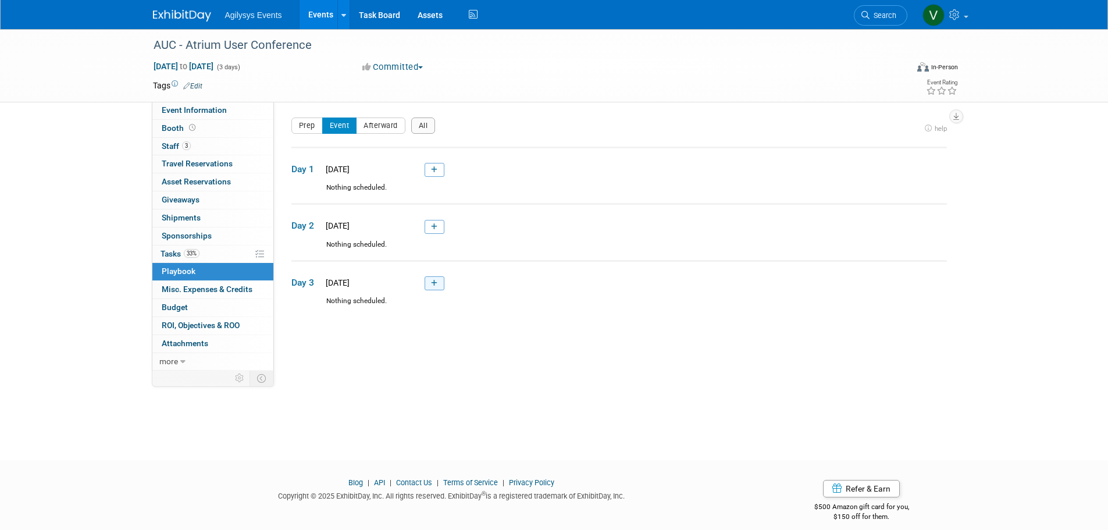
click at [436, 290] on link at bounding box center [434, 283] width 20 height 14
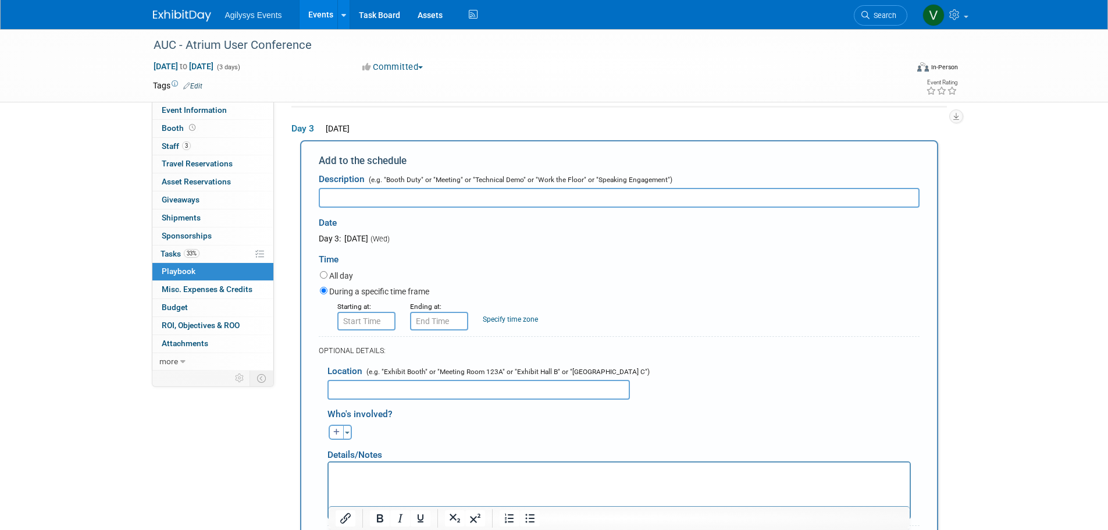
paste input "Dismantle Times: [DATE] 1:30 pm – 3:30pm. The exhibit floor officially closes a…"
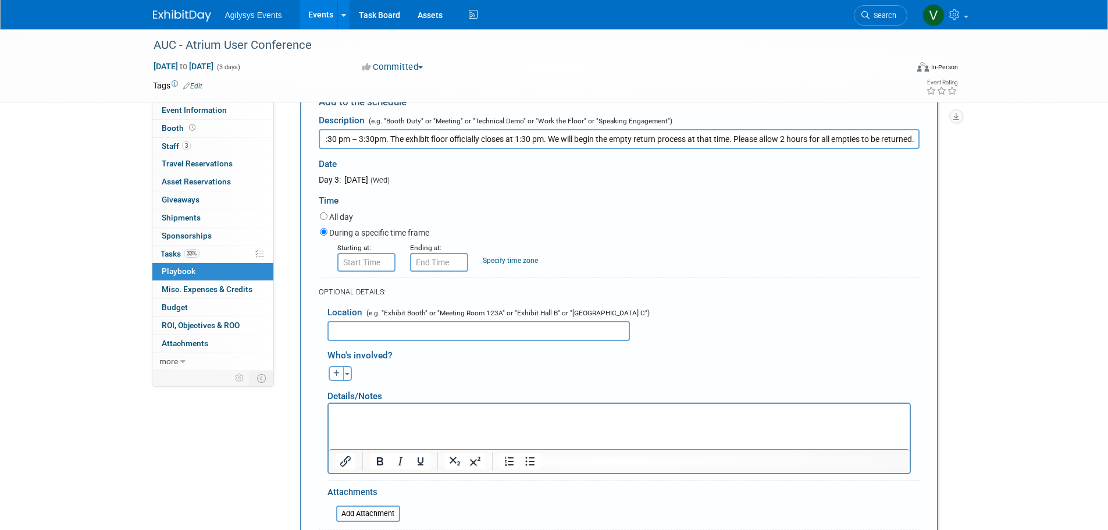
scroll to position [210, 0]
type input "Dismantle Times: [DATE] 1:30 pm – 3:30pm. The exhibit floor officially closes a…"
click at [381, 272] on input "8:00 AM" at bounding box center [366, 262] width 58 height 19
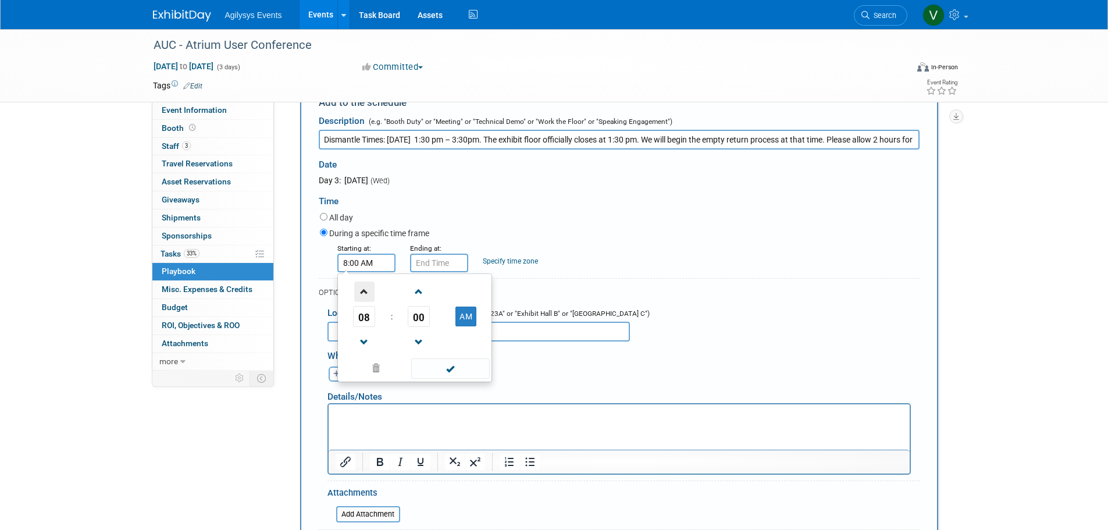
click at [366, 296] on span at bounding box center [364, 291] width 20 height 20
click at [467, 313] on button "AM" at bounding box center [465, 316] width 21 height 20
click at [363, 335] on span at bounding box center [364, 342] width 20 height 20
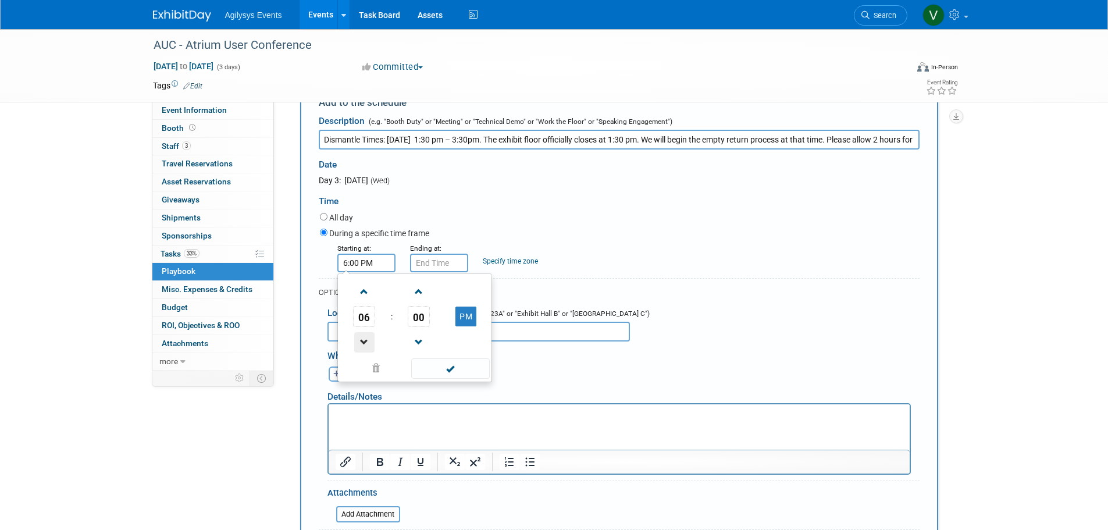
click at [363, 335] on span at bounding box center [364, 342] width 20 height 20
click at [362, 335] on span at bounding box center [364, 342] width 20 height 20
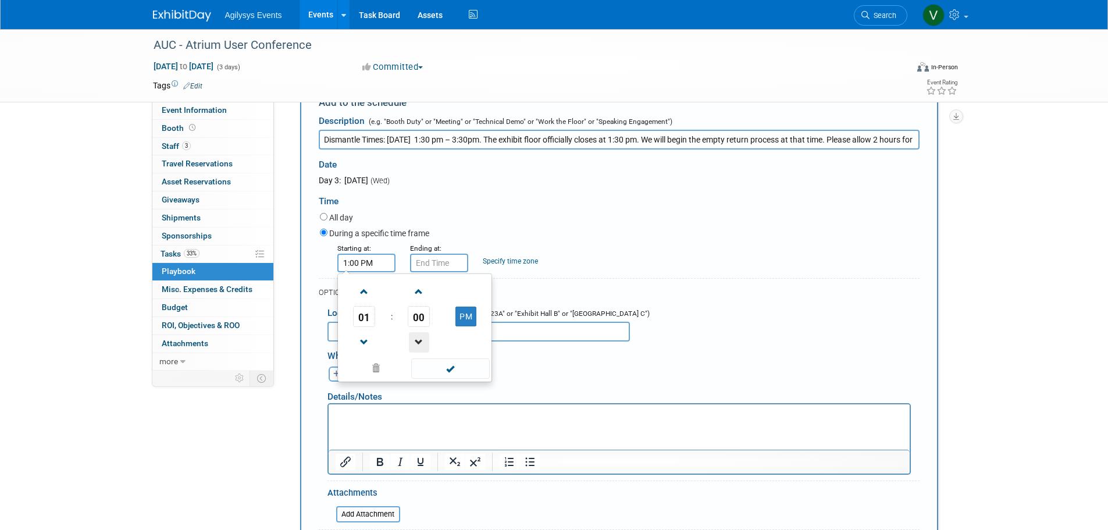
click at [417, 340] on span at bounding box center [419, 342] width 20 height 20
click at [366, 292] on span at bounding box center [364, 291] width 20 height 20
click at [420, 294] on span at bounding box center [419, 291] width 20 height 20
click at [419, 289] on span at bounding box center [419, 291] width 20 height 20
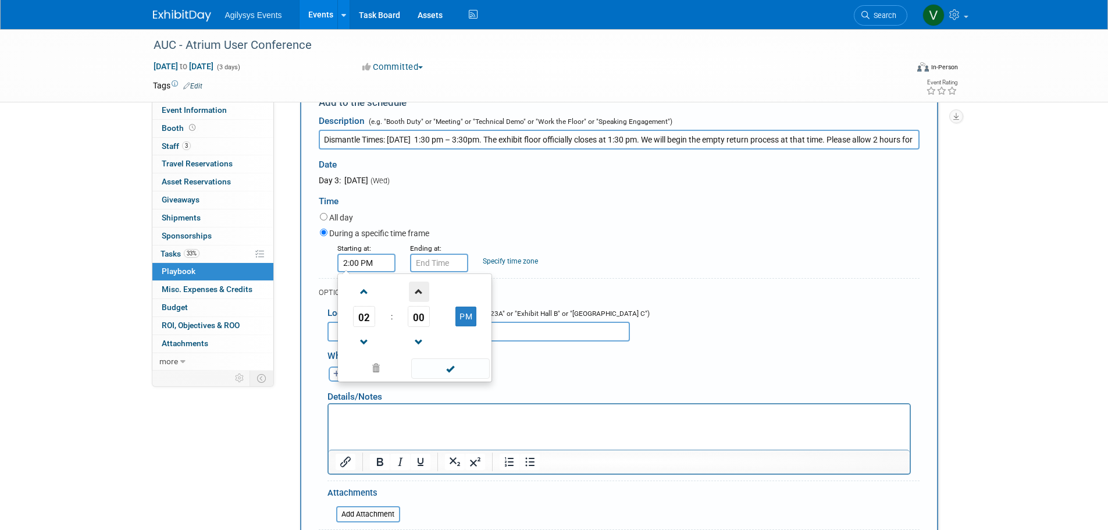
click at [419, 292] on span at bounding box center [419, 291] width 20 height 20
click at [369, 335] on span at bounding box center [364, 342] width 20 height 20
click at [412, 320] on span "01" at bounding box center [419, 316] width 22 height 21
drag, startPoint x: 433, startPoint y: 323, endPoint x: 436, endPoint y: 348, distance: 25.2
click at [433, 323] on td "30" at bounding box center [433, 323] width 37 height 31
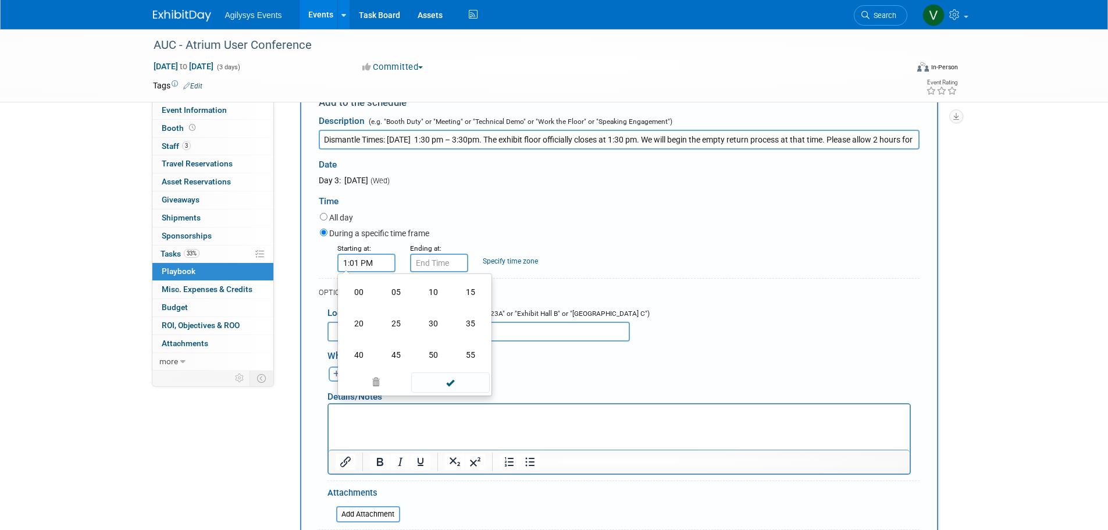
type input "1:30 PM"
click at [454, 367] on span at bounding box center [450, 368] width 78 height 20
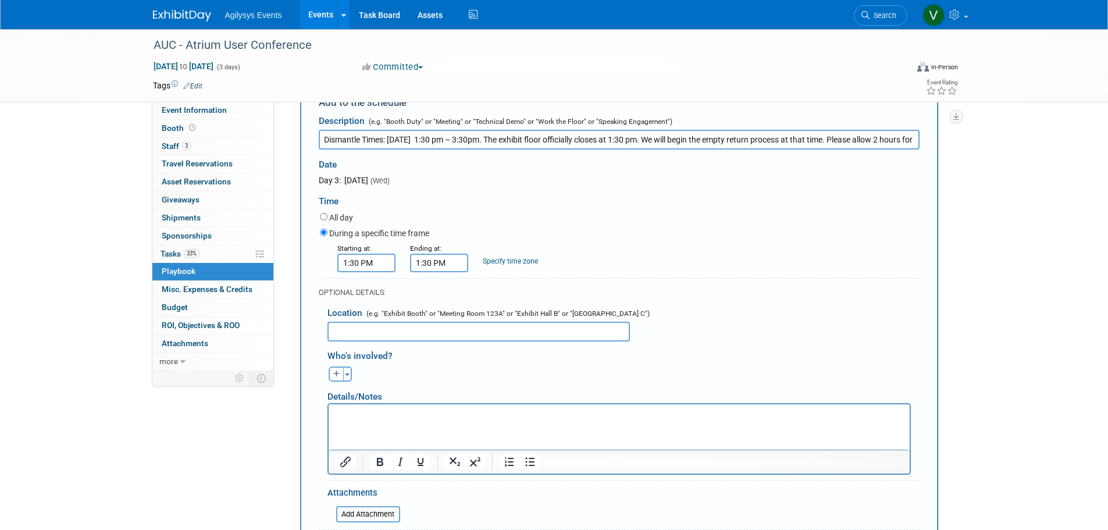
click at [453, 266] on input "1:30 PM" at bounding box center [439, 262] width 58 height 19
click at [438, 298] on span at bounding box center [437, 291] width 20 height 20
click at [437, 297] on span at bounding box center [437, 291] width 20 height 20
click at [436, 344] on span at bounding box center [437, 342] width 20 height 20
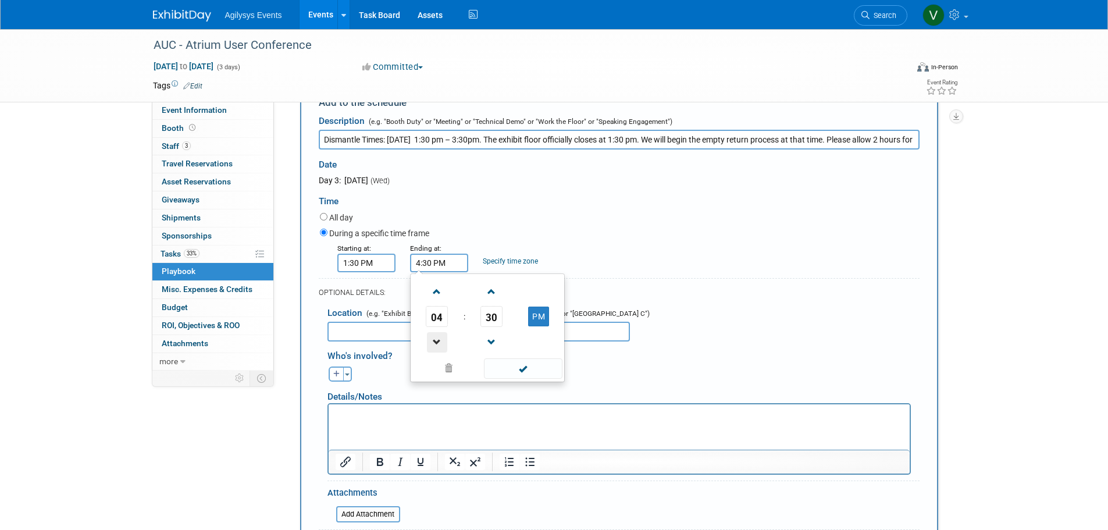
type input "3:30 PM"
click at [533, 366] on span at bounding box center [523, 368] width 78 height 20
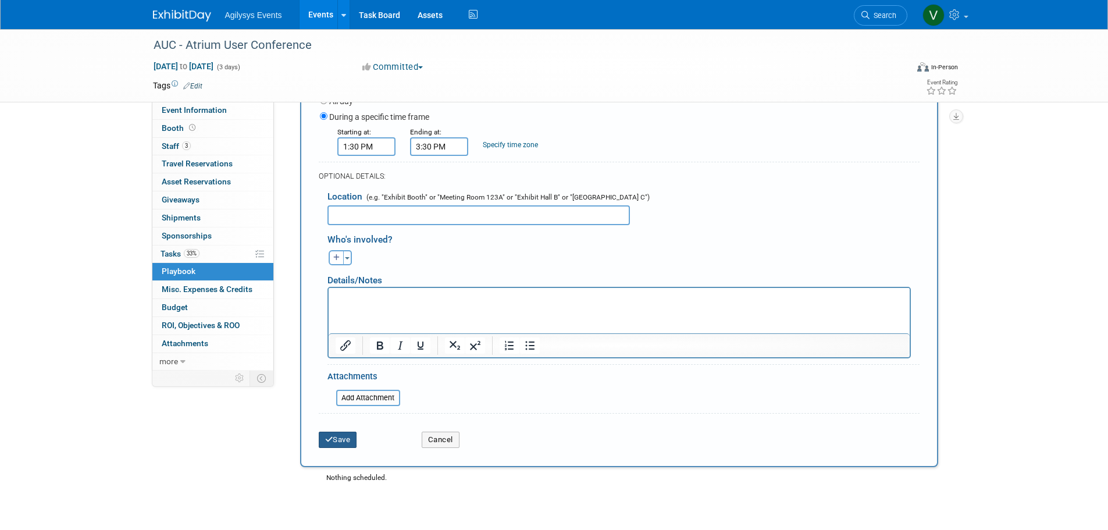
click at [346, 444] on button "Save" at bounding box center [338, 439] width 38 height 16
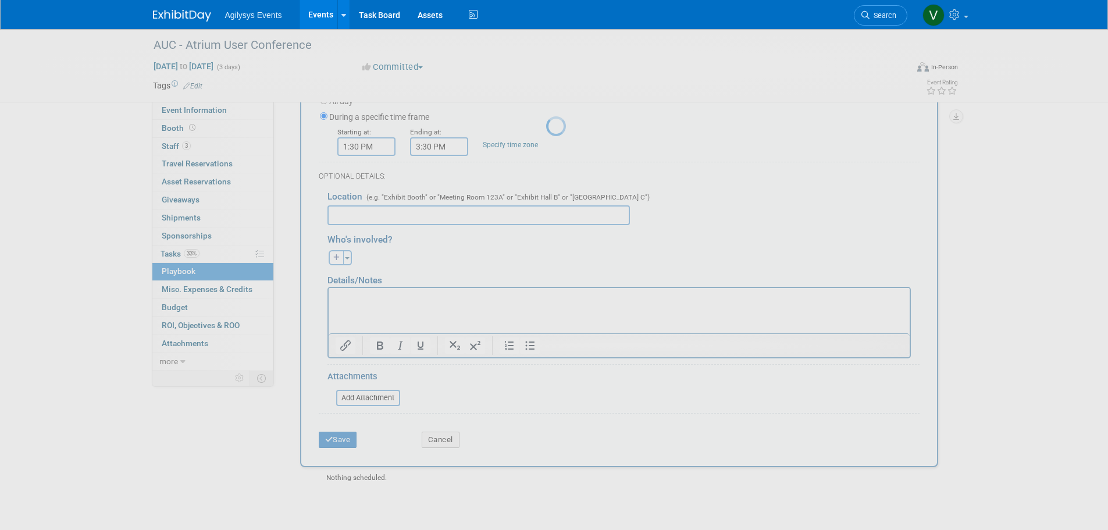
scroll to position [12, 0]
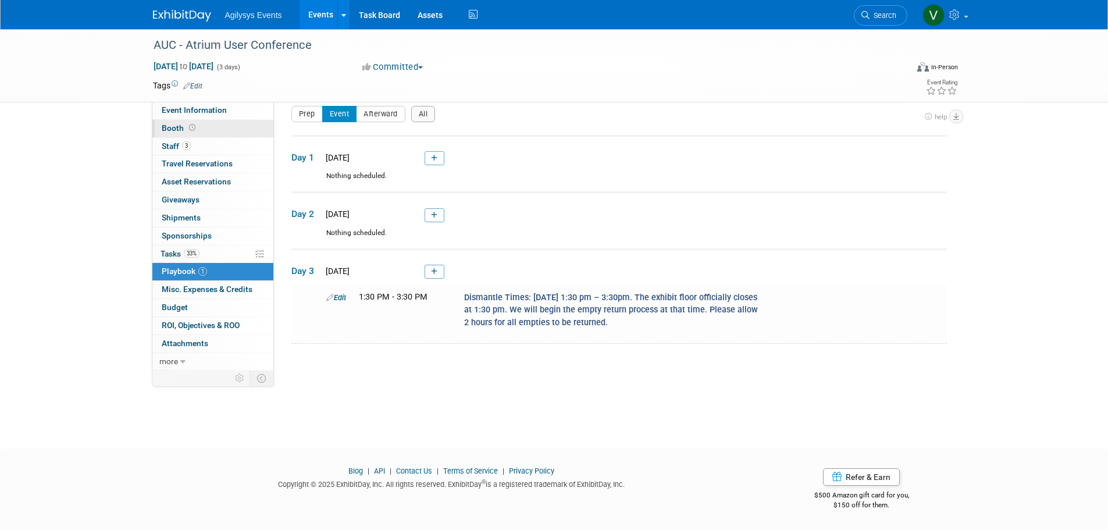
click at [202, 129] on link "Booth" at bounding box center [212, 128] width 121 height 17
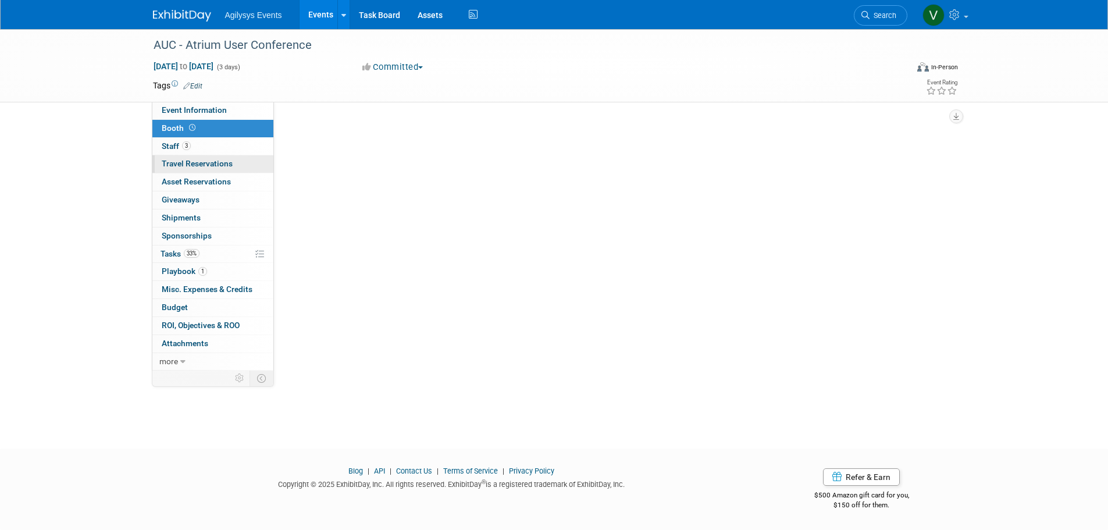
scroll to position [0, 0]
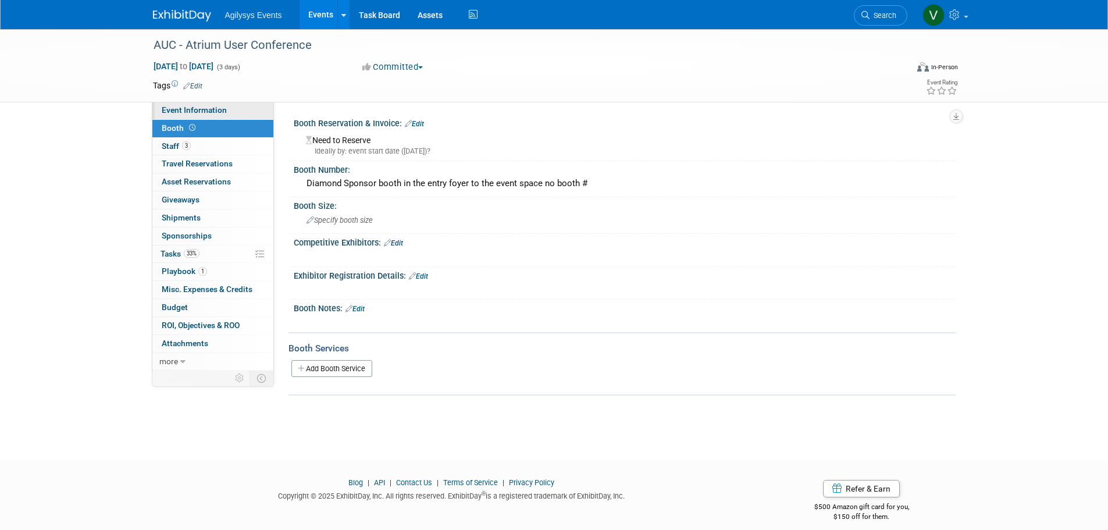
click at [205, 112] on span "Event Information" at bounding box center [194, 109] width 65 height 9
select select "Yes"
select select "FSM"
select select "Yes"
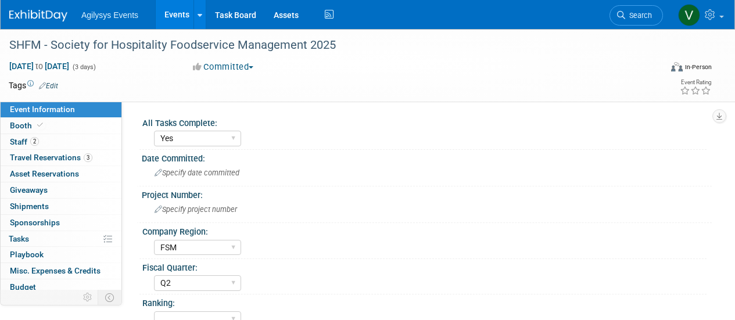
select select "Yes"
select select "FSM"
select select "Q2"
select select "Yes"
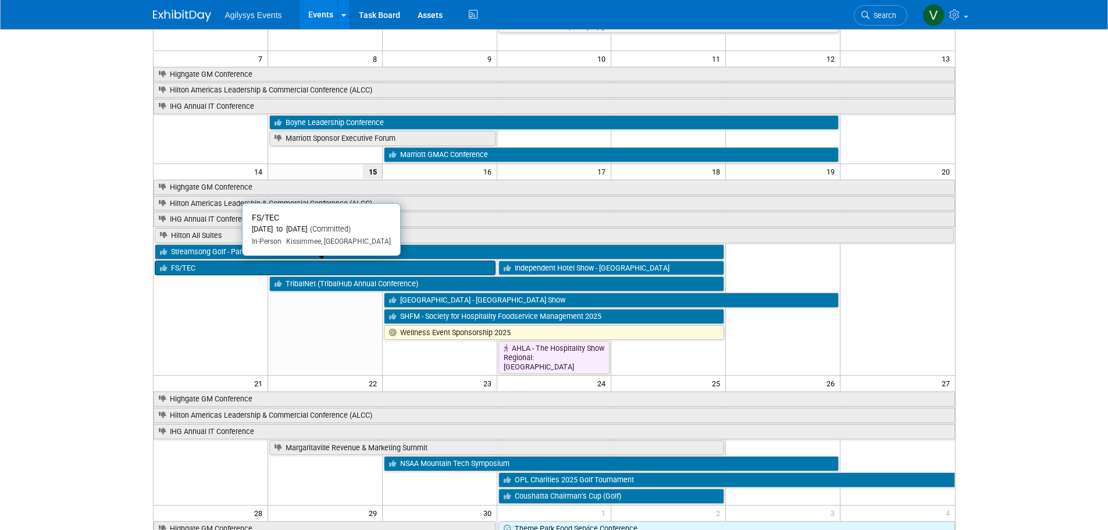
click at [221, 267] on link "FS/TEC" at bounding box center [325, 267] width 341 height 15
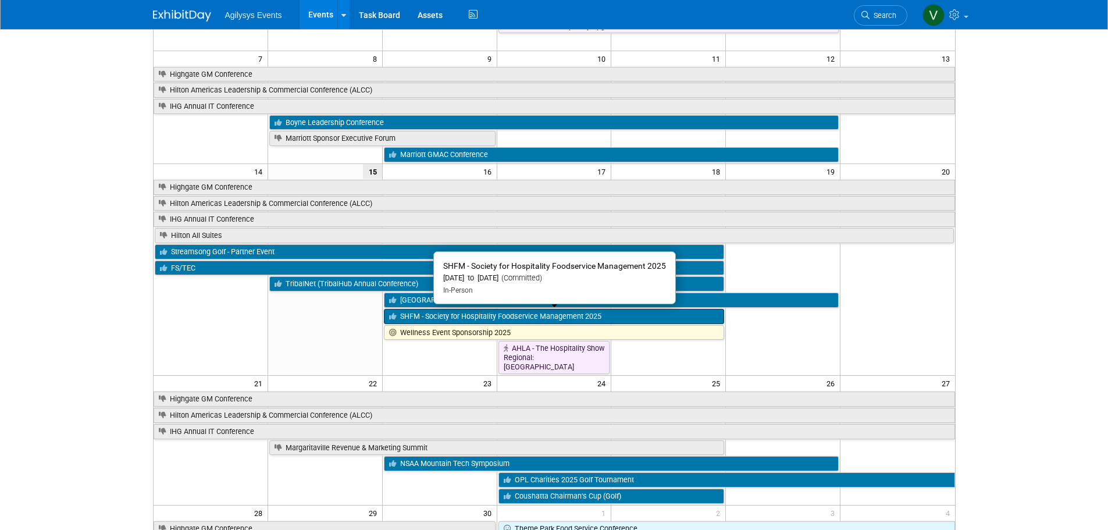
click at [404, 318] on link "SHFM - Society for Hospitality Foodservice Management 2025" at bounding box center [554, 316] width 341 height 15
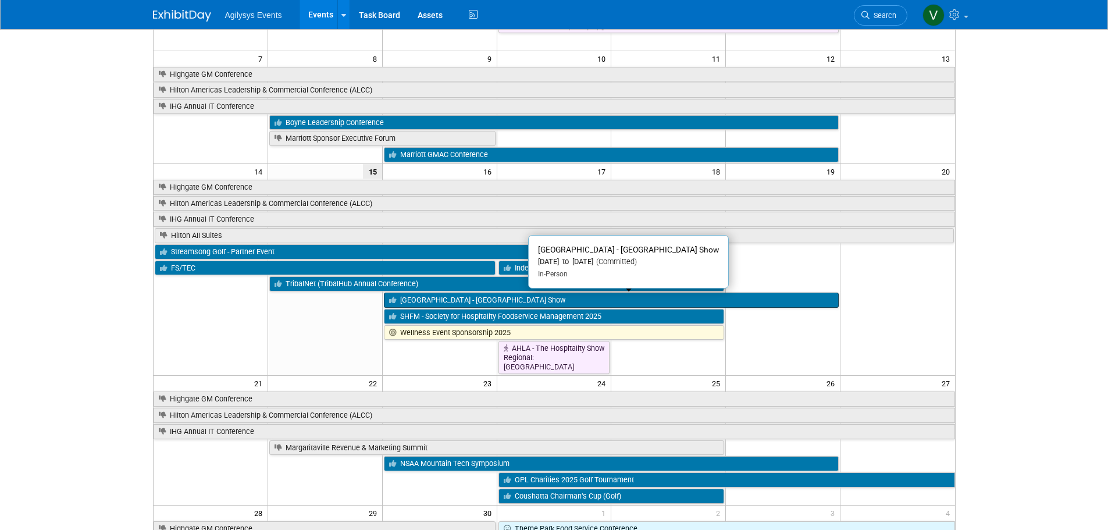
click at [436, 303] on link "[GEOGRAPHIC_DATA] - [GEOGRAPHIC_DATA] Show" at bounding box center [611, 299] width 455 height 15
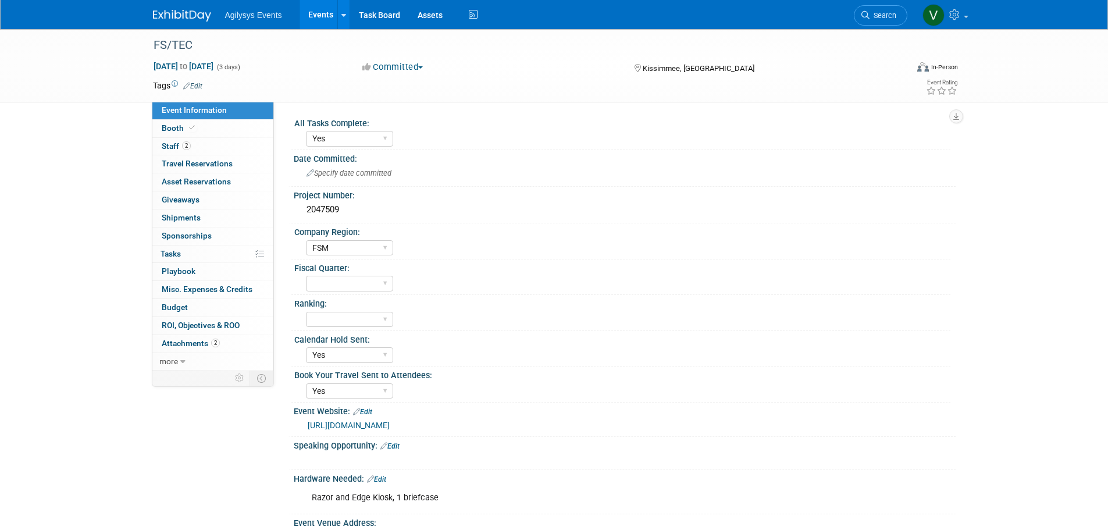
select select "Yes"
select select "FSM"
select select "Yes"
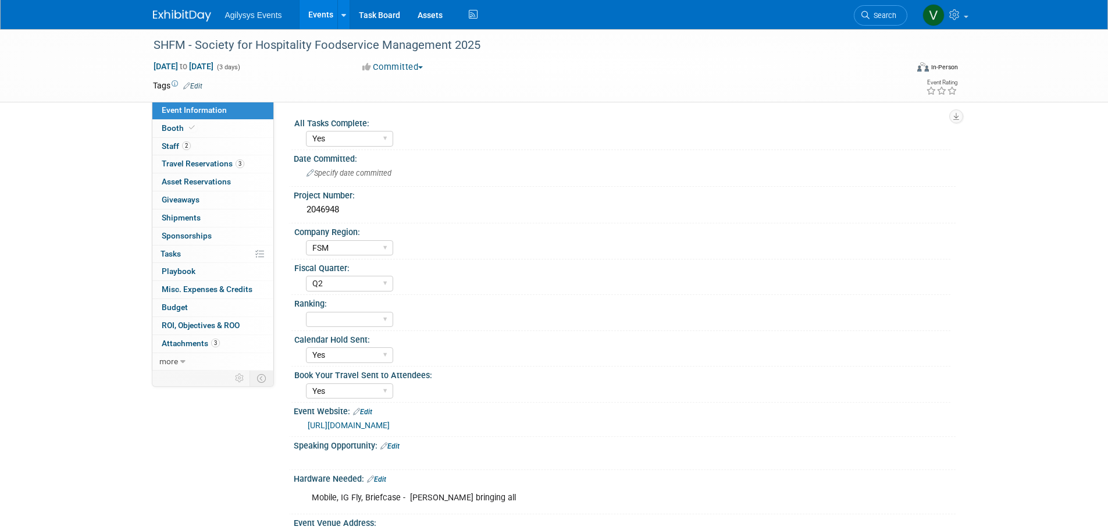
select select "Yes"
select select "FSM"
select select "Q2"
select select "Yes"
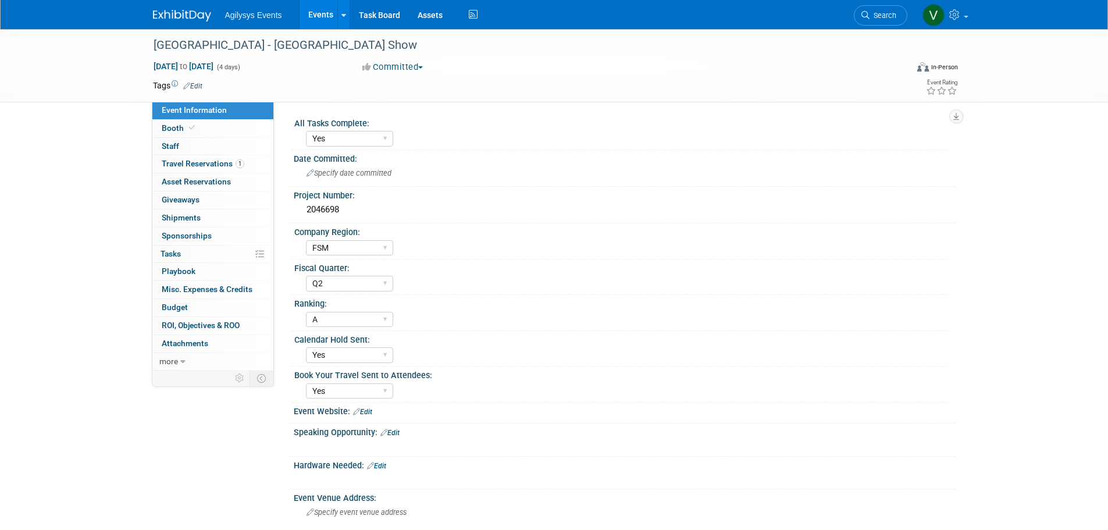
select select "Yes"
select select "FSM"
select select "Q2"
select select "A"
select select "Yes"
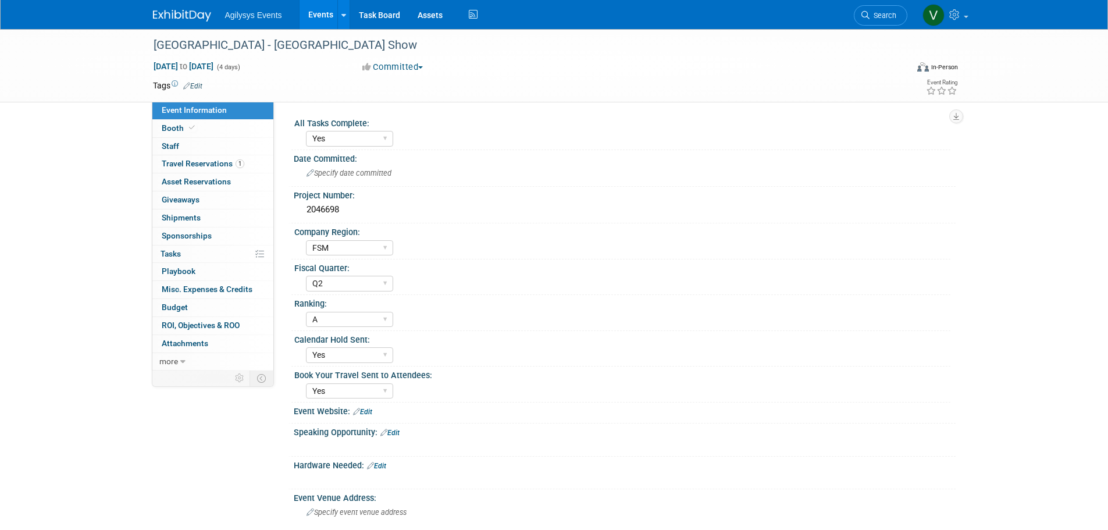
select select "Yes"
